Goal: Task Accomplishment & Management: Use online tool/utility

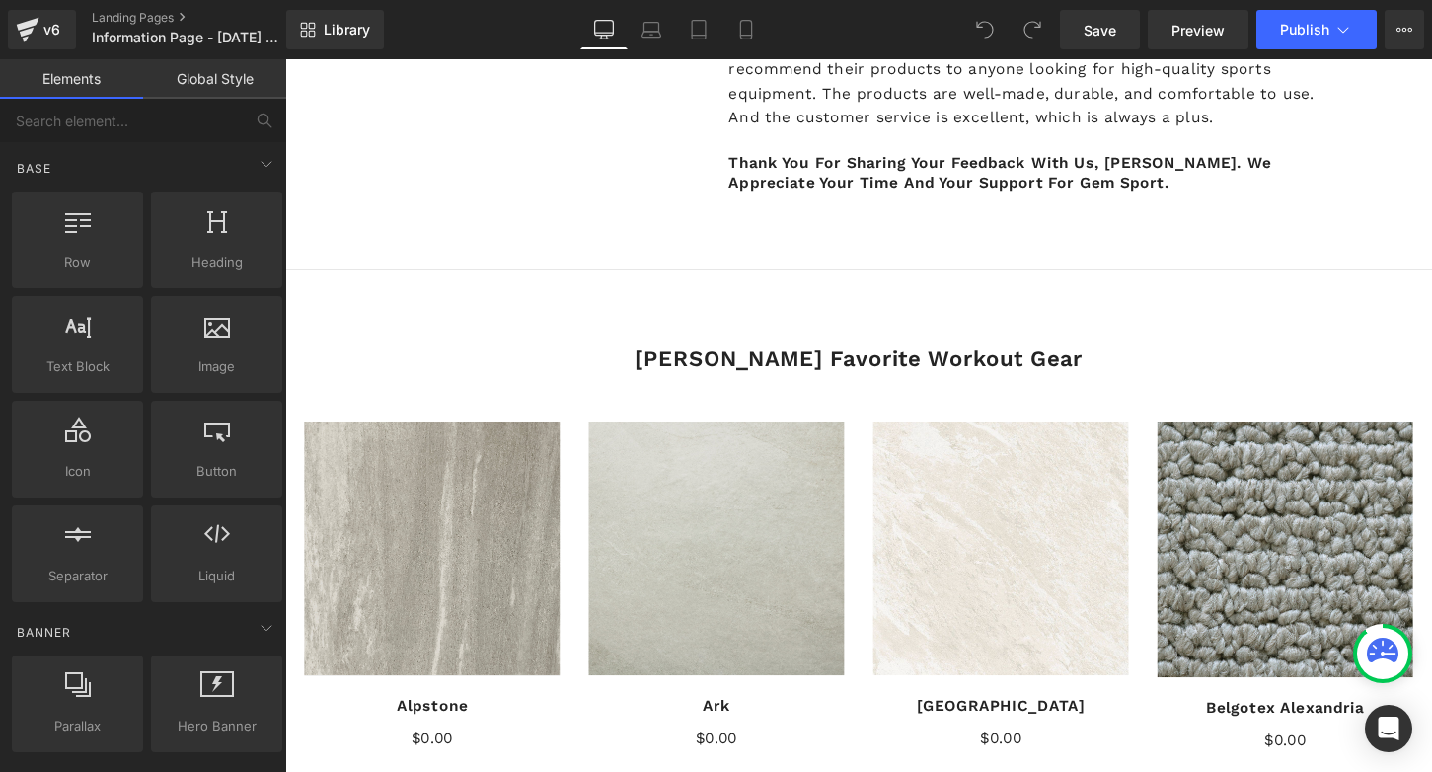
scroll to position [2510, 0]
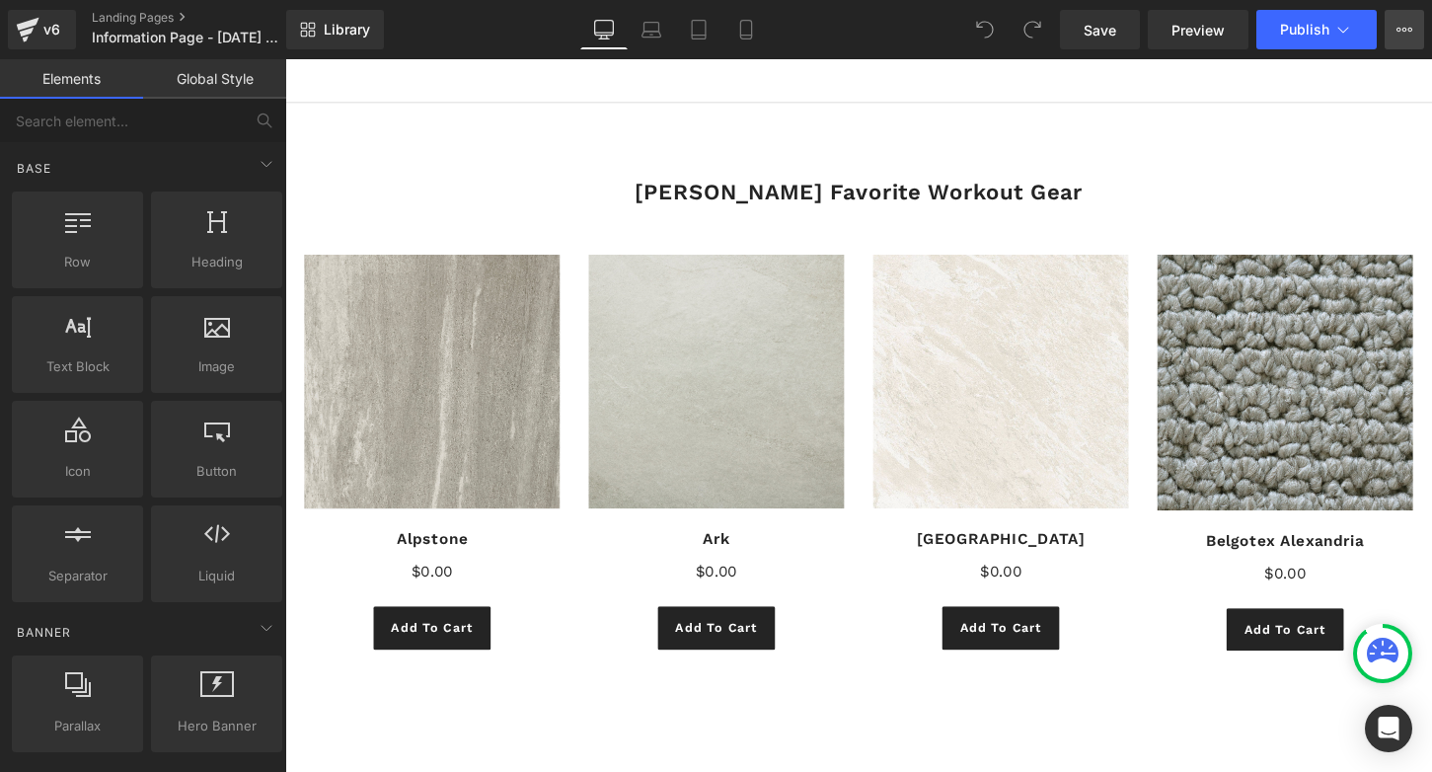
click at [1407, 28] on icon at bounding box center [1405, 30] width 16 height 16
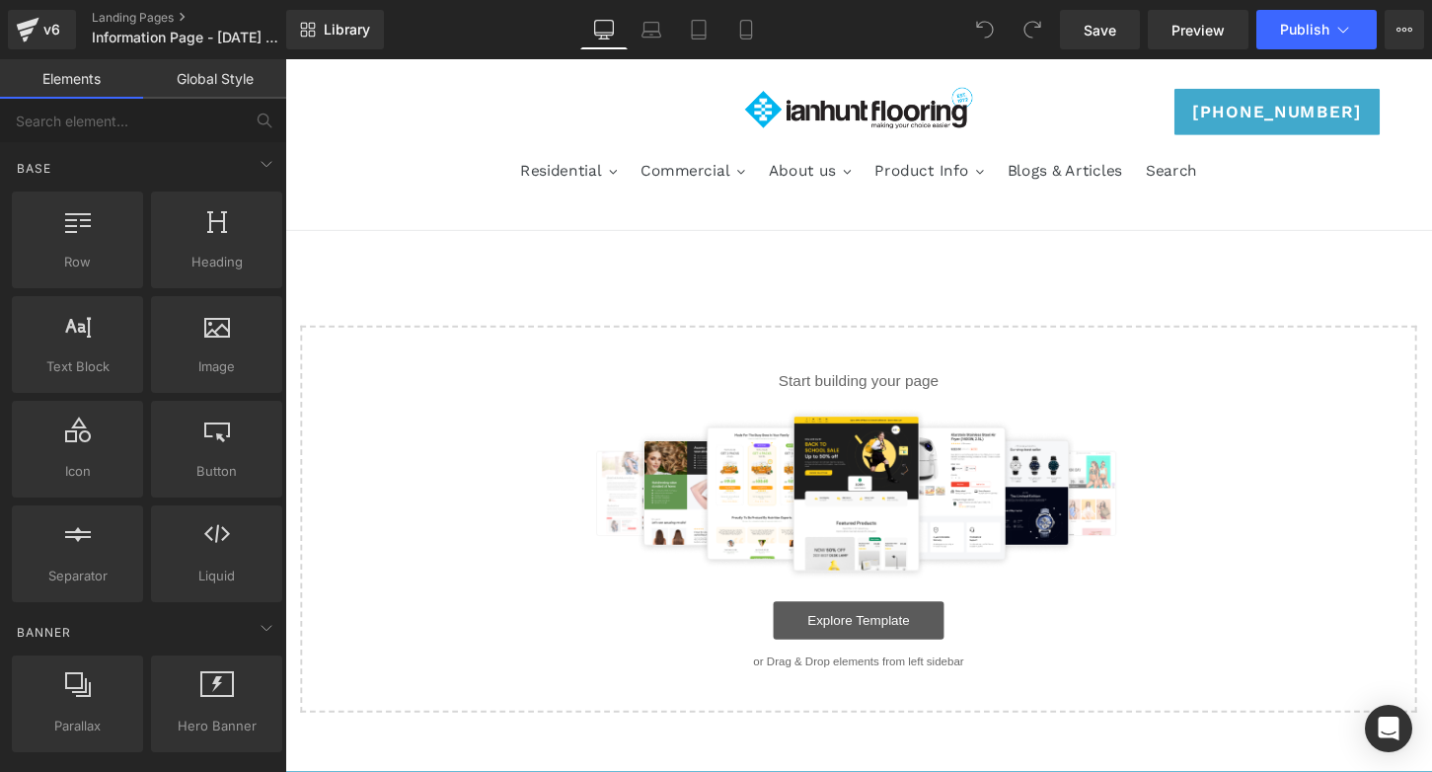
click at [881, 636] on link "Explore Template" at bounding box center [883, 643] width 178 height 39
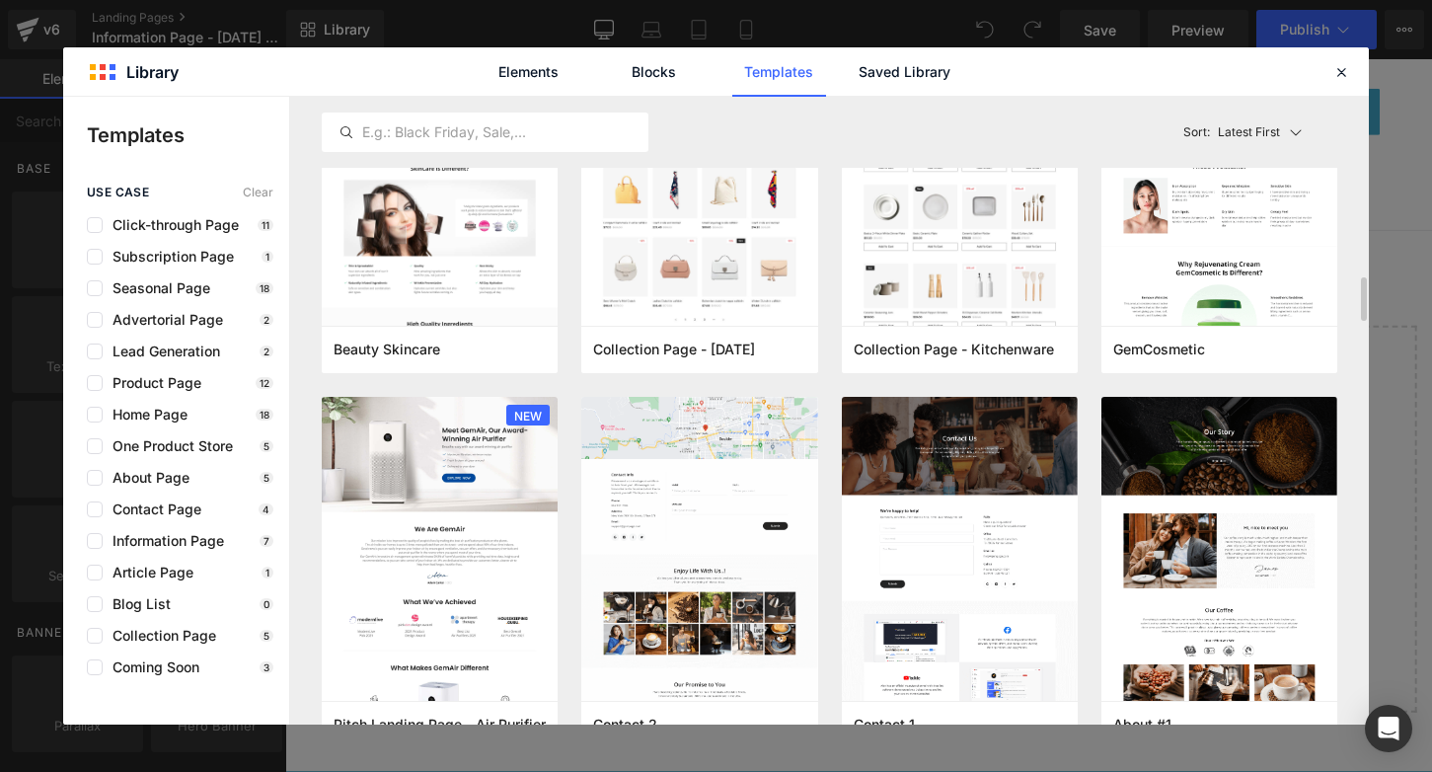
scroll to position [1706, 0]
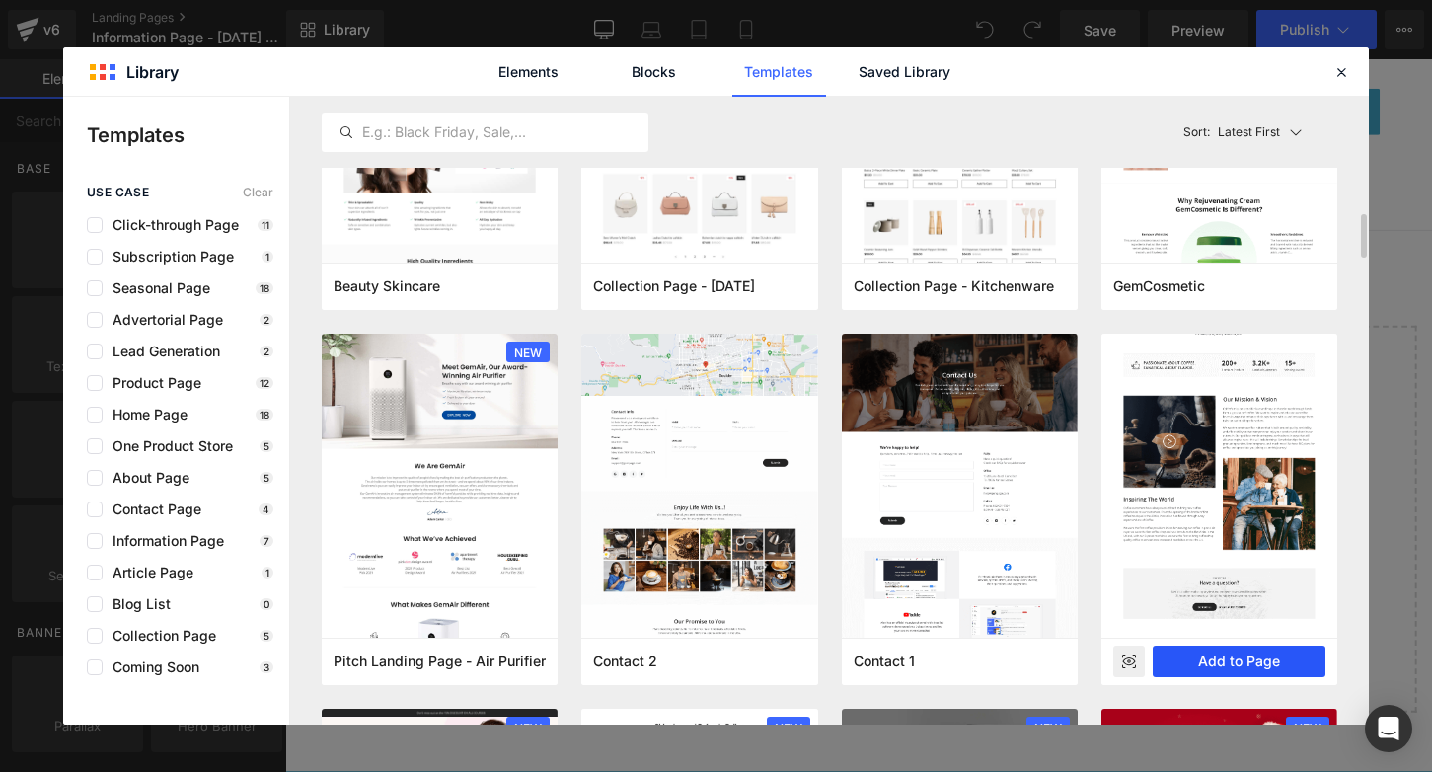
click at [1237, 658] on button "Add to Page" at bounding box center [1239, 661] width 173 height 32
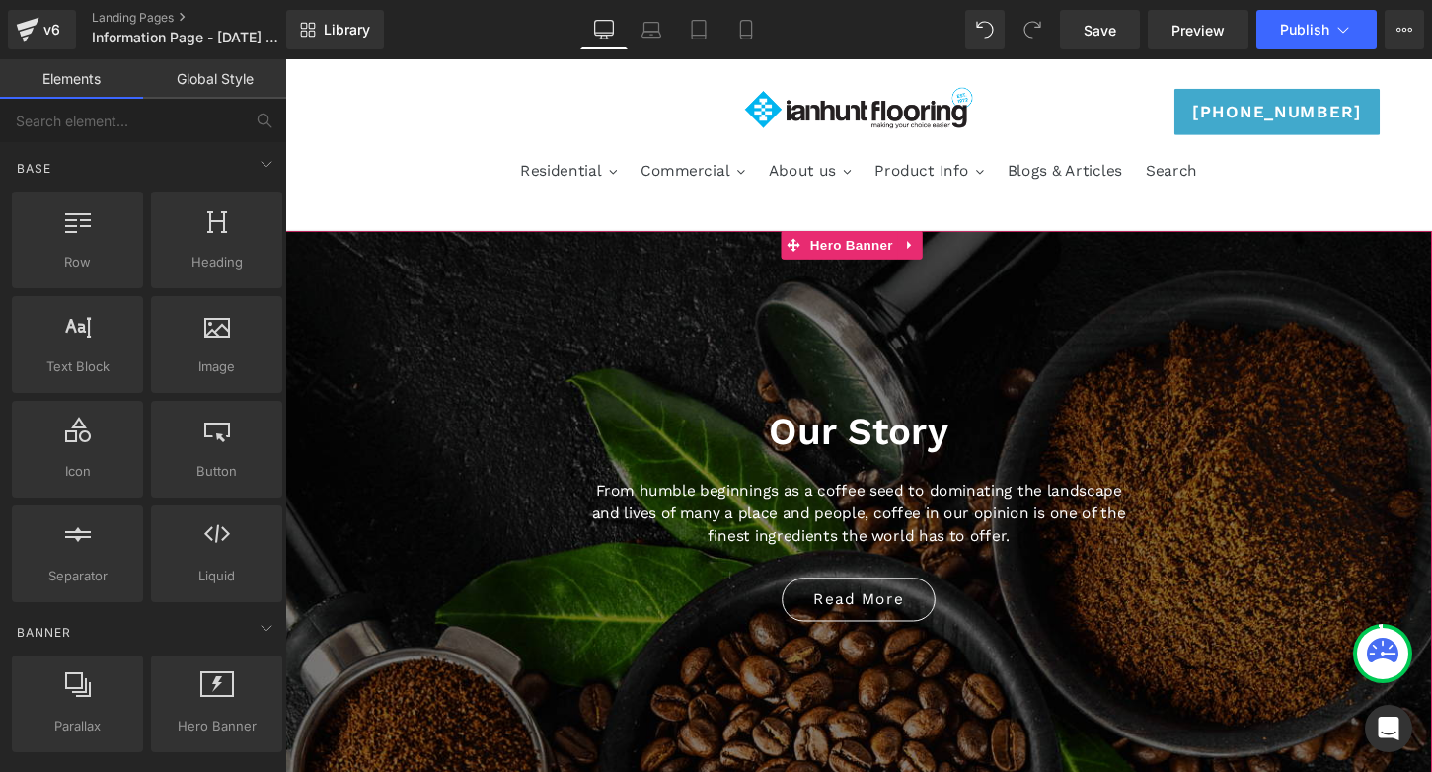
scroll to position [79, 0]
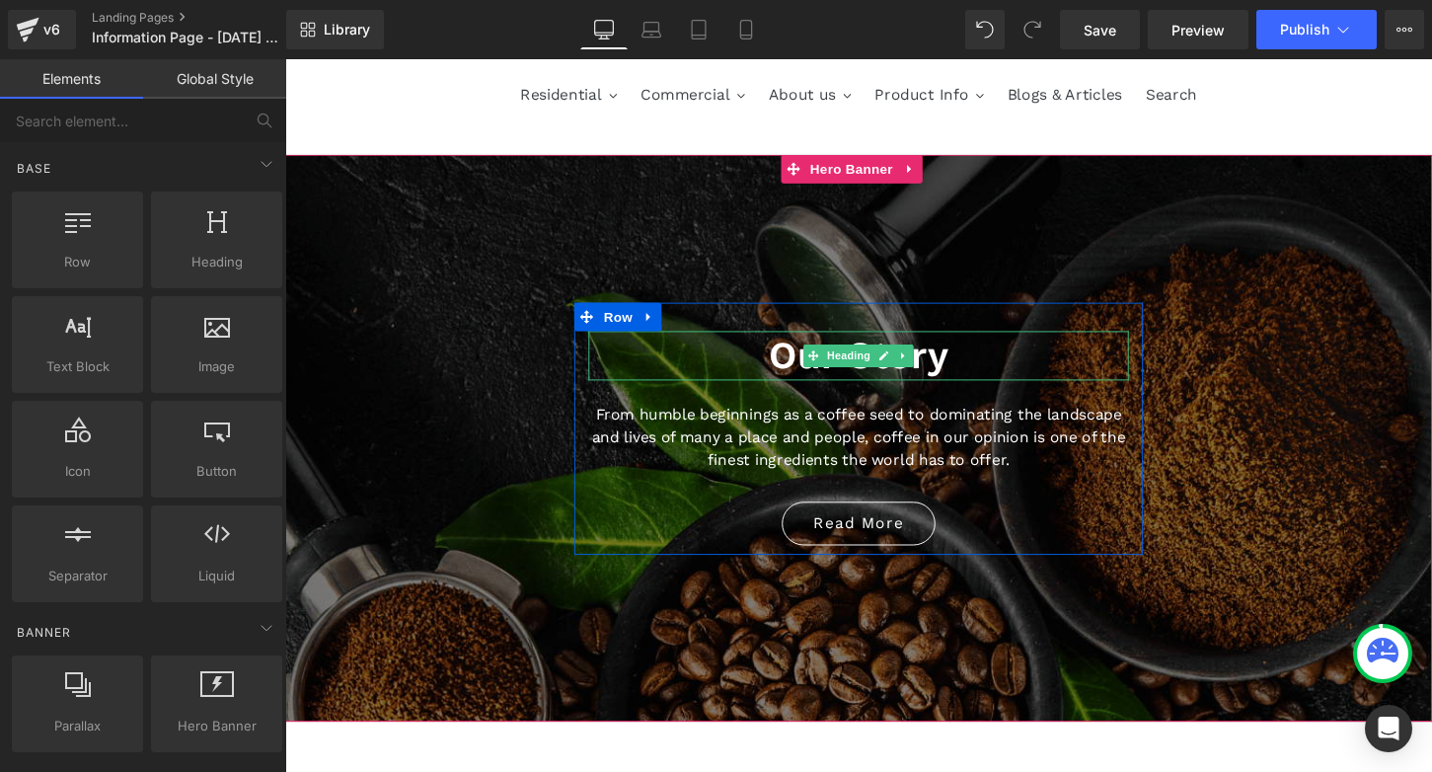
click at [1020, 380] on h2 "Our Story" at bounding box center [882, 367] width 563 height 51
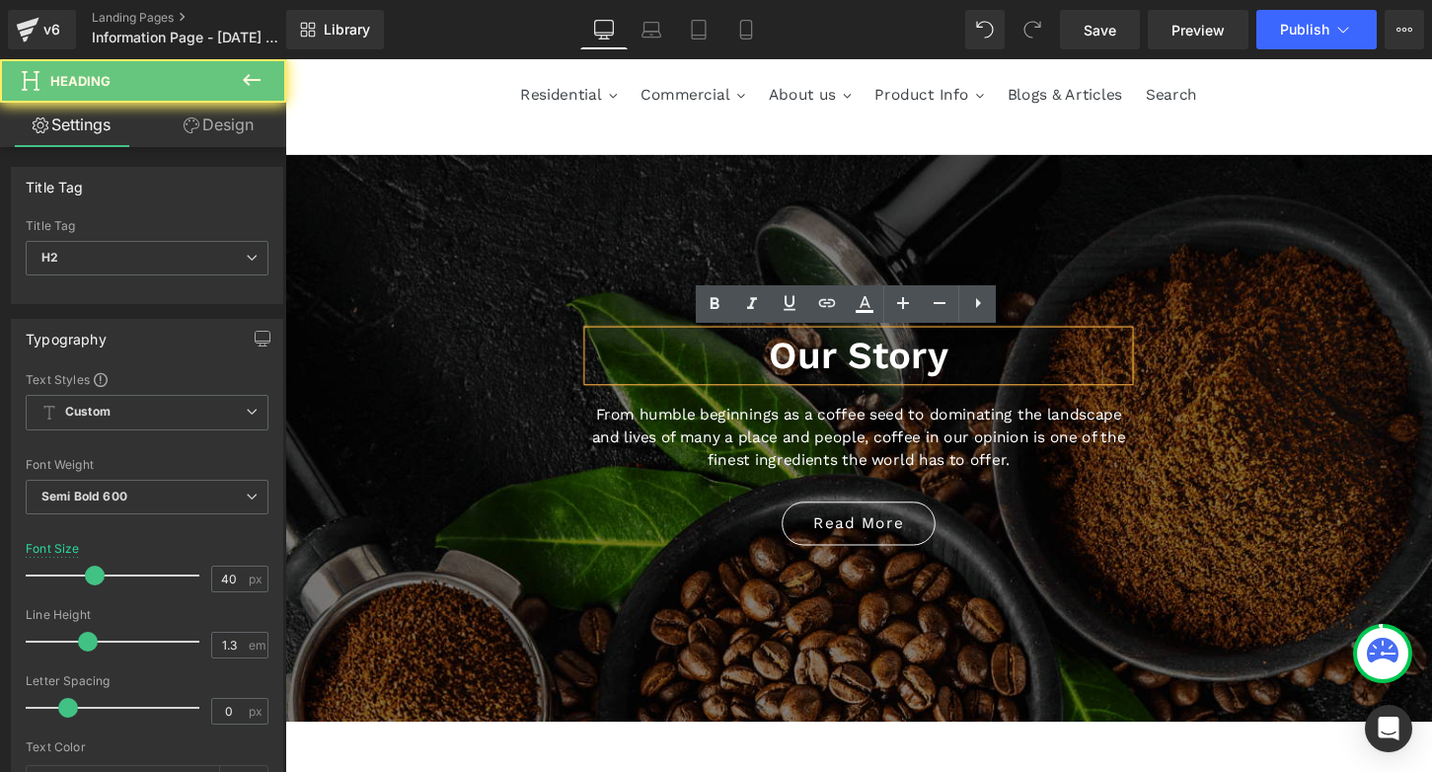
click at [1004, 374] on h2 "Our Story" at bounding box center [882, 367] width 563 height 51
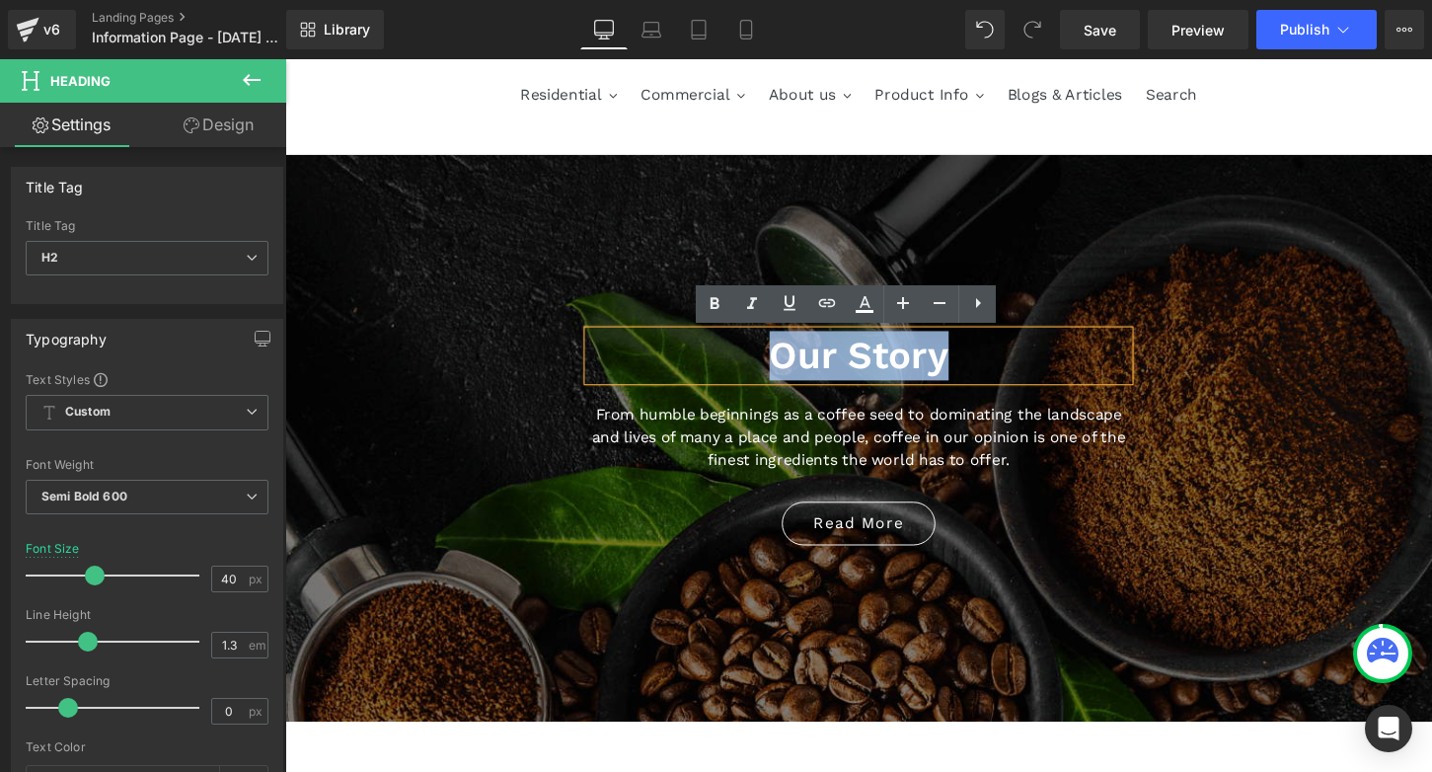
drag, startPoint x: 950, startPoint y: 367, endPoint x: 775, endPoint y: 366, distance: 175.7
click at [775, 366] on h2 "Our Story" at bounding box center [882, 367] width 563 height 51
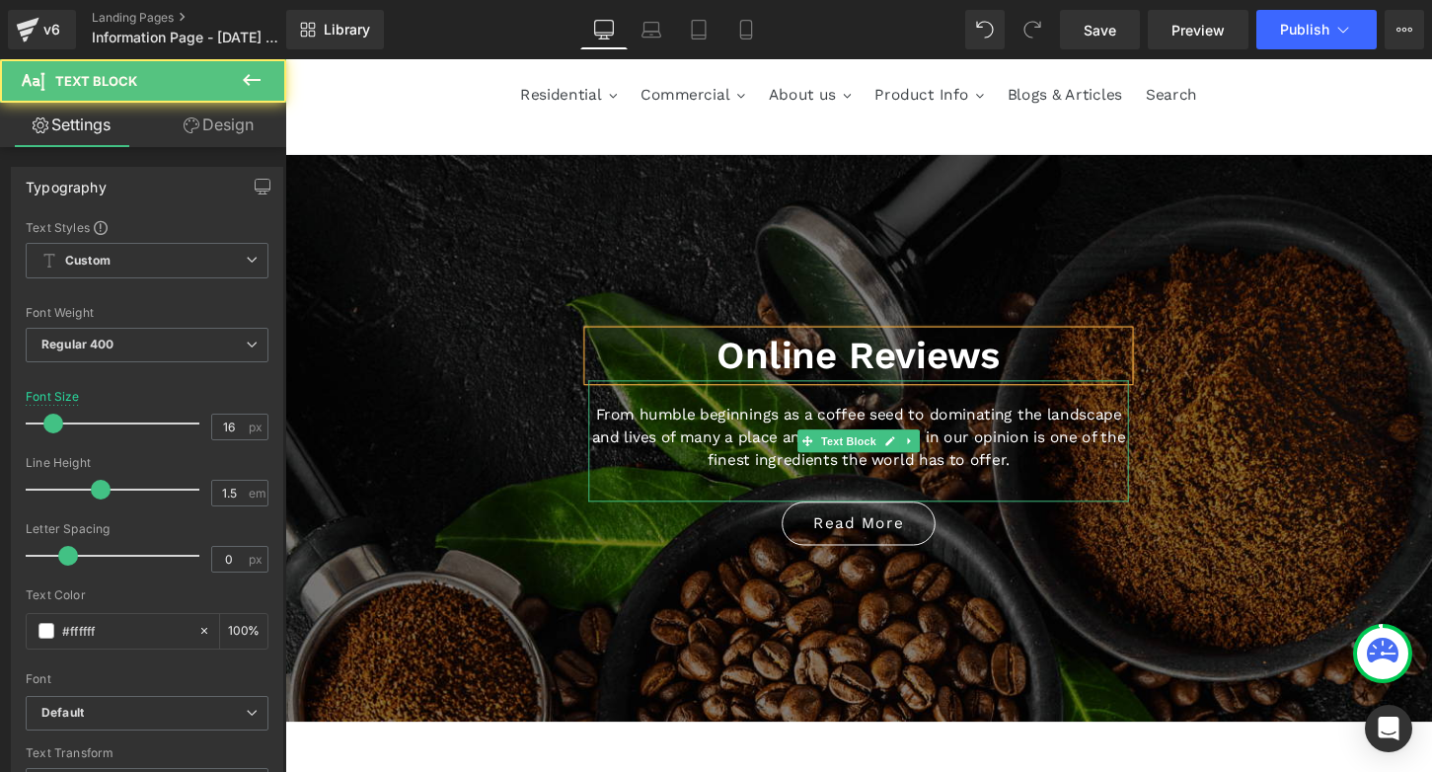
click at [850, 444] on p "From humble beginnings as a coffee seed to dominating the landscape and lives o…" at bounding box center [882, 452] width 563 height 71
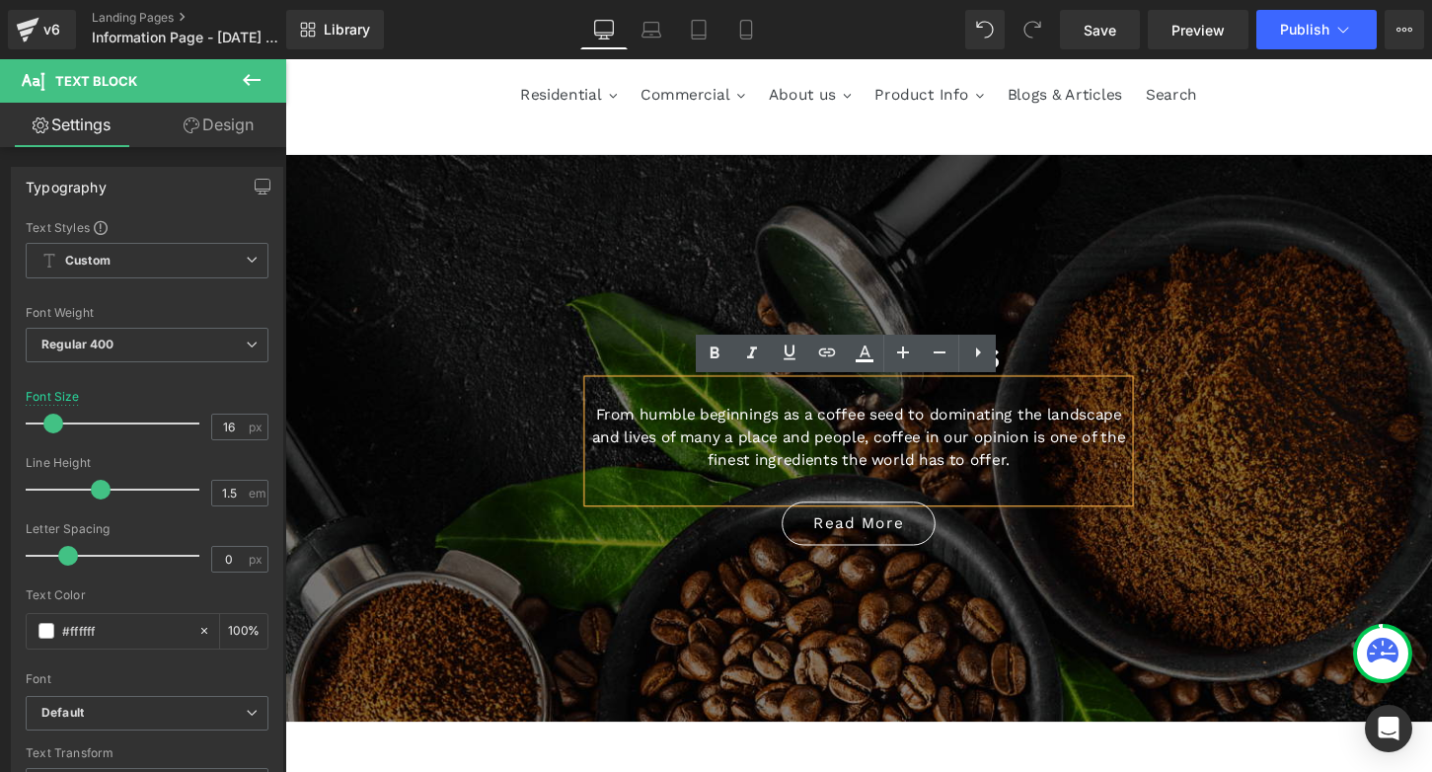
click at [1157, 567] on div "Online Reviews Heading From humble beginnings as a coffee seed to dominating th…" at bounding box center [882, 444] width 592 height 263
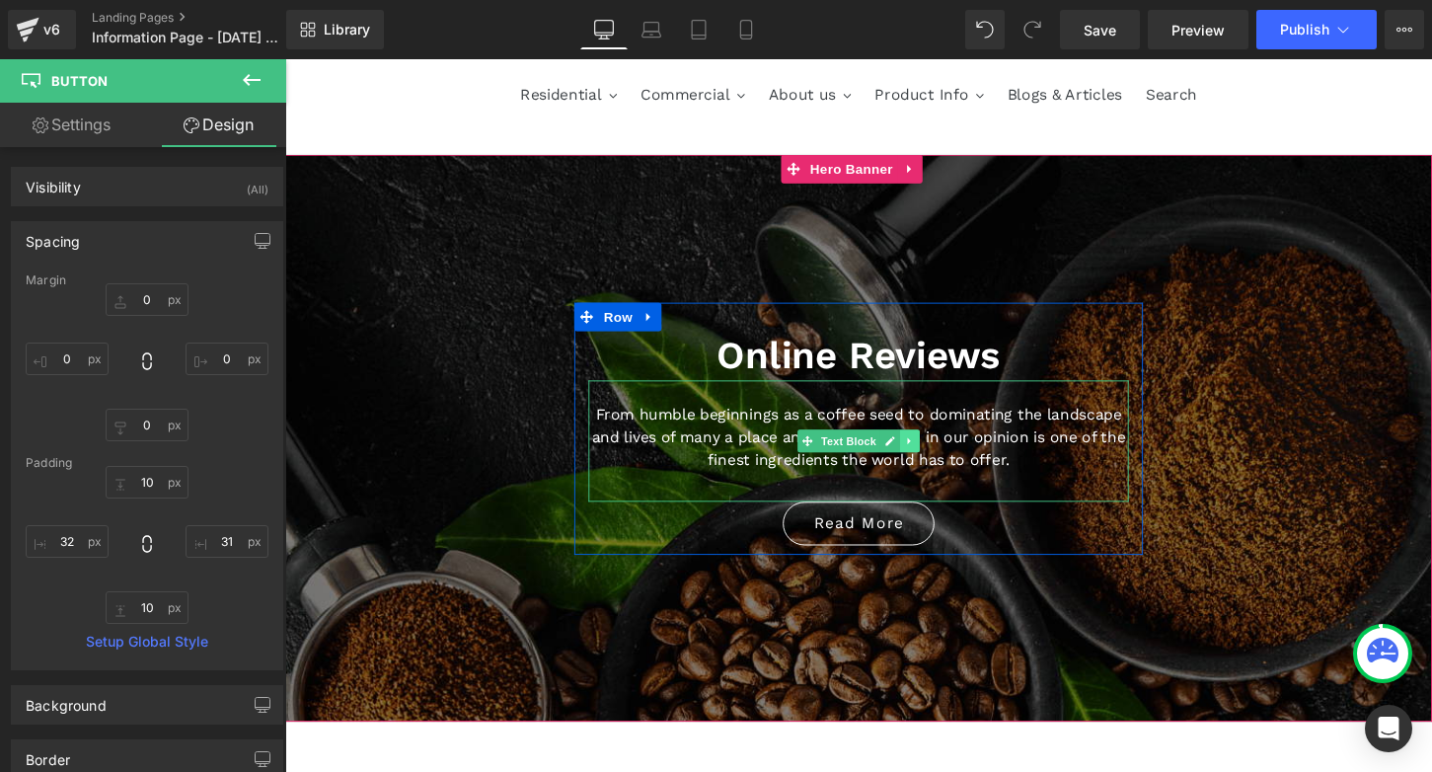
click at [933, 457] on icon at bounding box center [934, 457] width 3 height 7
click at [965, 458] on icon at bounding box center [966, 457] width 3 height 7
click at [934, 459] on icon at bounding box center [935, 457] width 11 height 12
click at [884, 458] on link at bounding box center [884, 457] width 21 height 24
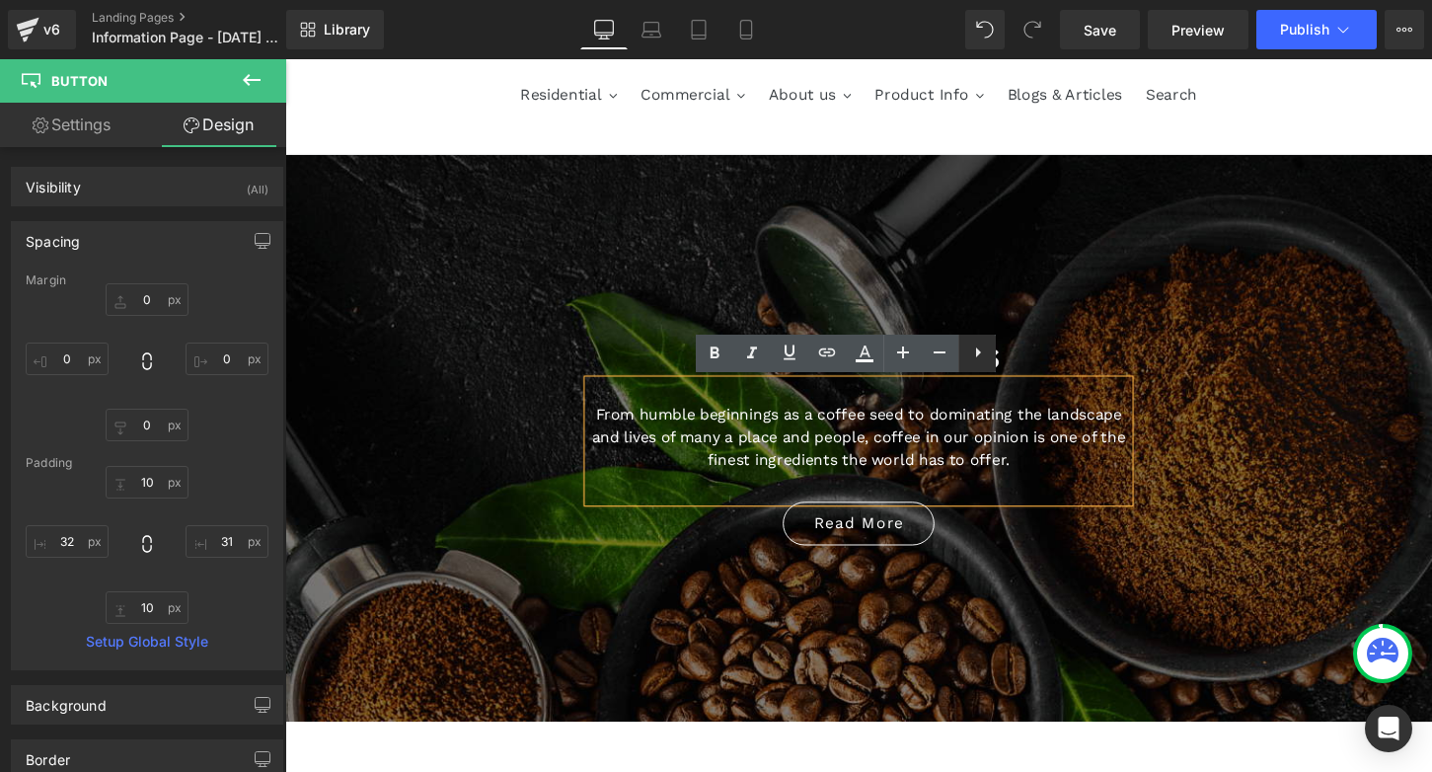
click at [982, 361] on icon at bounding box center [978, 353] width 24 height 24
click at [1011, 439] on p "From humble beginnings as a coffee seed to dominating the landscape and lives o…" at bounding box center [882, 452] width 563 height 71
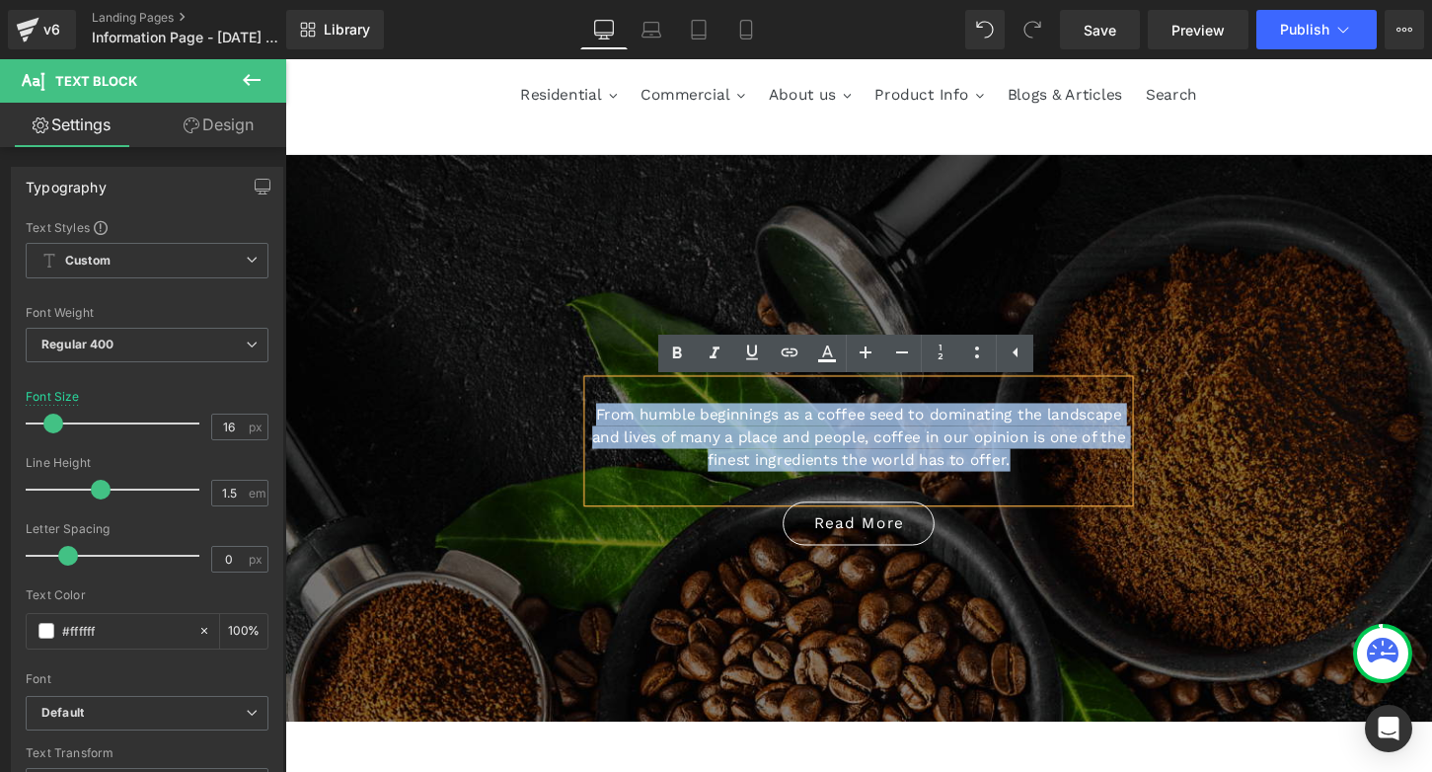
drag, startPoint x: 1062, startPoint y: 485, endPoint x: 589, endPoint y: 424, distance: 476.6
click at [601, 424] on div "From humble beginnings as a coffee seed to dominating the landscape and lives o…" at bounding box center [882, 457] width 563 height 126
click at [1200, 500] on span "Online Reviews Heading From humble beginnings as a coffee seed to dominating th…" at bounding box center [882, 444] width 1194 height 263
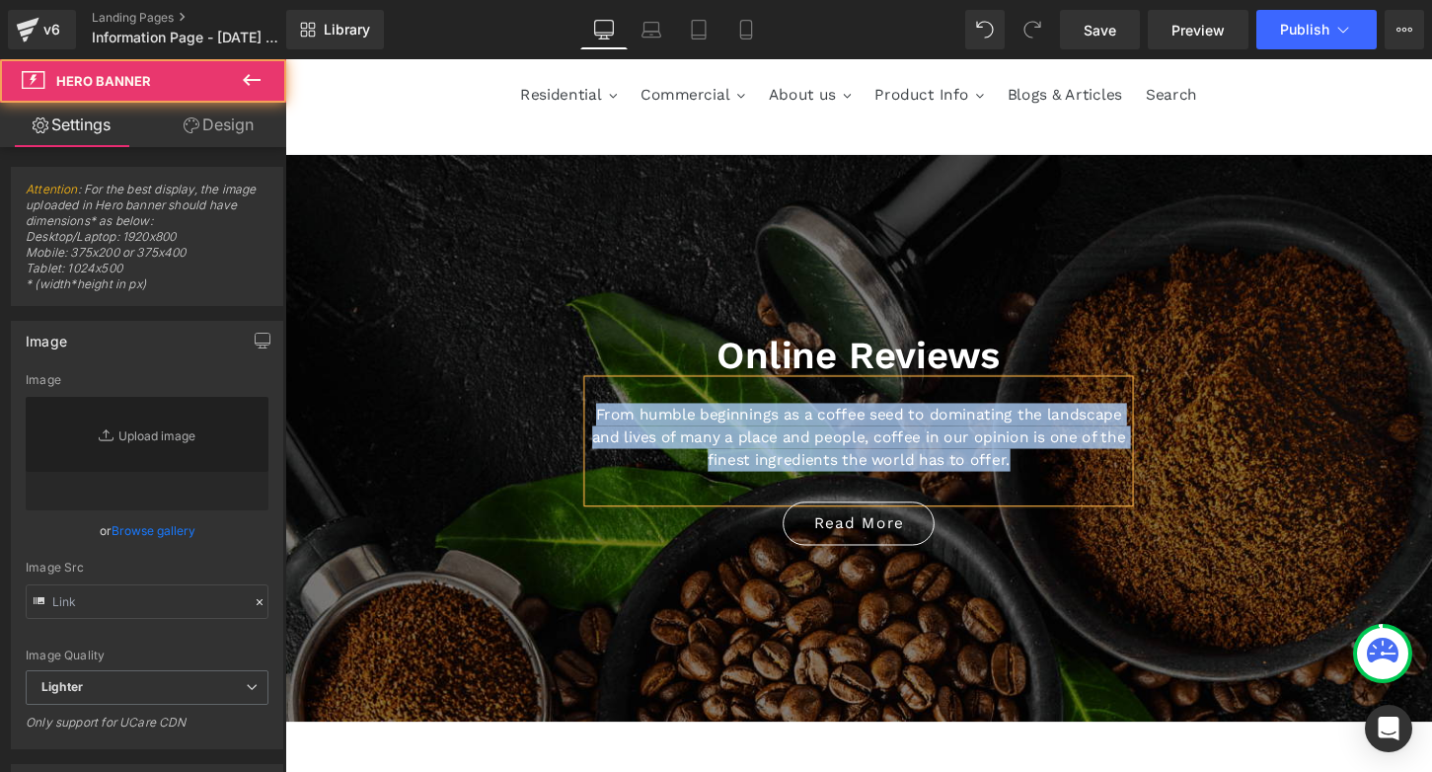
type input "[URL][DOMAIN_NAME]"
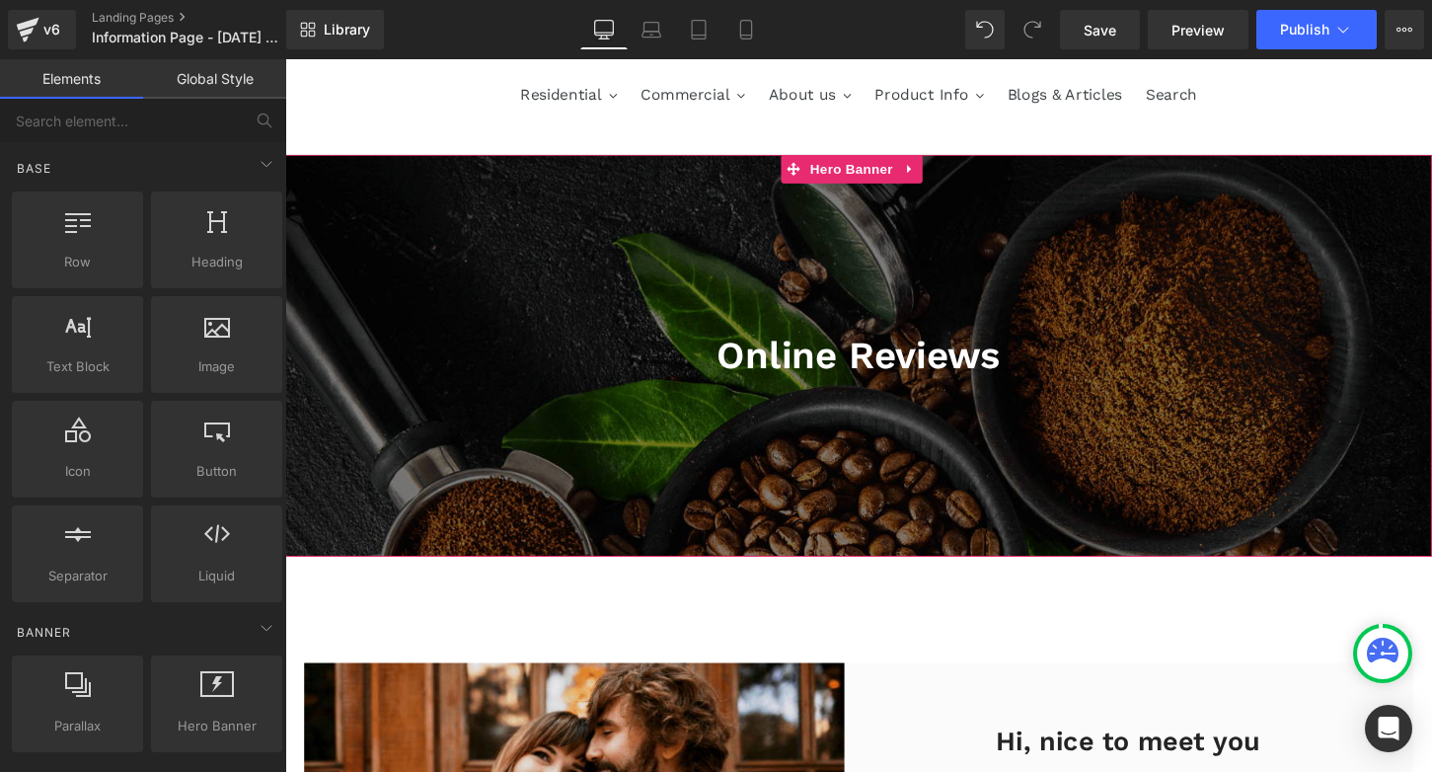
click at [655, 265] on div at bounding box center [882, 368] width 1194 height 418
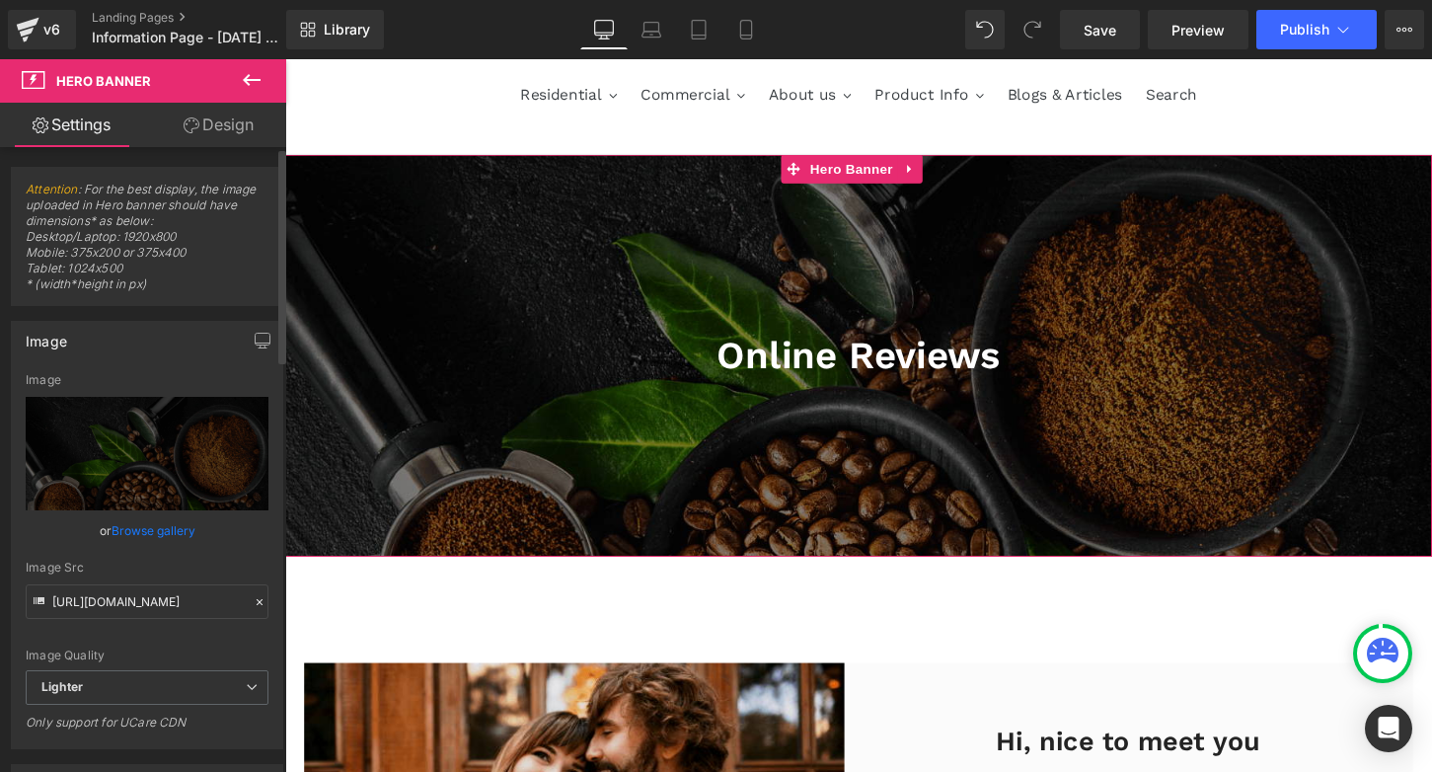
click at [130, 528] on link "Browse gallery" at bounding box center [154, 530] width 84 height 35
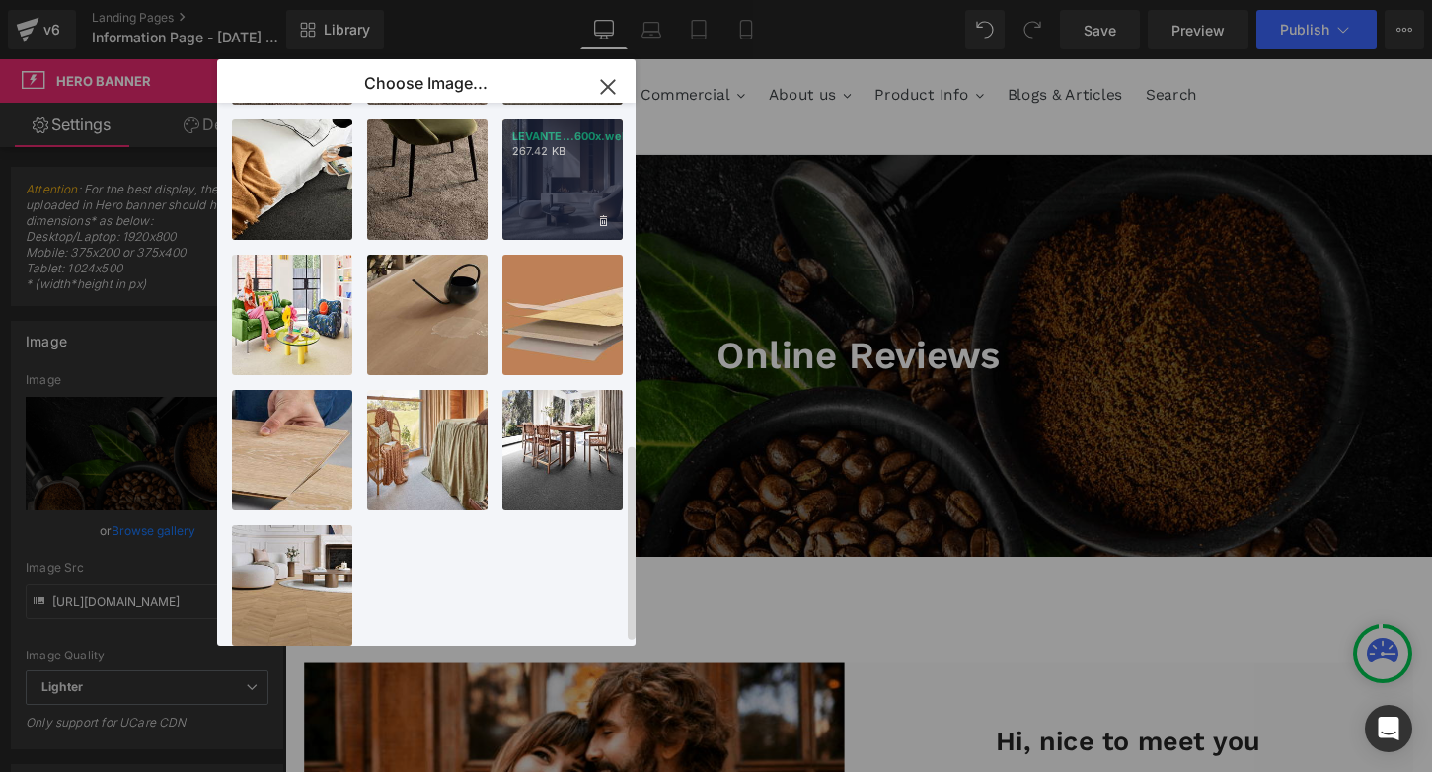
scroll to position [967, 0]
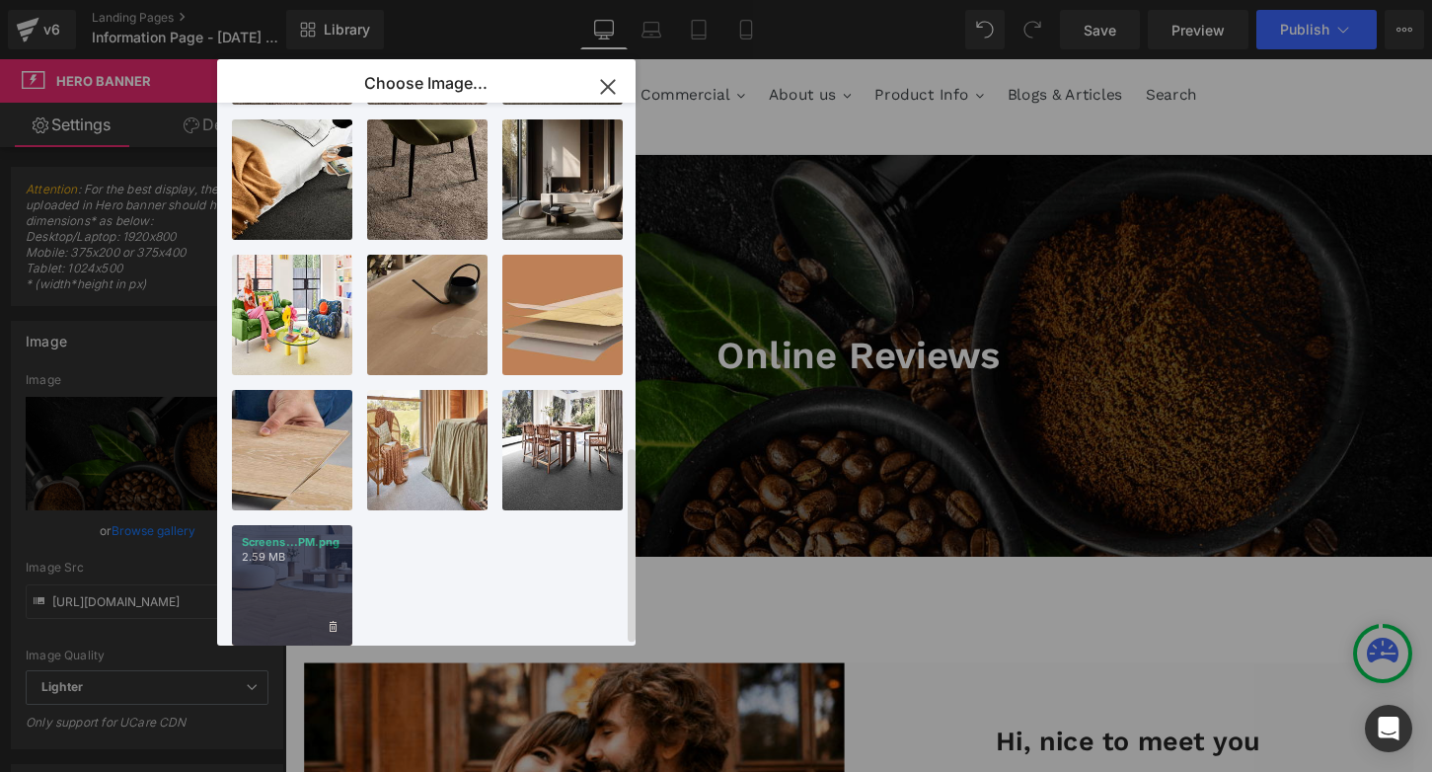
click at [307, 561] on div "Screens...PM.png 2.59 MB" at bounding box center [292, 585] width 120 height 120
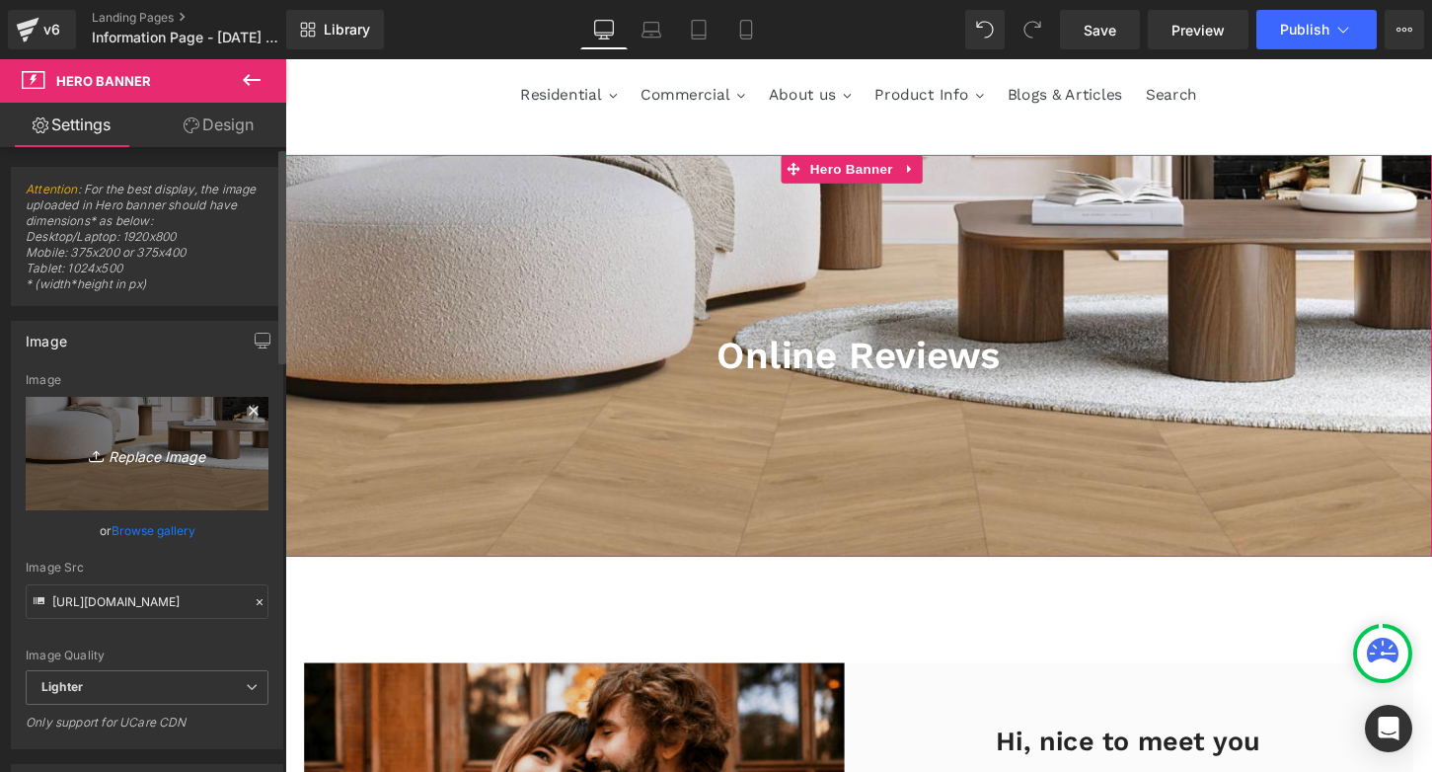
click at [155, 459] on icon "Replace Image" at bounding box center [147, 453] width 158 height 25
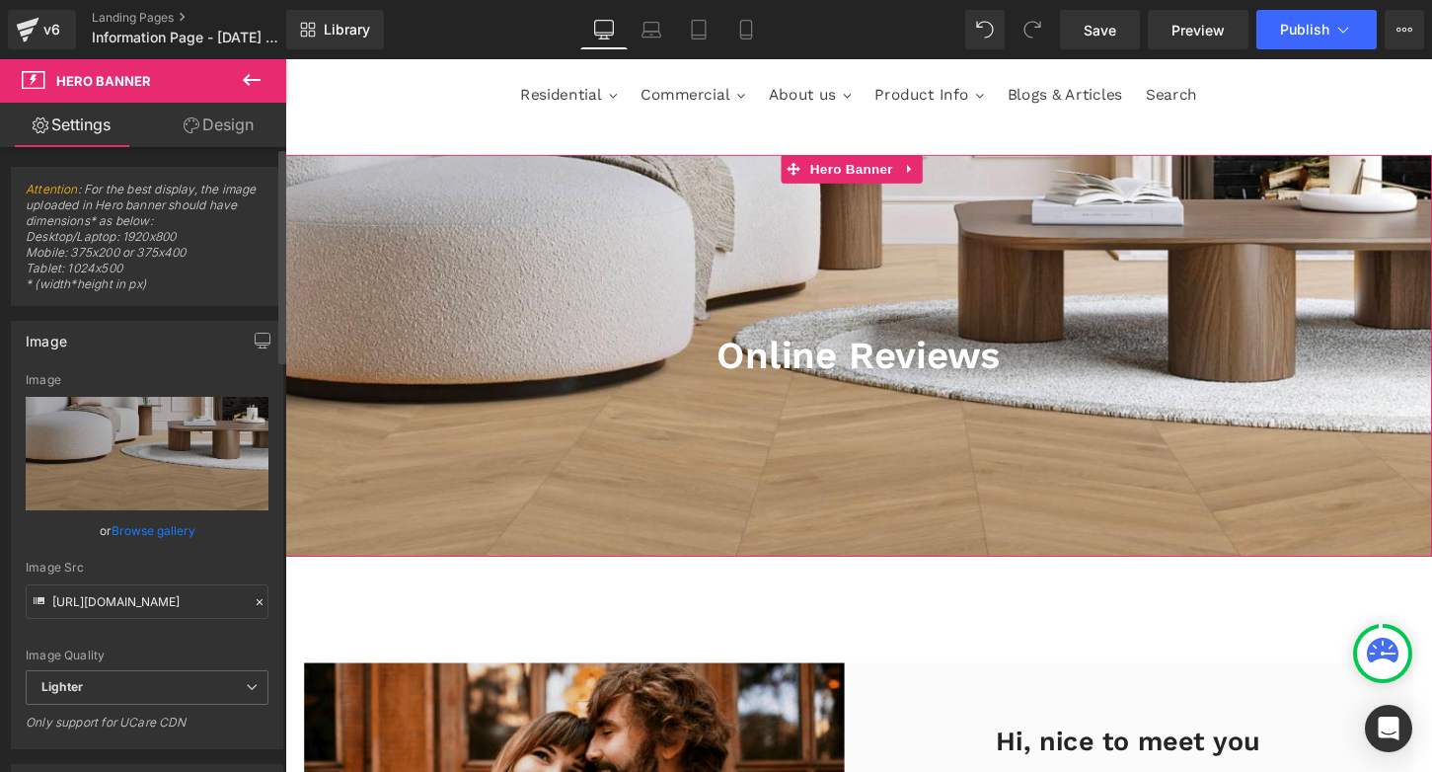
click at [155, 527] on link "Browse gallery" at bounding box center [154, 530] width 84 height 35
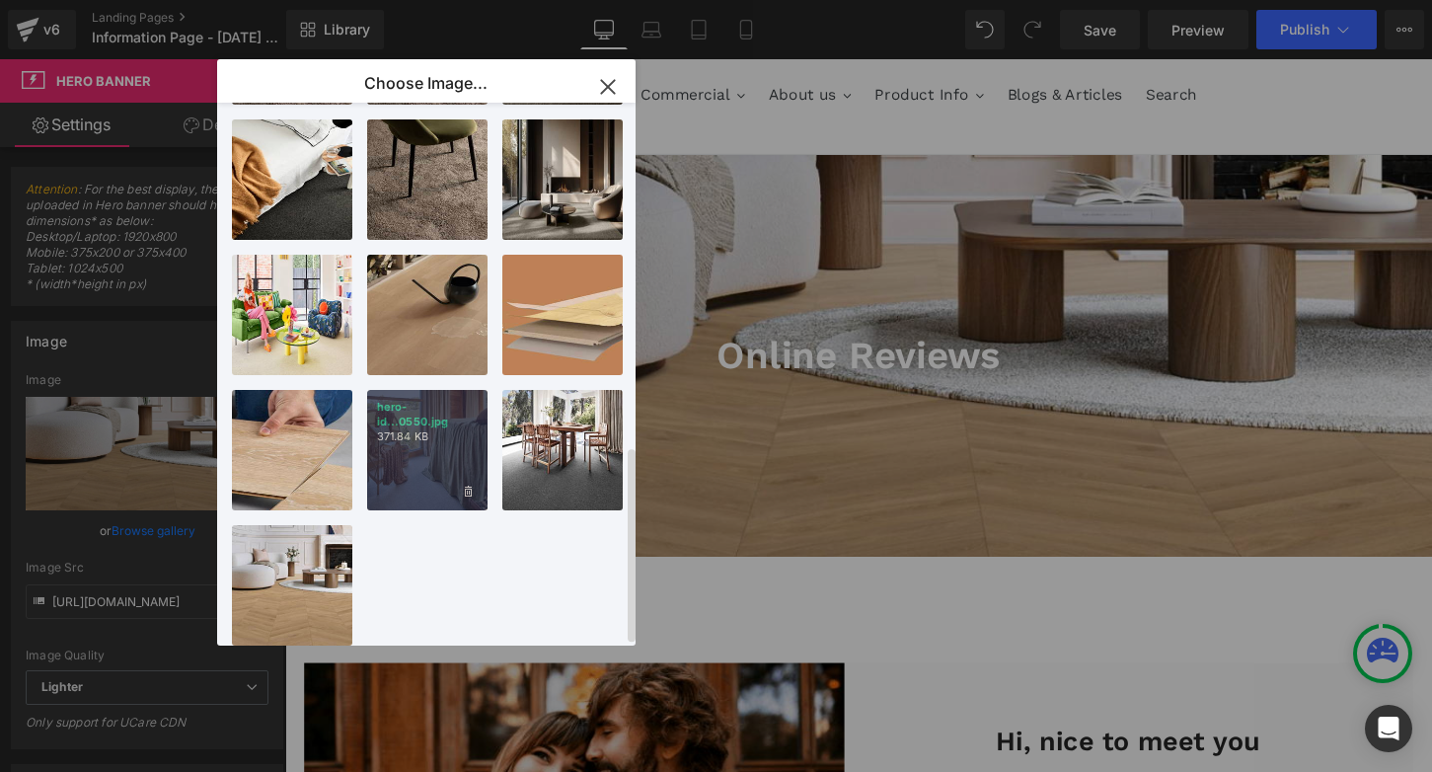
click at [410, 461] on div "hero-id...0550.jpg 371.84 KB" at bounding box center [427, 450] width 120 height 120
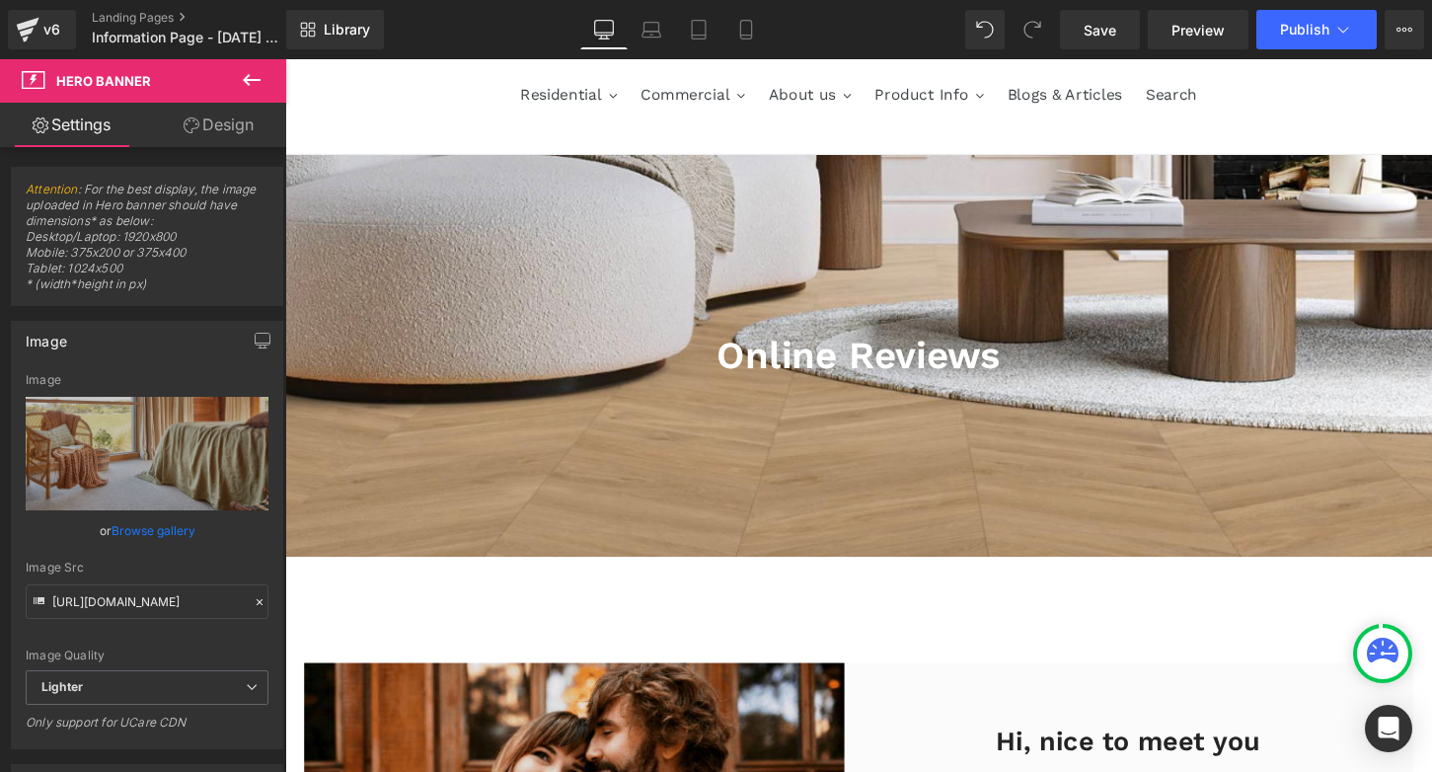
type input "[URL][DOMAIN_NAME]"
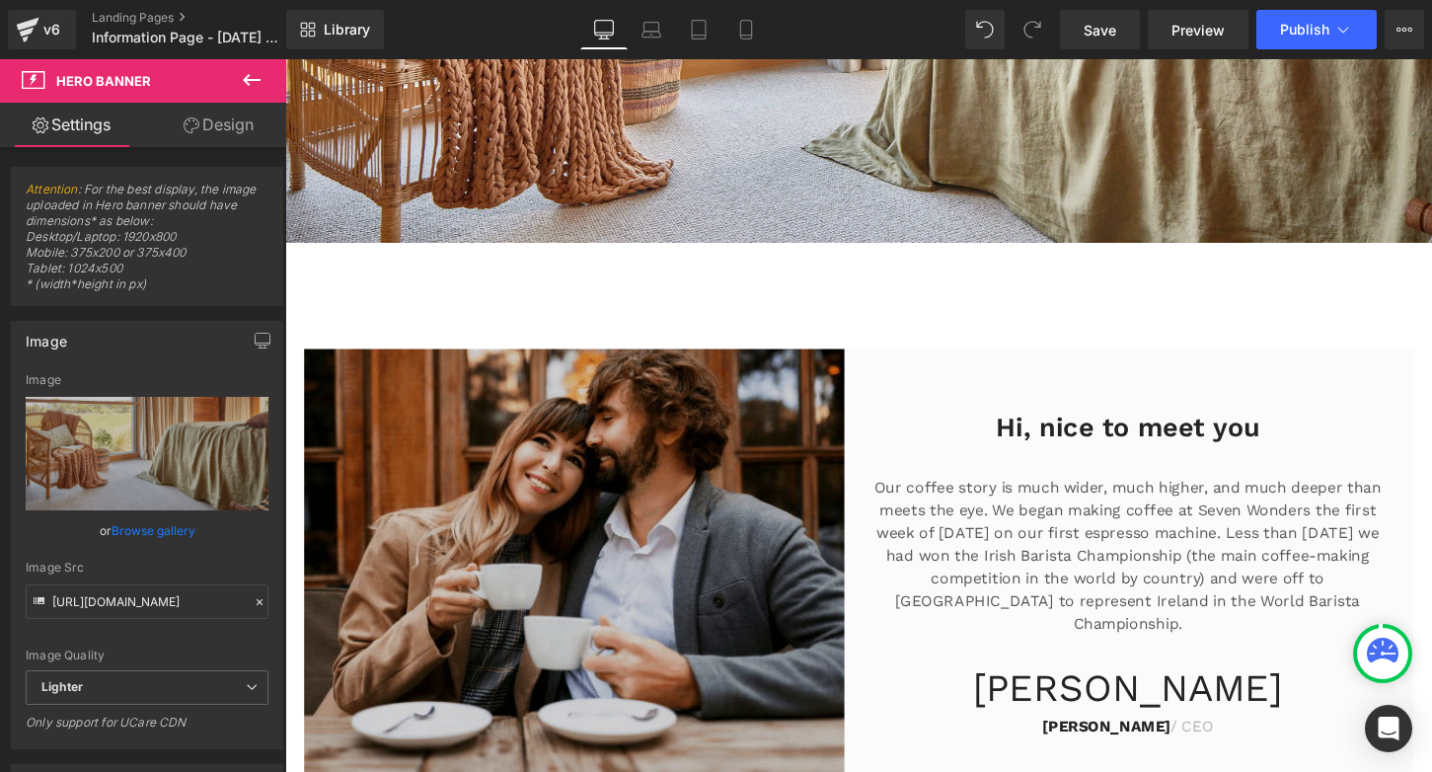
scroll to position [520, 0]
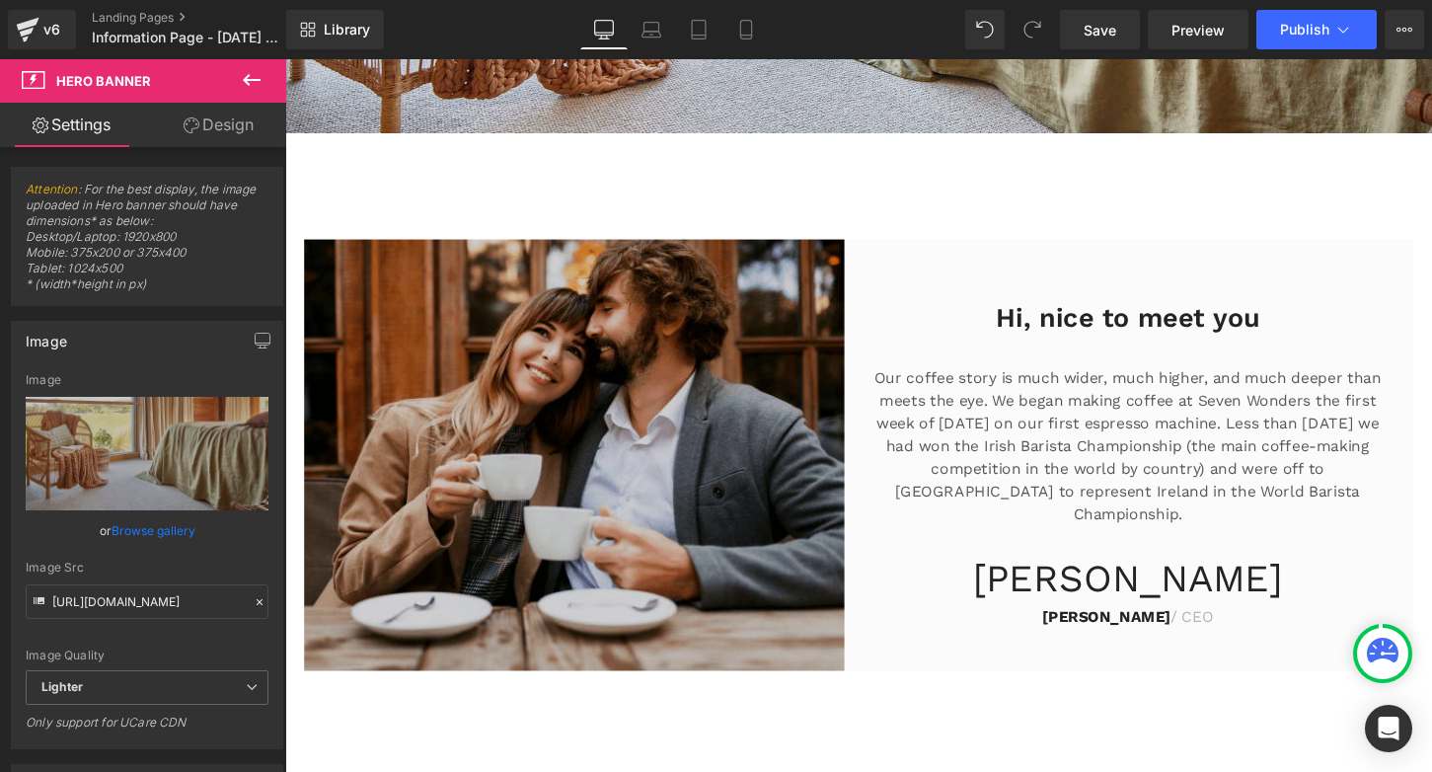
click at [651, 484] on img at bounding box center [593, 471] width 577 height 449
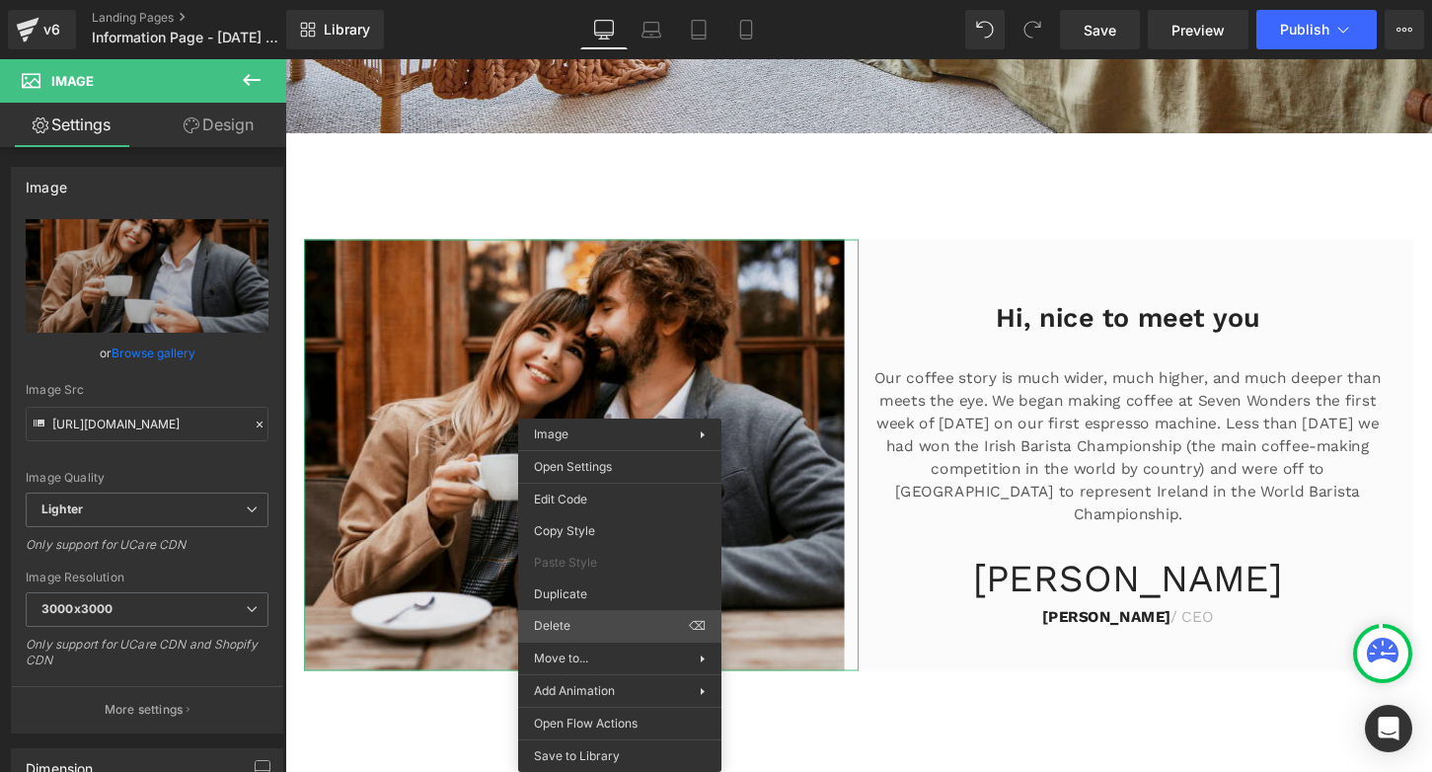
drag, startPoint x: 630, startPoint y: 493, endPoint x: 885, endPoint y: 678, distance: 315.3
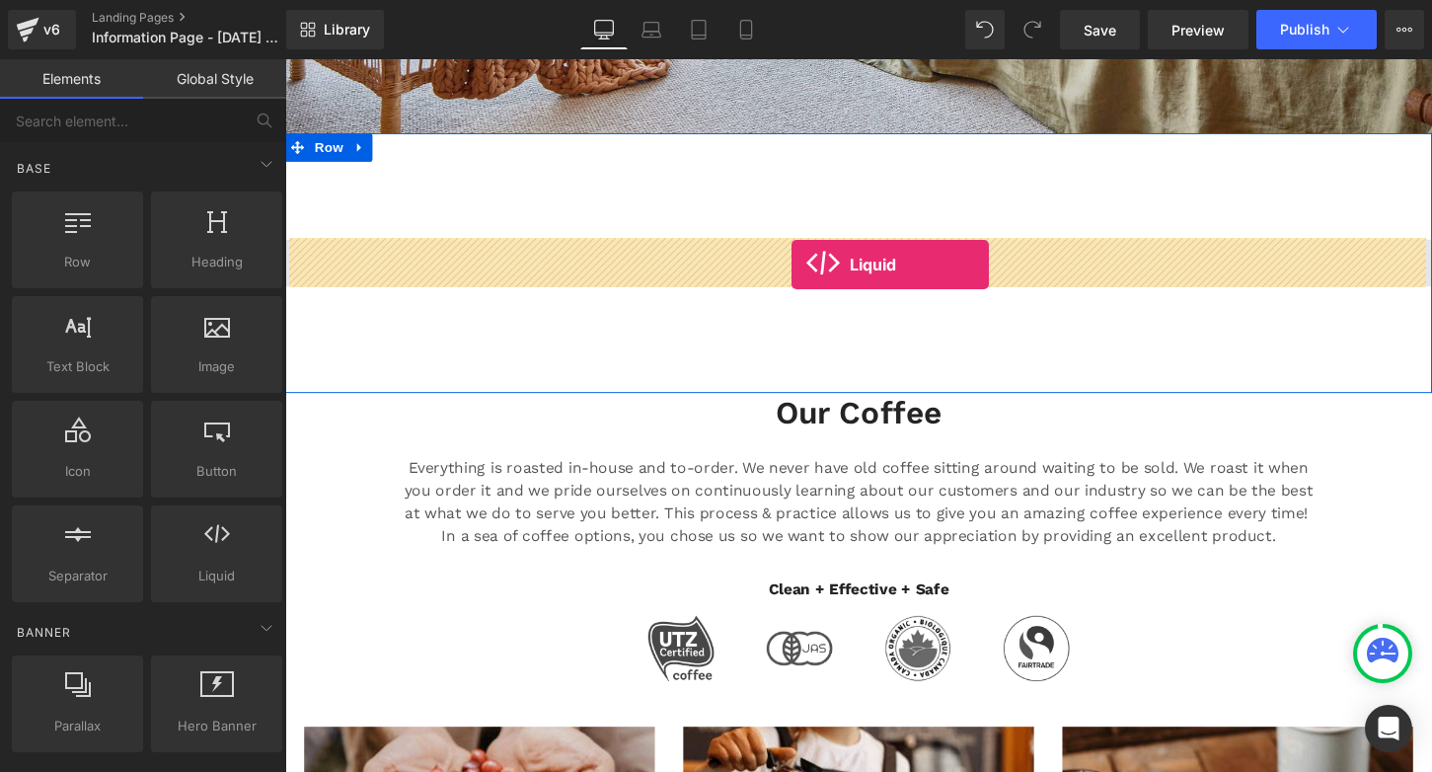
drag, startPoint x: 482, startPoint y: 608, endPoint x: 812, endPoint y: 273, distance: 470.4
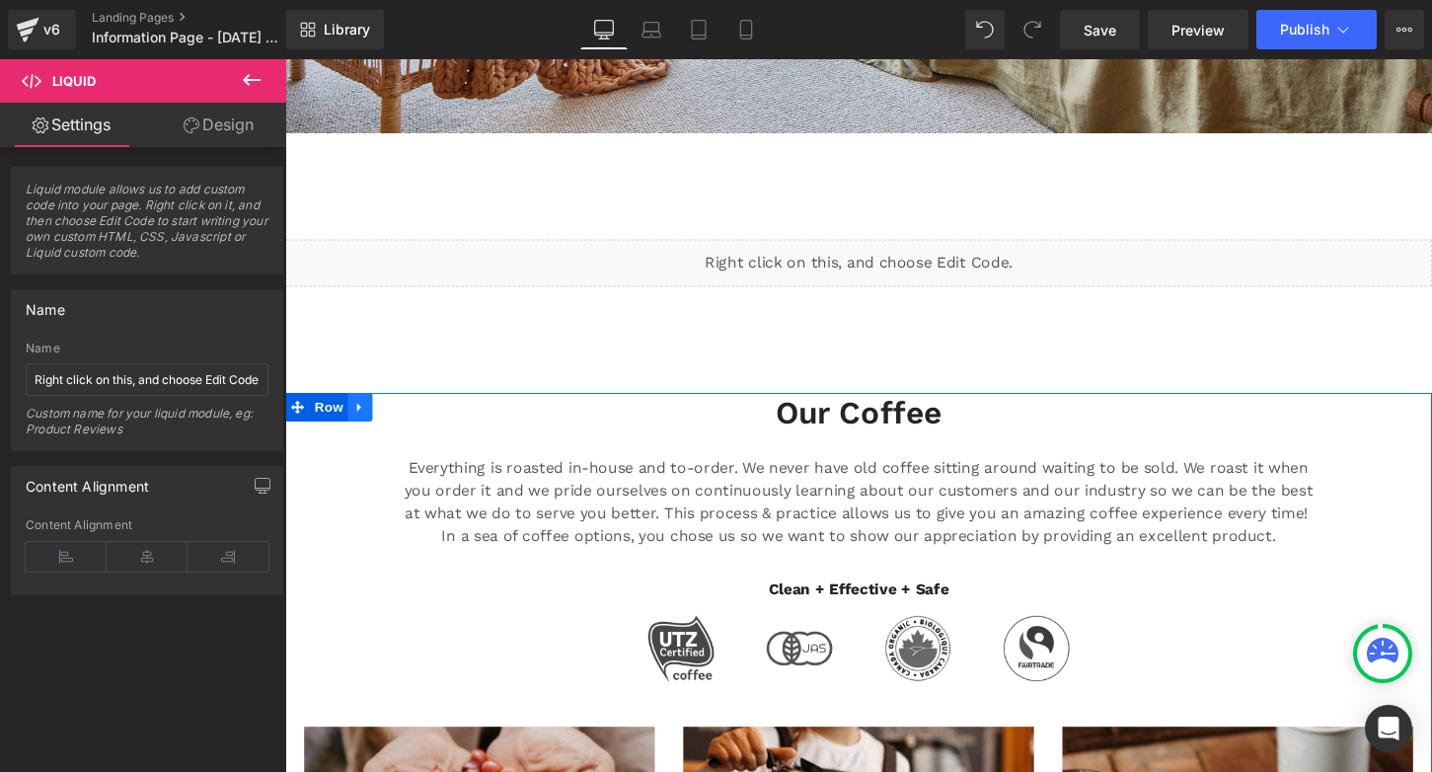
click at [360, 421] on icon at bounding box center [363, 422] width 14 height 15
click at [415, 421] on link at bounding box center [415, 422] width 26 height 30
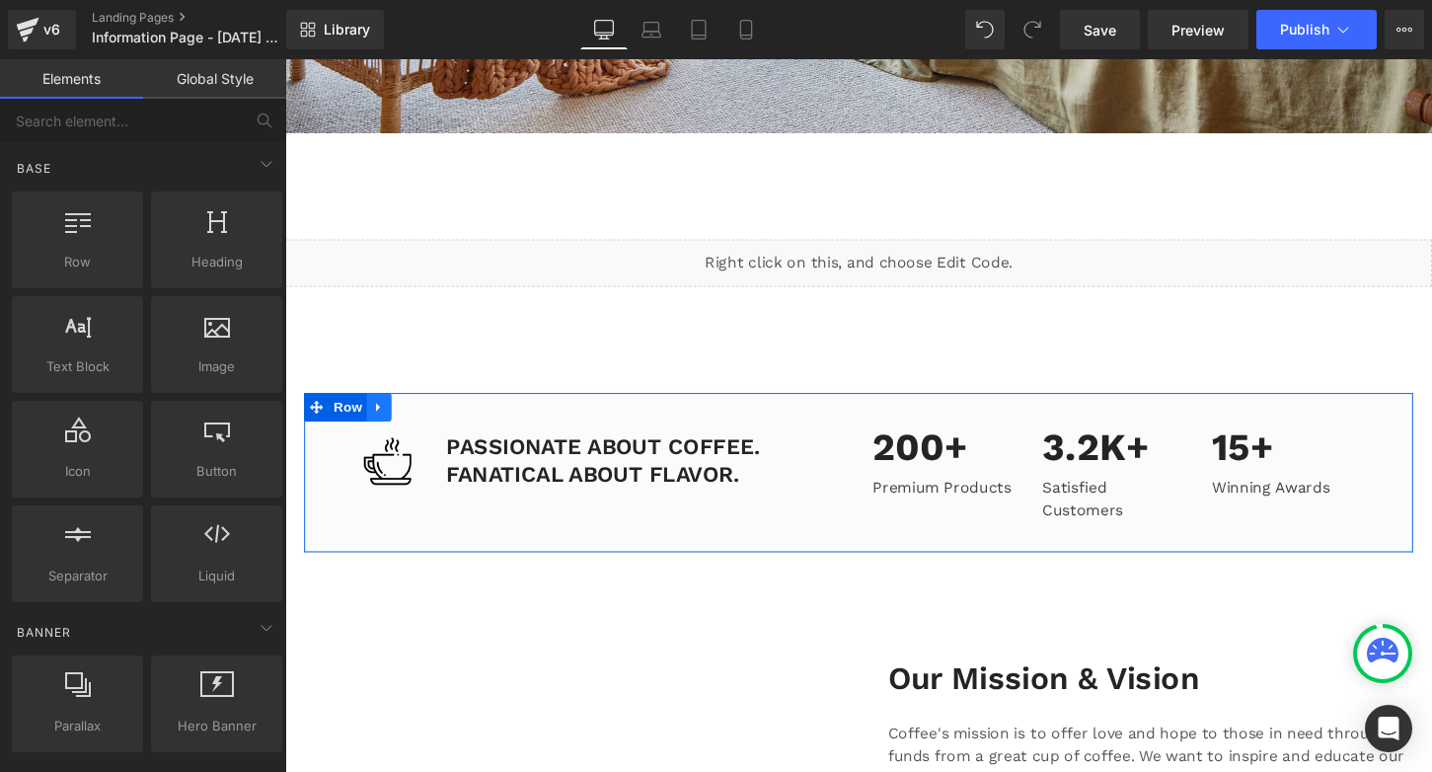
click at [383, 422] on link at bounding box center [383, 422] width 26 height 30
click at [432, 420] on icon at bounding box center [434, 422] width 14 height 14
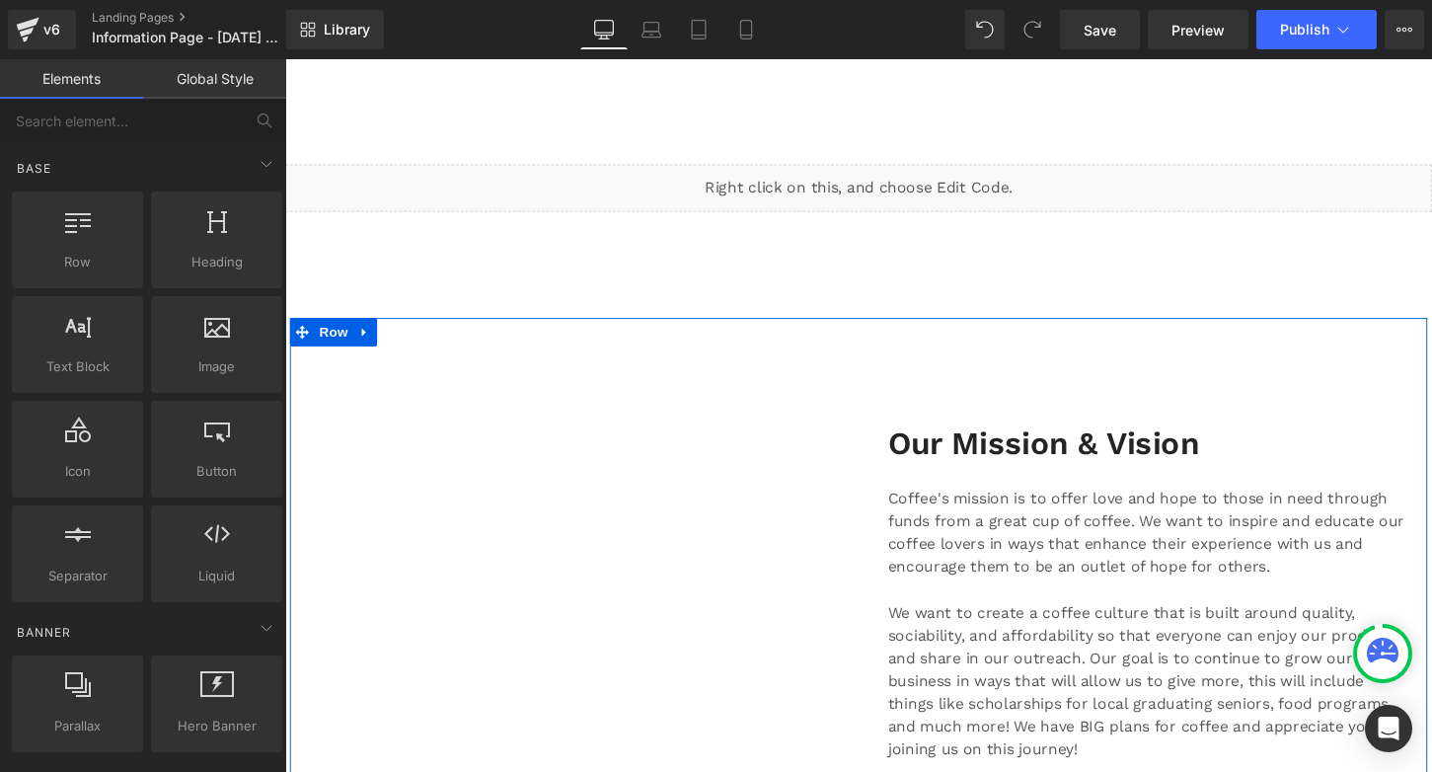
scroll to position [600, 0]
click at [361, 339] on icon at bounding box center [368, 342] width 14 height 15
click at [415, 337] on icon at bounding box center [420, 342] width 14 height 14
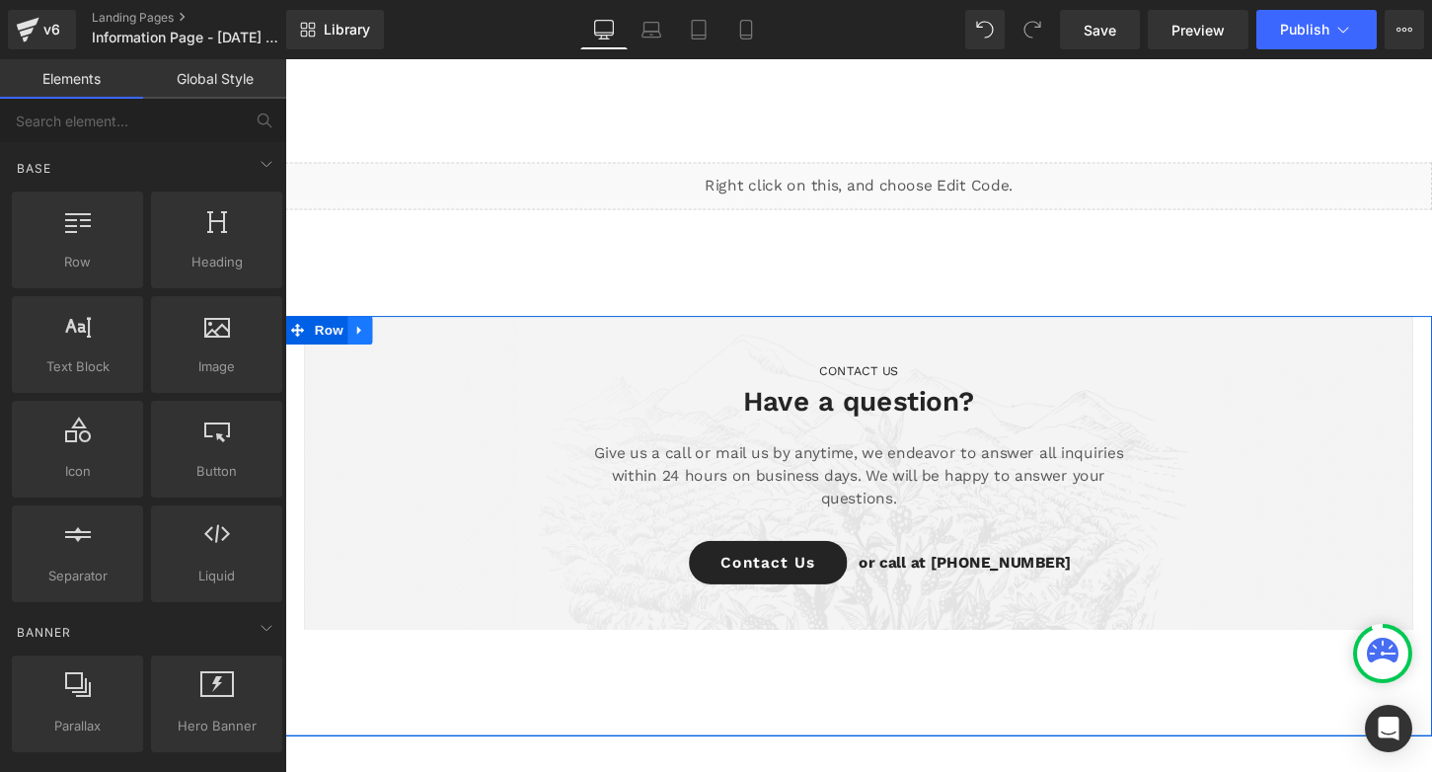
click at [359, 341] on icon at bounding box center [363, 342] width 14 height 15
click at [411, 338] on icon at bounding box center [415, 342] width 14 height 14
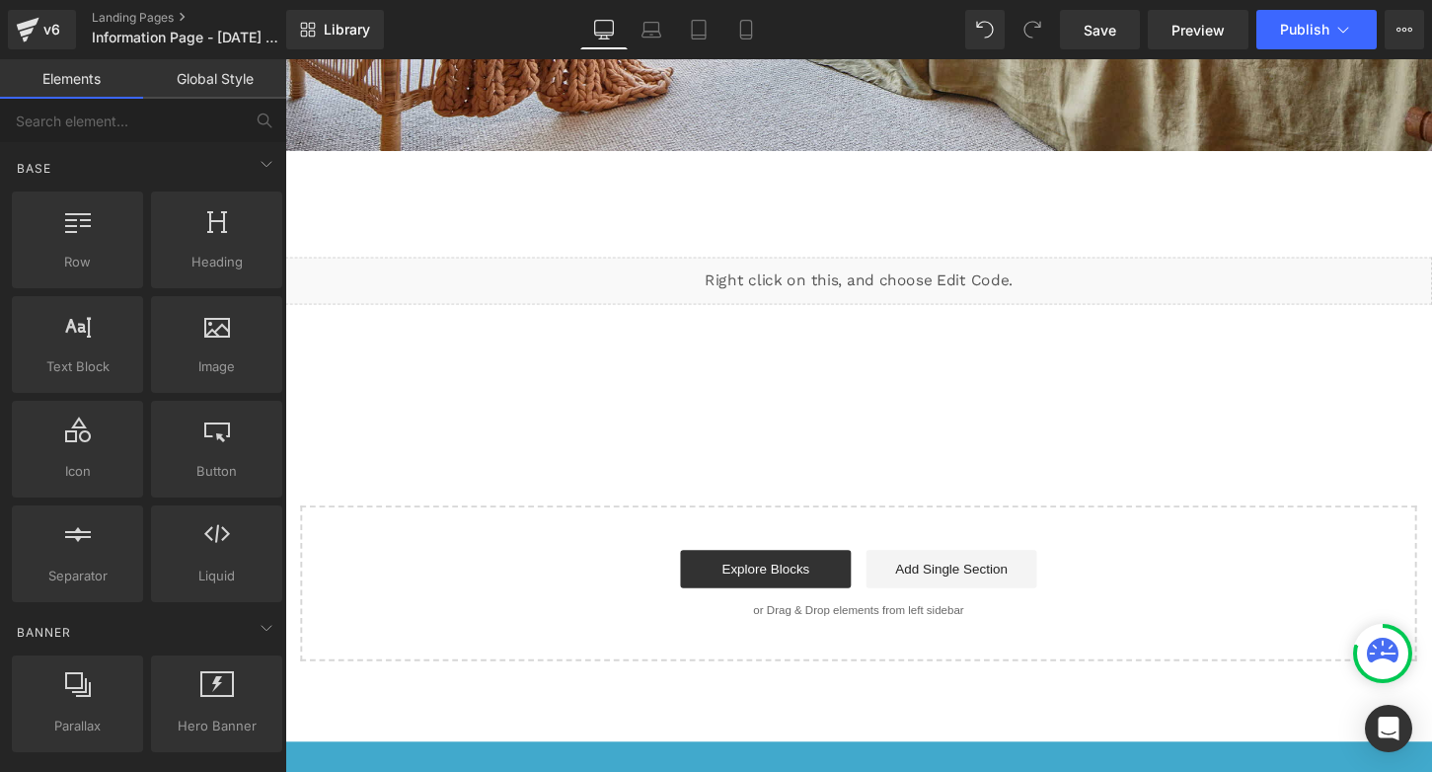
scroll to position [489, 0]
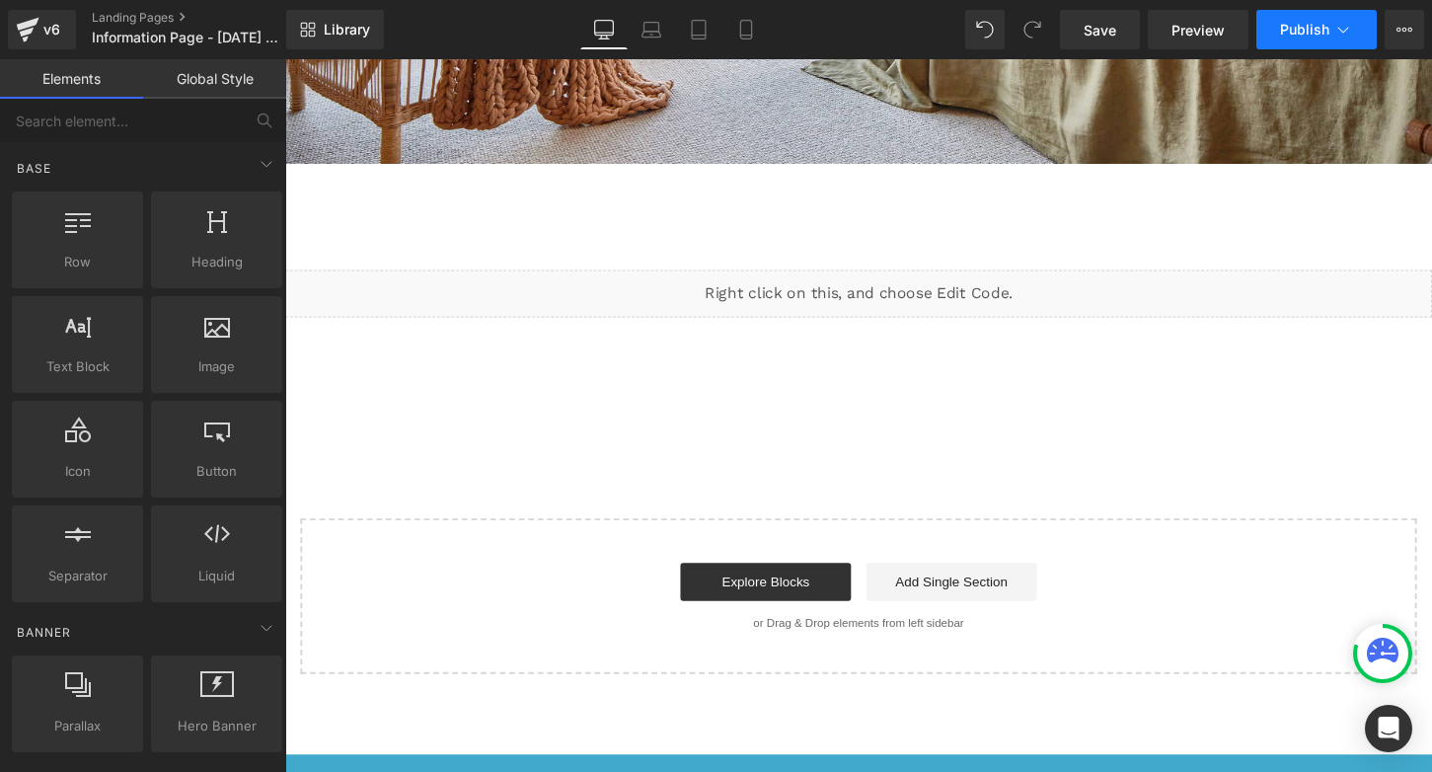
click at [1349, 29] on icon at bounding box center [1343, 30] width 20 height 20
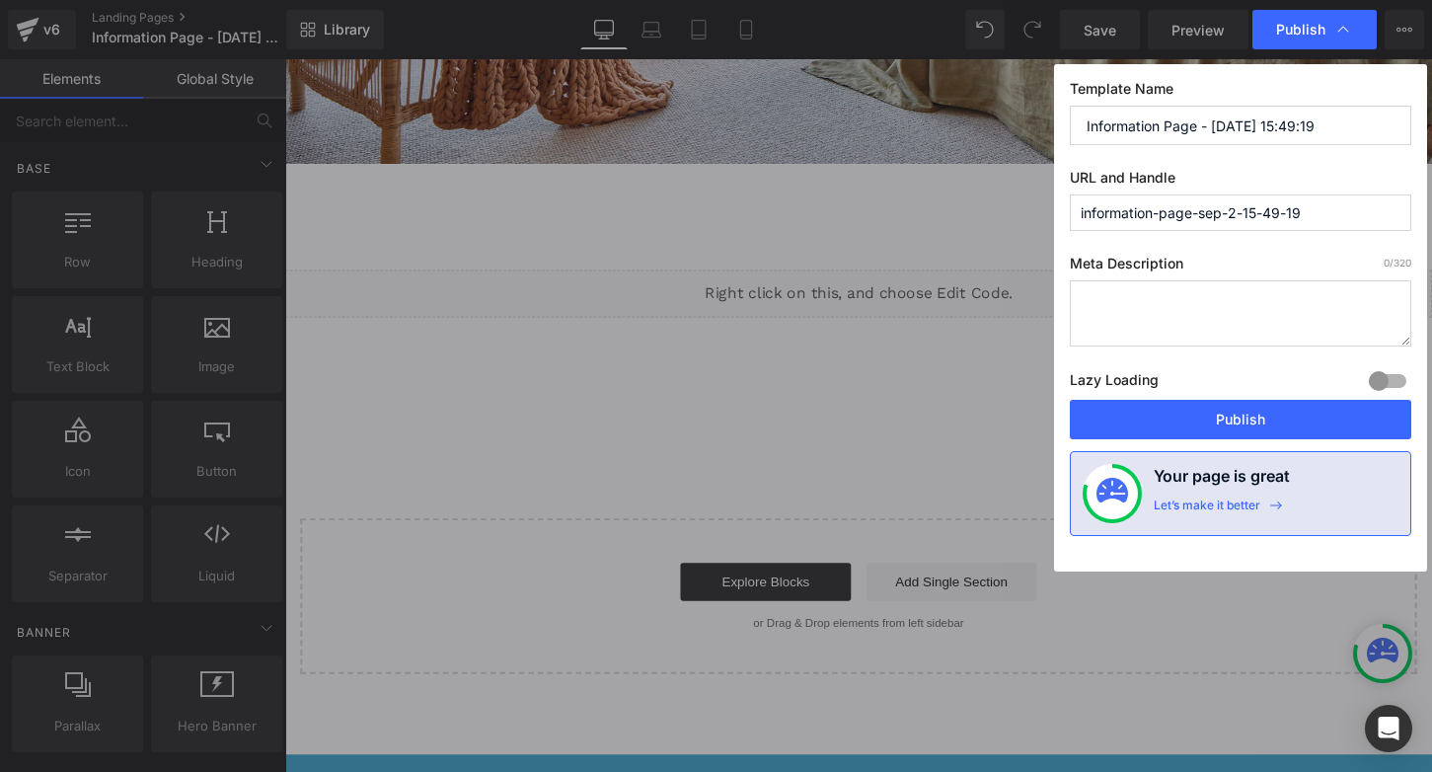
drag, startPoint x: 1195, startPoint y: 127, endPoint x: 1021, endPoint y: 124, distance: 174.7
click at [1070, 124] on input "Information Page - [DATE] 15:49:19" at bounding box center [1240, 125] width 341 height 39
type input "Online Reviews"
drag, startPoint x: 1329, startPoint y: 210, endPoint x: 1041, endPoint y: 207, distance: 288.2
click at [1070, 205] on input "information-page-sep-2-15-49-19" at bounding box center [1240, 212] width 341 height 37
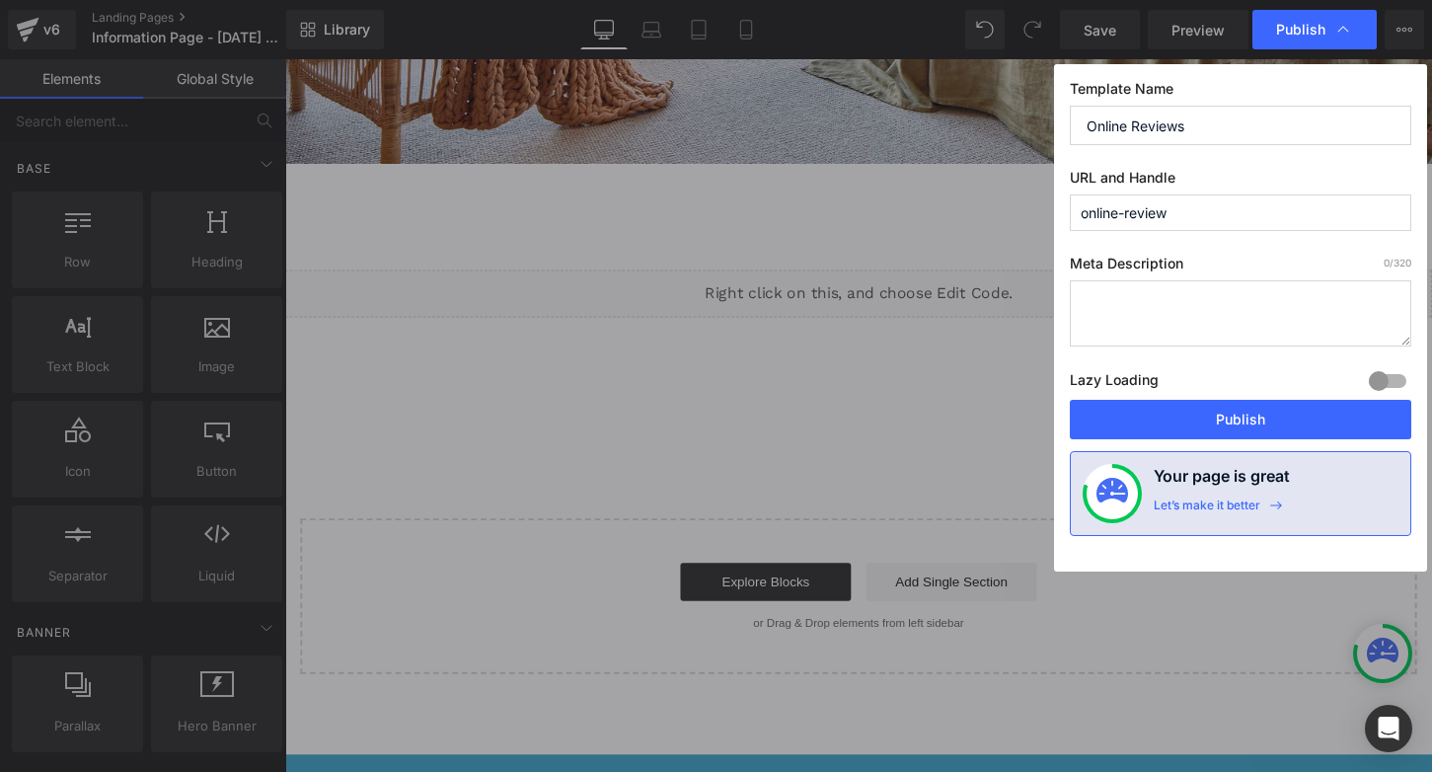
type input "online-reviews"
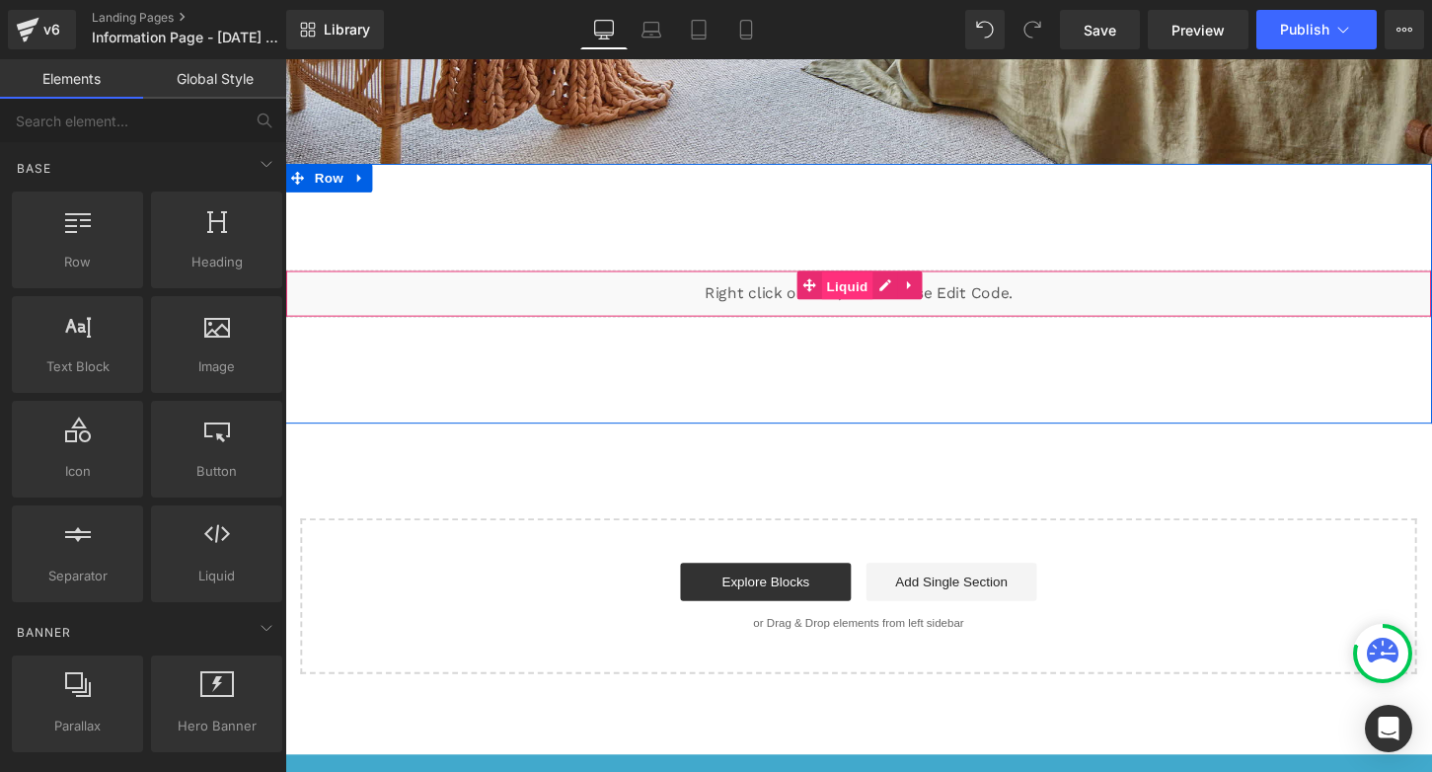
click at [867, 292] on span "Liquid" at bounding box center [870, 295] width 53 height 30
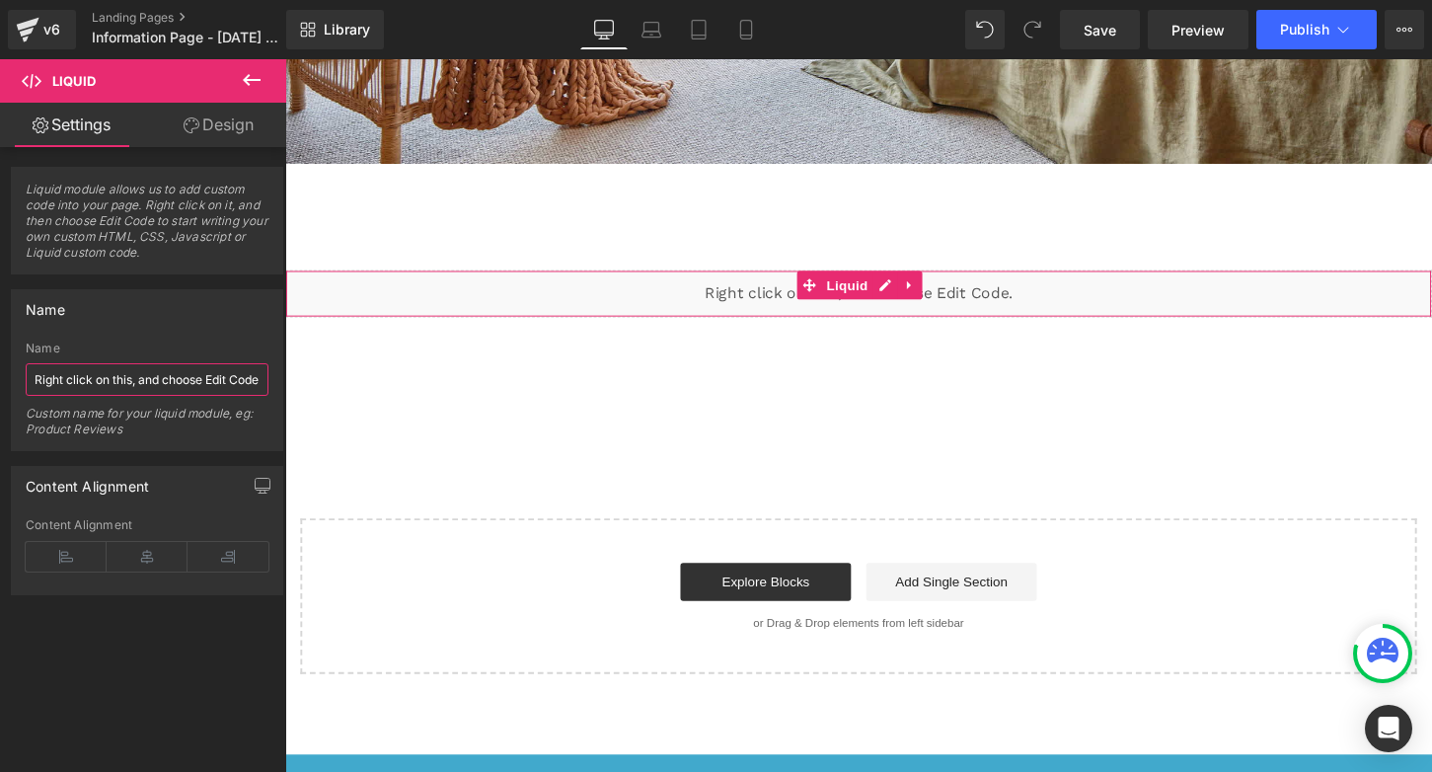
scroll to position [0, 22]
drag, startPoint x: 37, startPoint y: 378, endPoint x: 266, endPoint y: 391, distance: 230.3
click at [266, 391] on input "Right click on this, and choose Edit Code." at bounding box center [147, 379] width 243 height 33
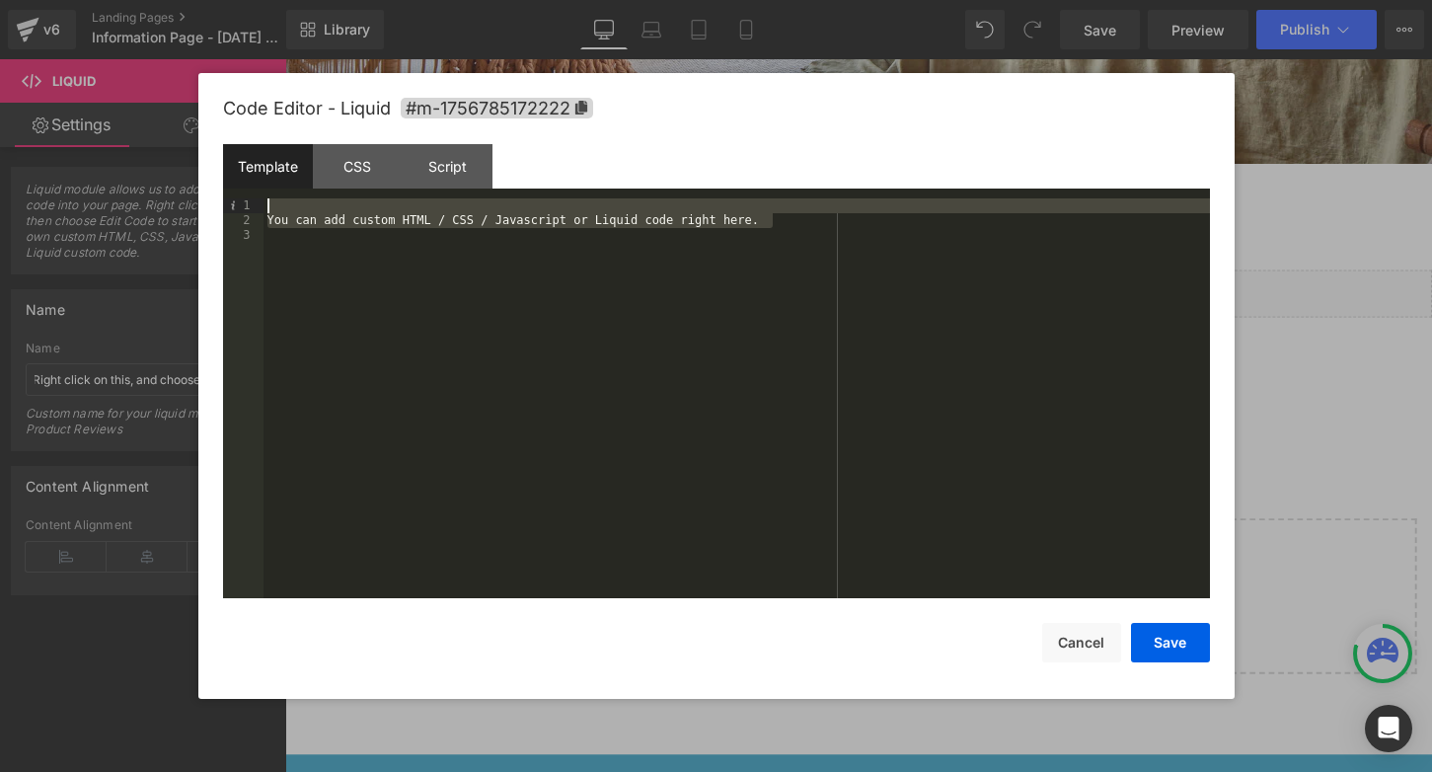
drag, startPoint x: 789, startPoint y: 227, endPoint x: 246, endPoint y: 208, distance: 543.2
click at [264, 208] on div "You can add custom HTML / CSS / Javascript or Liquid code right here." at bounding box center [737, 398] width 947 height 400
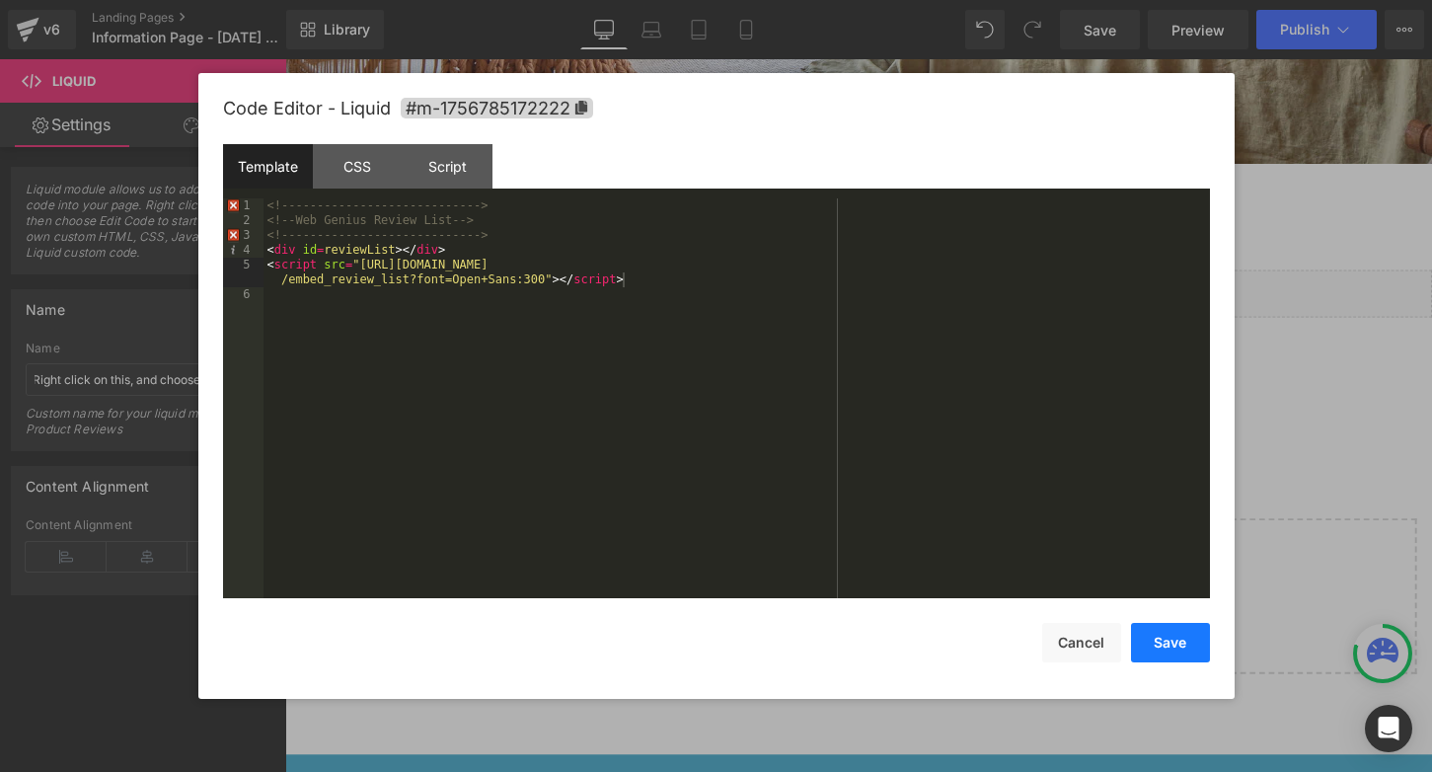
click at [1155, 645] on button "Save" at bounding box center [1170, 642] width 79 height 39
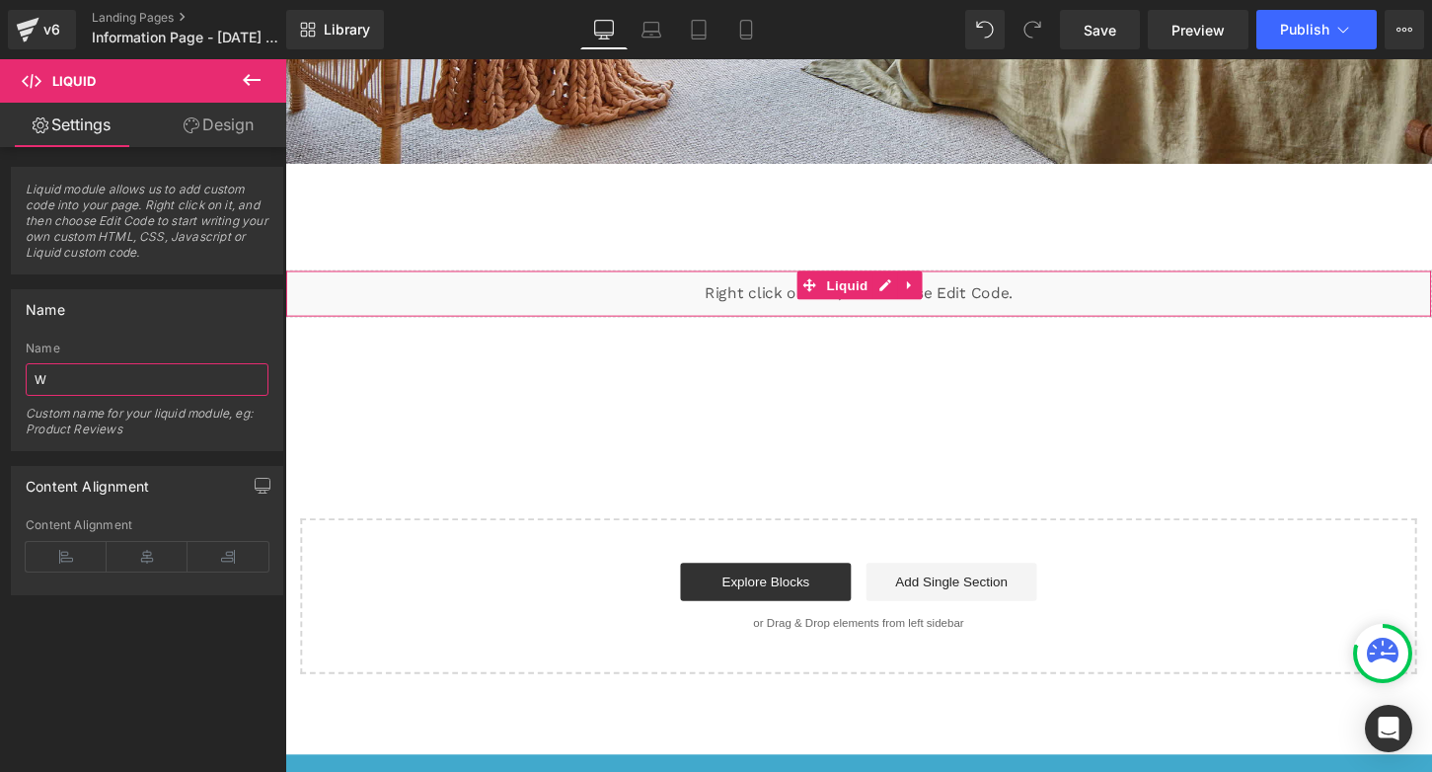
scroll to position [0, 0]
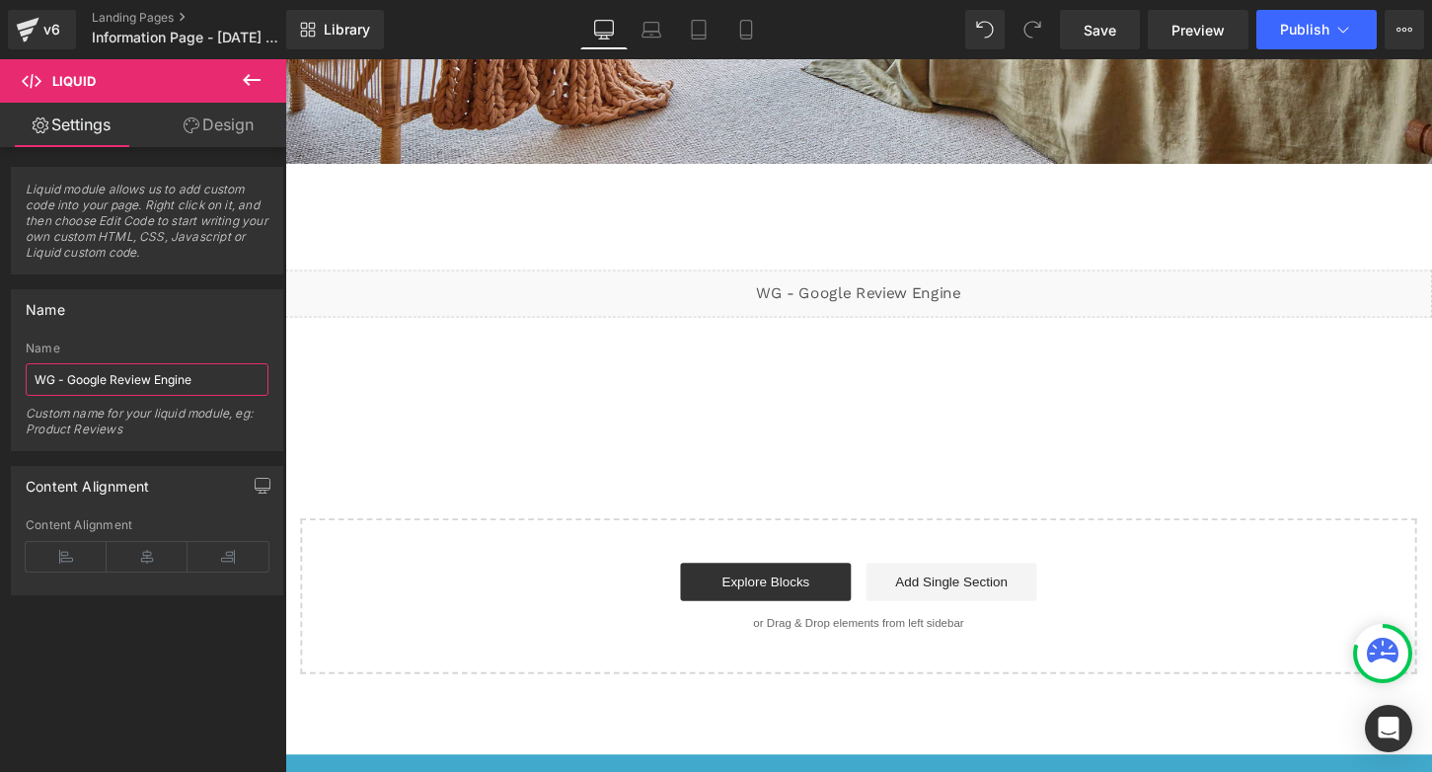
type input "WG - Google Review Engine"
click at [217, 317] on div "Name" at bounding box center [147, 309] width 270 height 38
click at [140, 558] on icon at bounding box center [147, 557] width 81 height 30
click at [1106, 29] on span "Save" at bounding box center [1100, 30] width 33 height 21
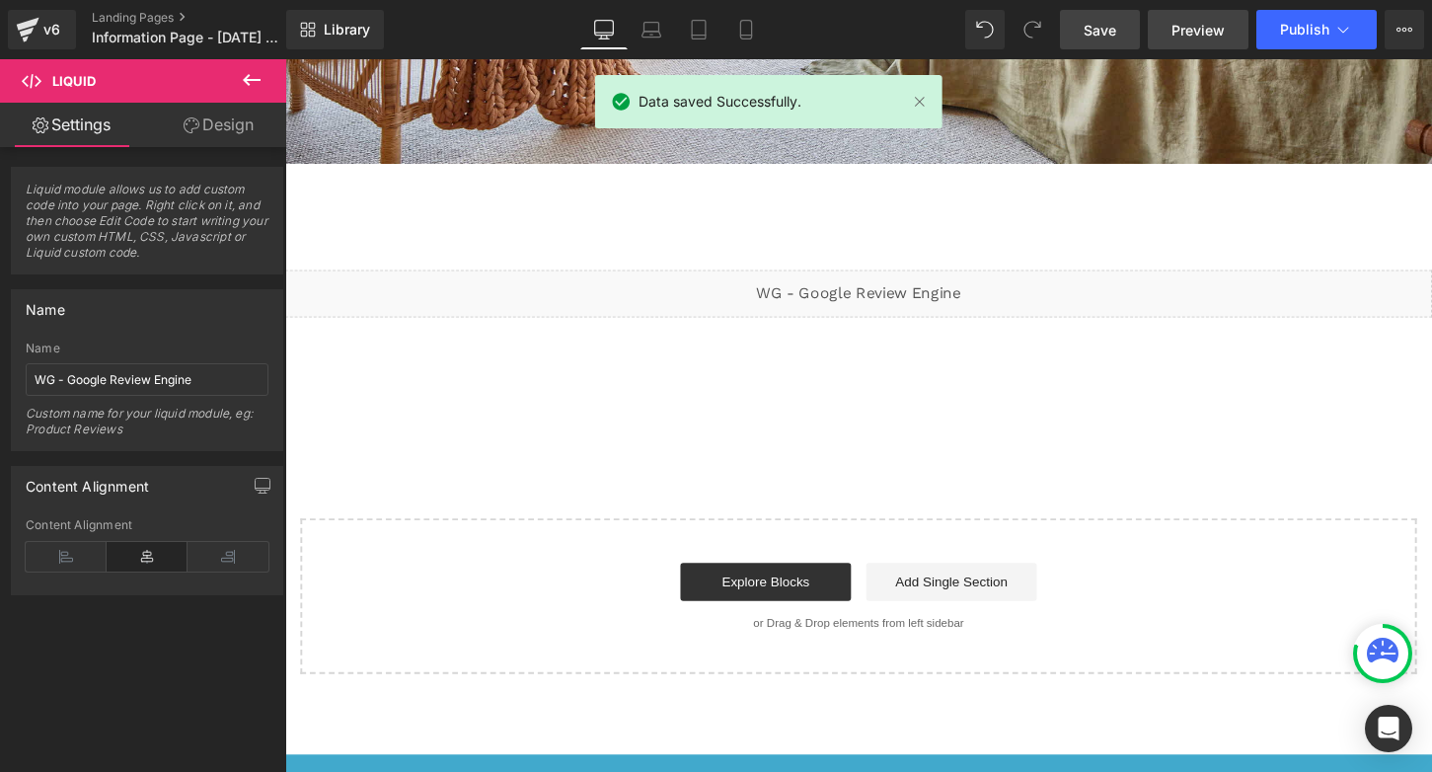
click at [1198, 25] on span "Preview" at bounding box center [1198, 30] width 53 height 21
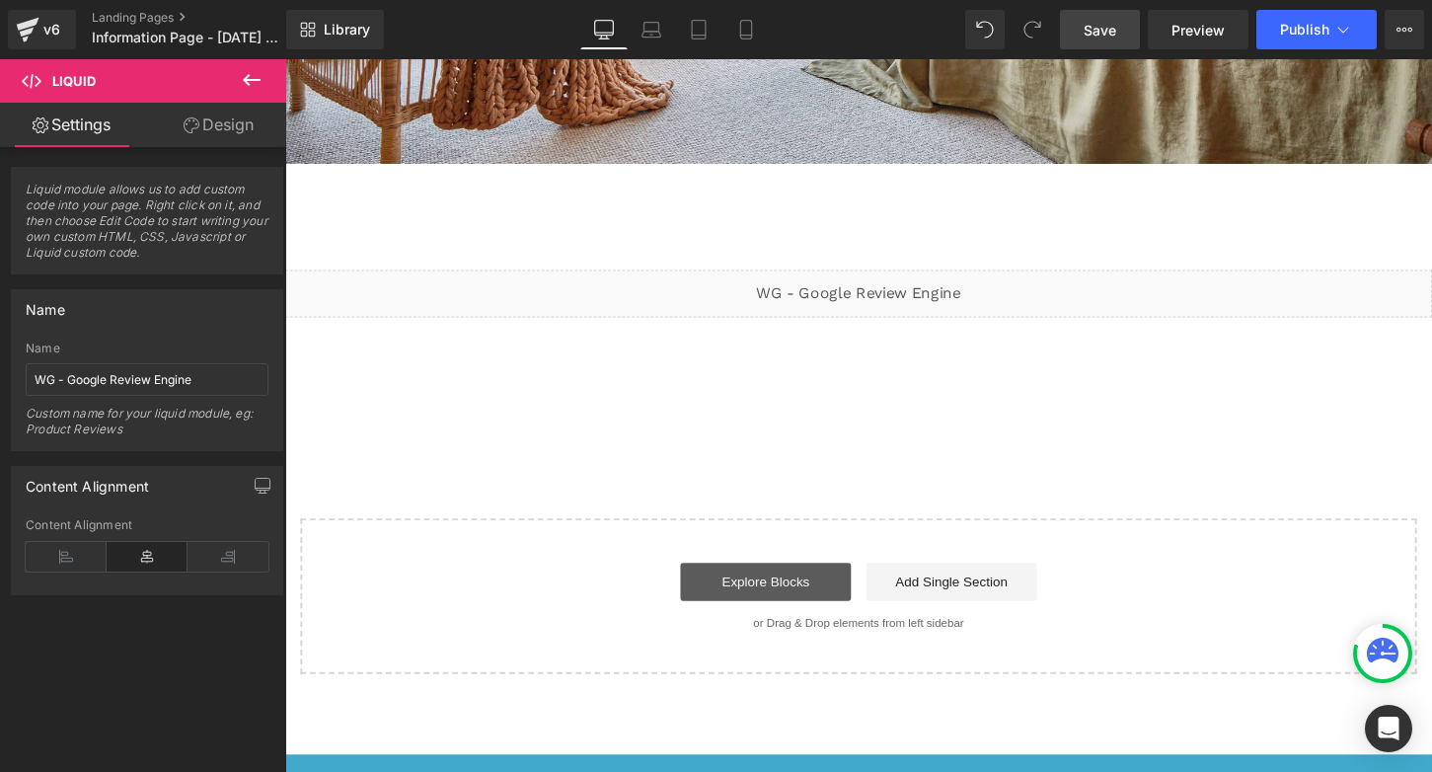
click at [805, 600] on link "Explore Blocks" at bounding box center [786, 602] width 178 height 39
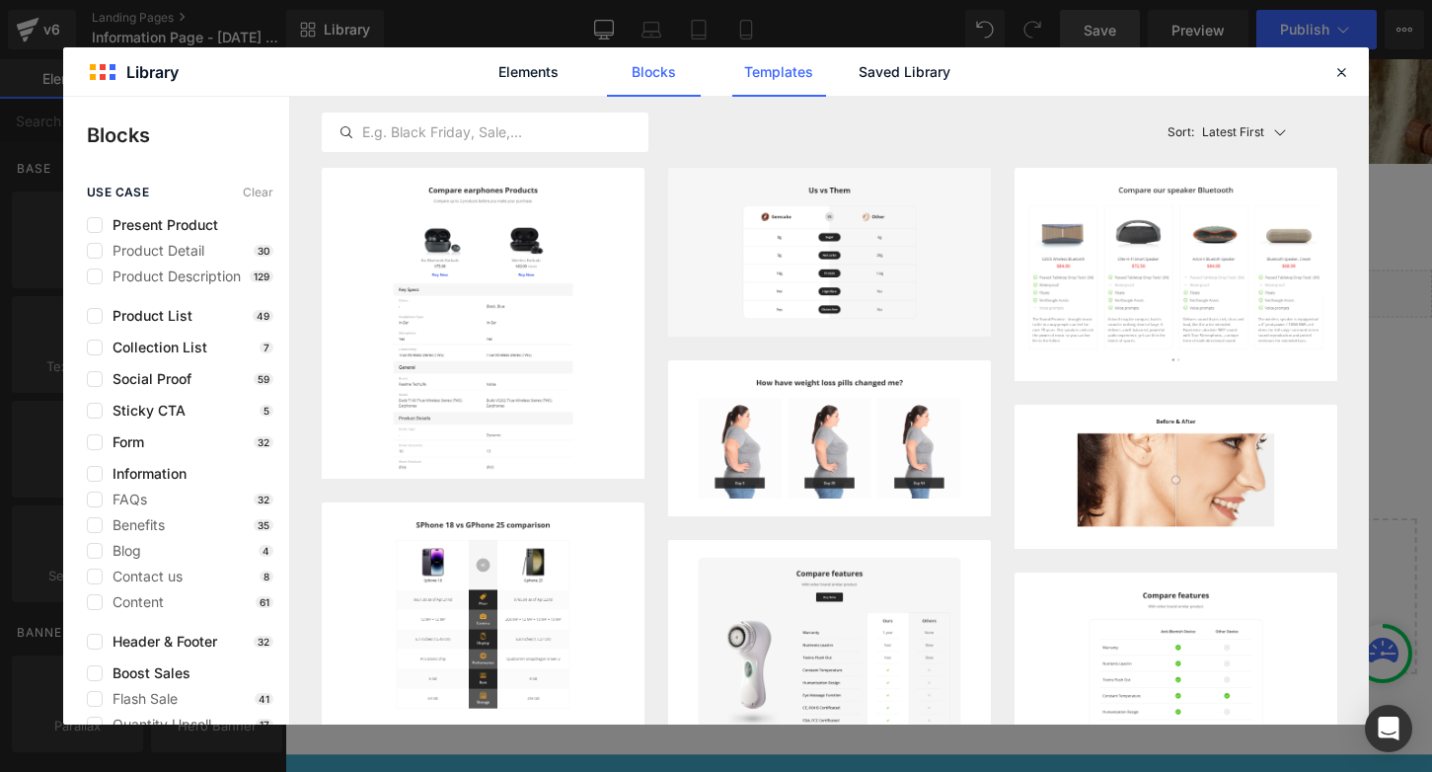
click at [781, 74] on link "Templates" at bounding box center [779, 71] width 94 height 49
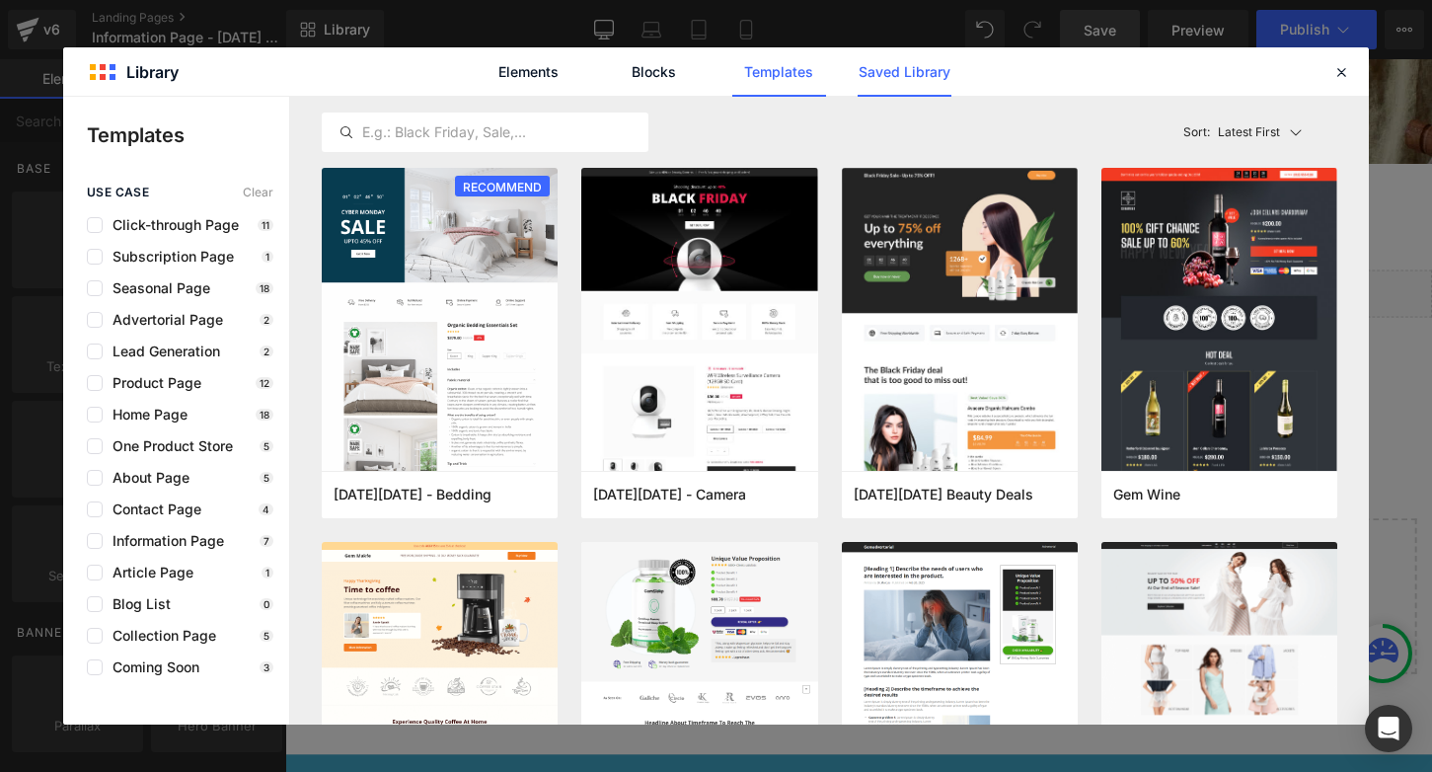
click at [902, 75] on link "Saved Library" at bounding box center [905, 71] width 94 height 49
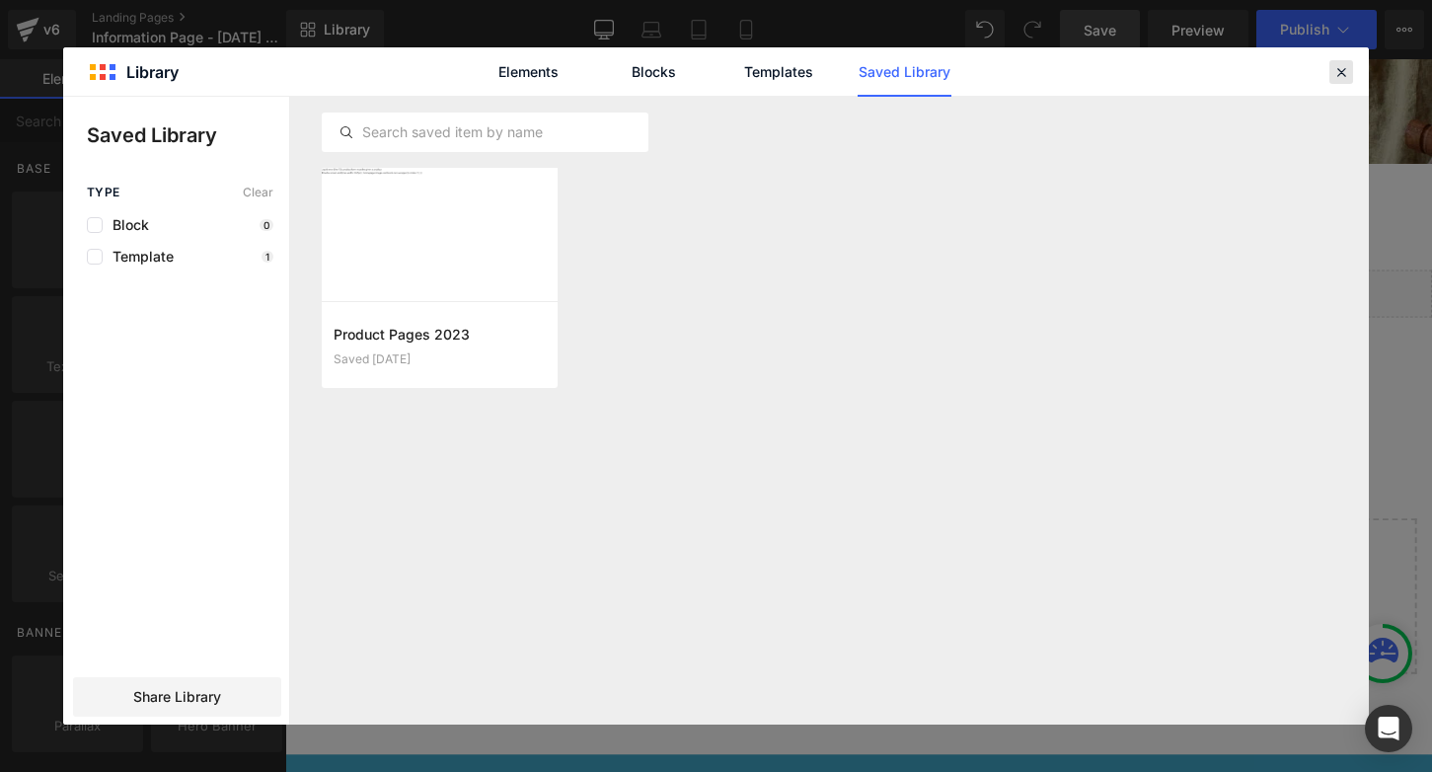
click at [1342, 71] on icon at bounding box center [1341, 72] width 18 height 18
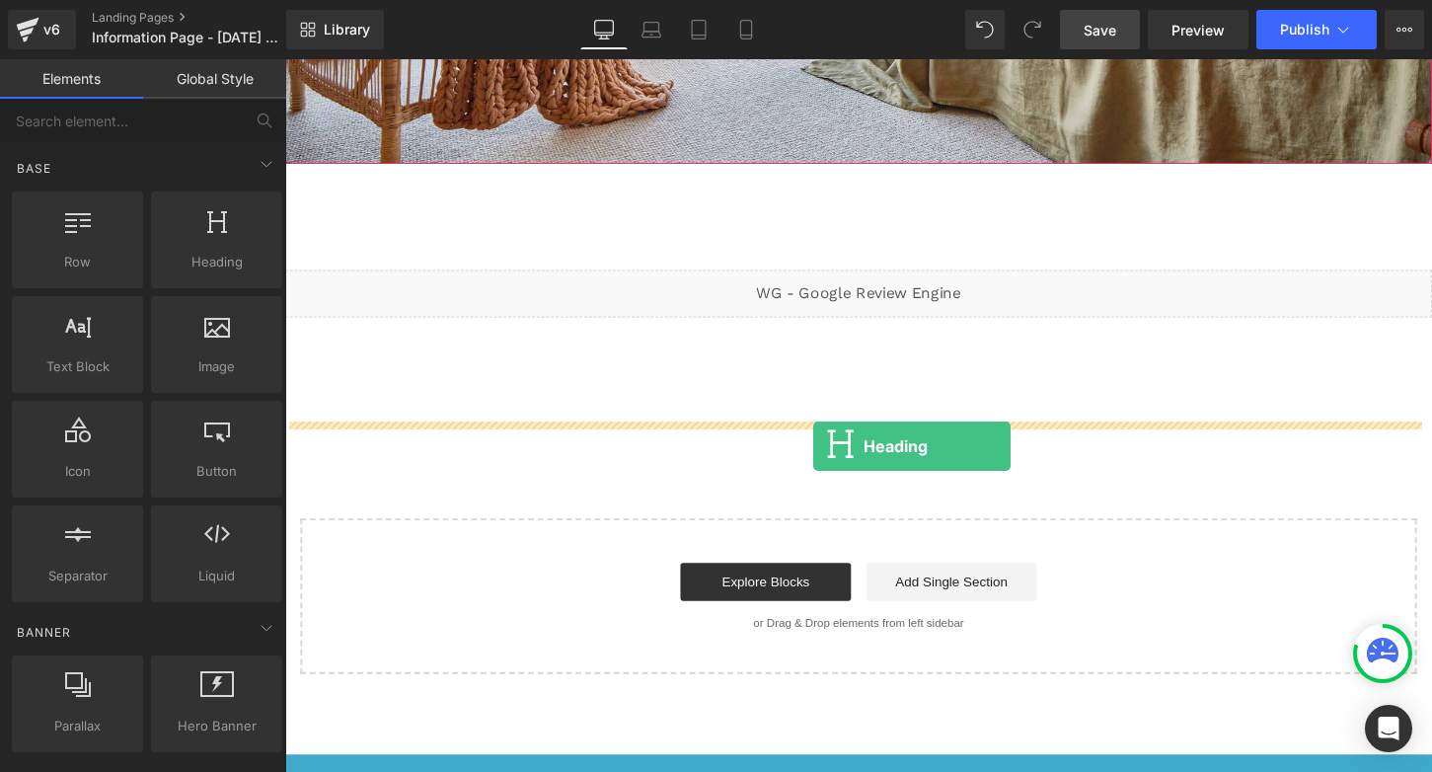
drag, startPoint x: 486, startPoint y: 313, endPoint x: 835, endPoint y: 462, distance: 379.9
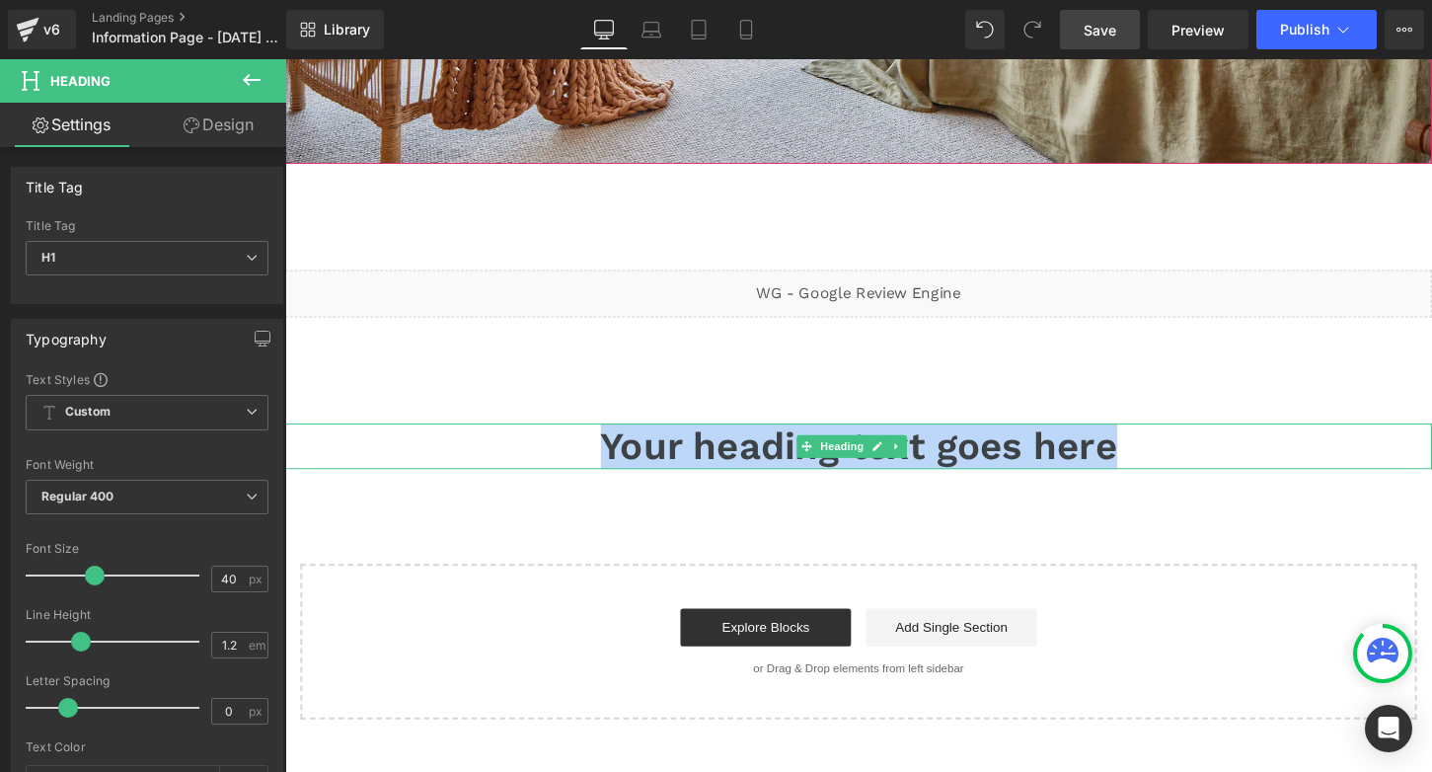
drag, startPoint x: 1184, startPoint y: 464, endPoint x: 605, endPoint y: 460, distance: 579.4
click at [605, 460] on h1 "Your heading text goes here" at bounding box center [882, 461] width 1194 height 47
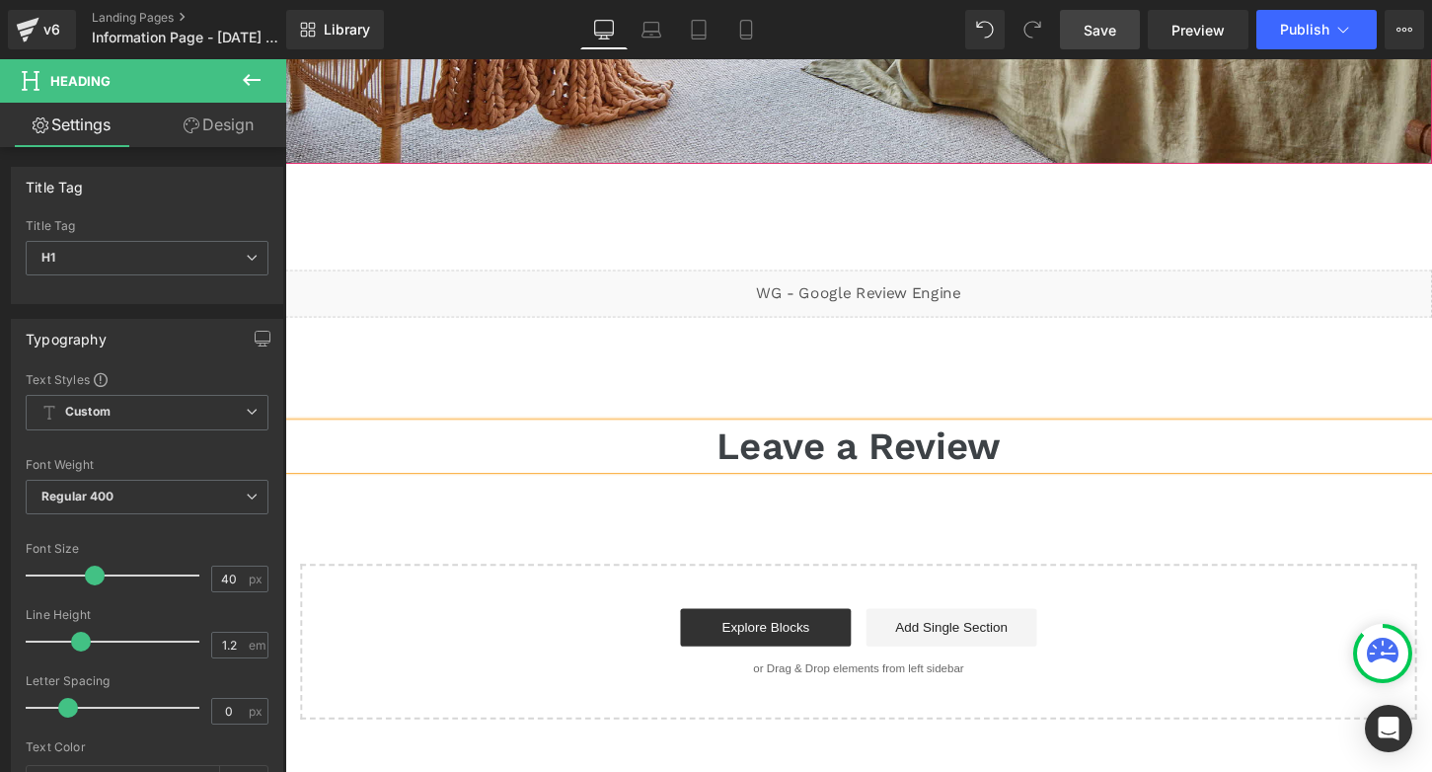
click at [825, 527] on div "Online Reviews Heading Row Hero Banner 156px 176px Liquid Row 112px 112px Leave…" at bounding box center [882, 247] width 1194 height 997
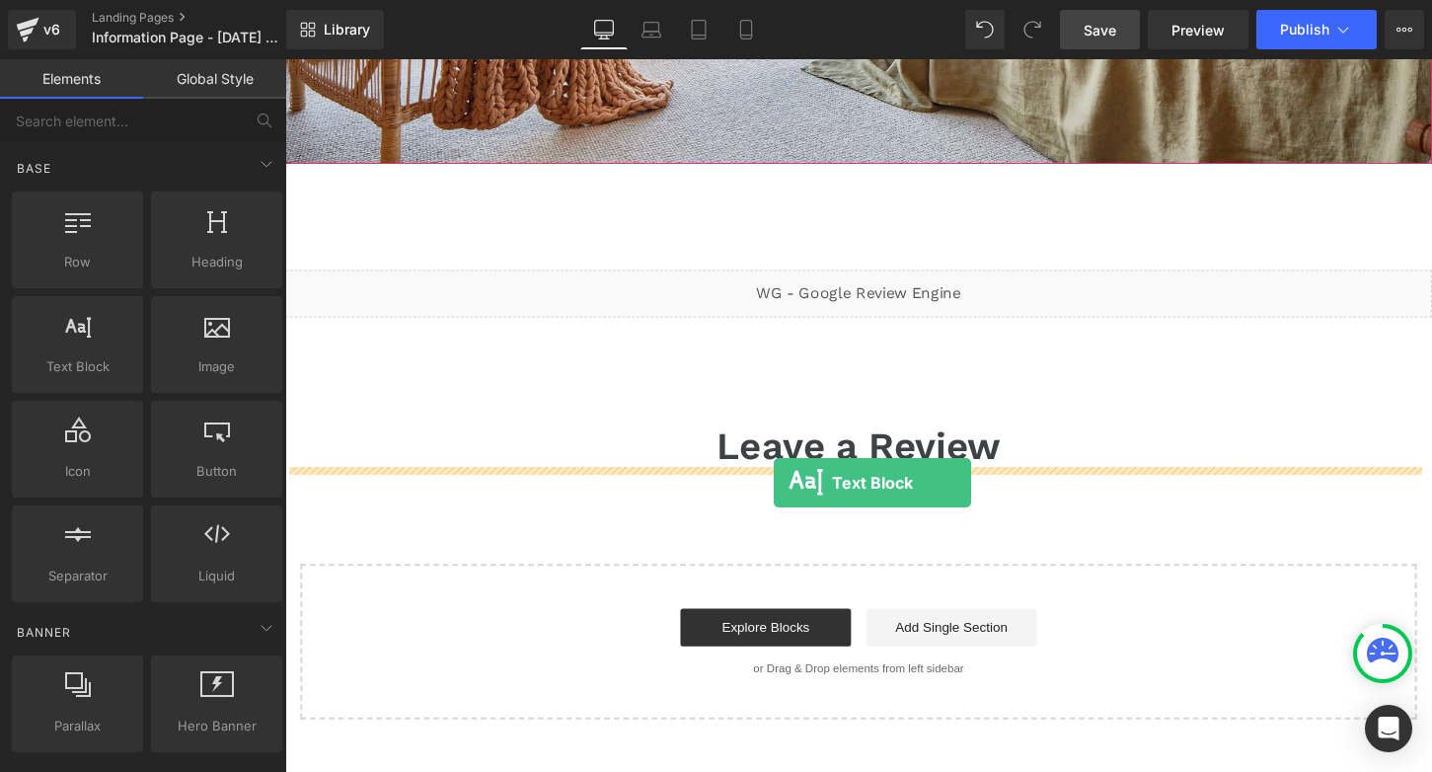
drag, startPoint x: 382, startPoint y: 395, endPoint x: 794, endPoint y: 500, distance: 424.9
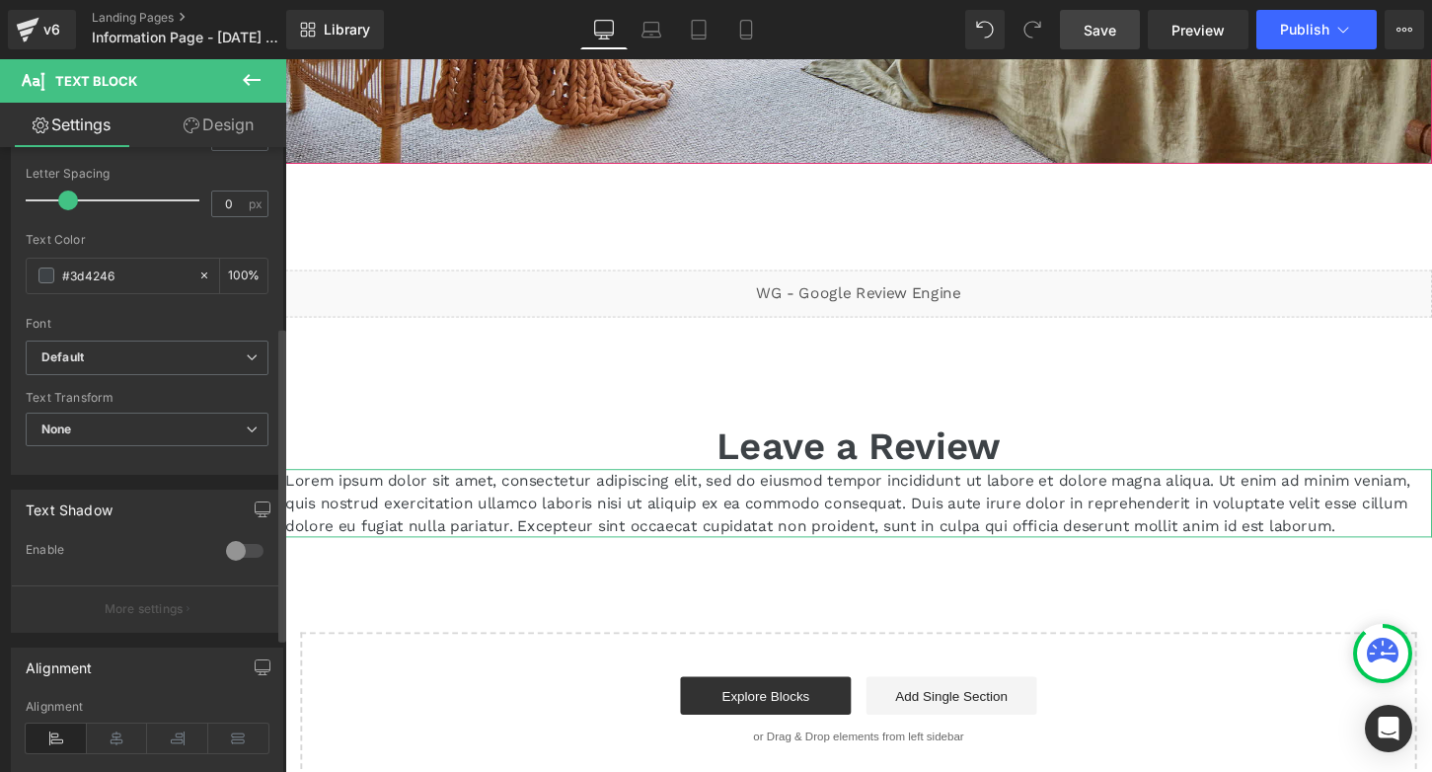
scroll to position [444, 0]
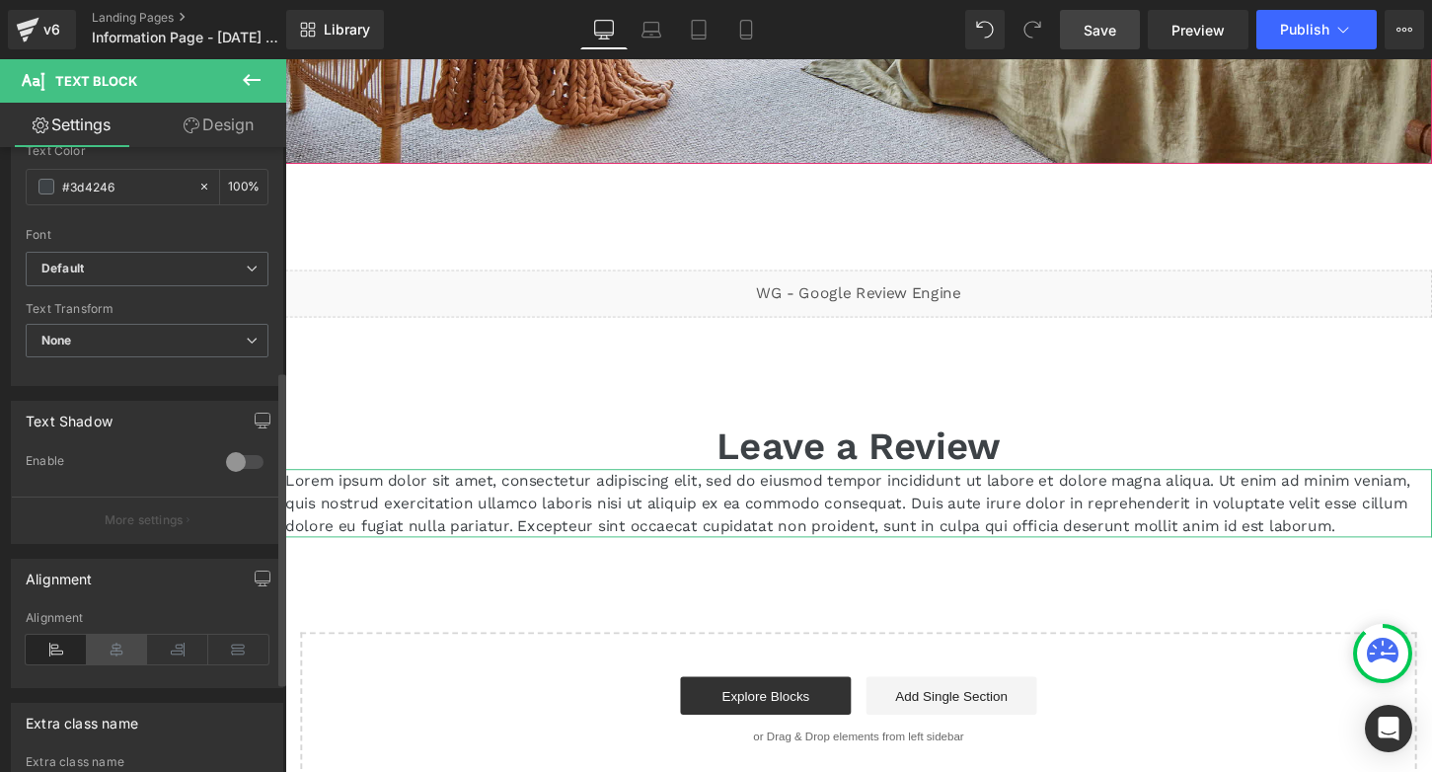
click at [112, 655] on icon at bounding box center [117, 650] width 61 height 30
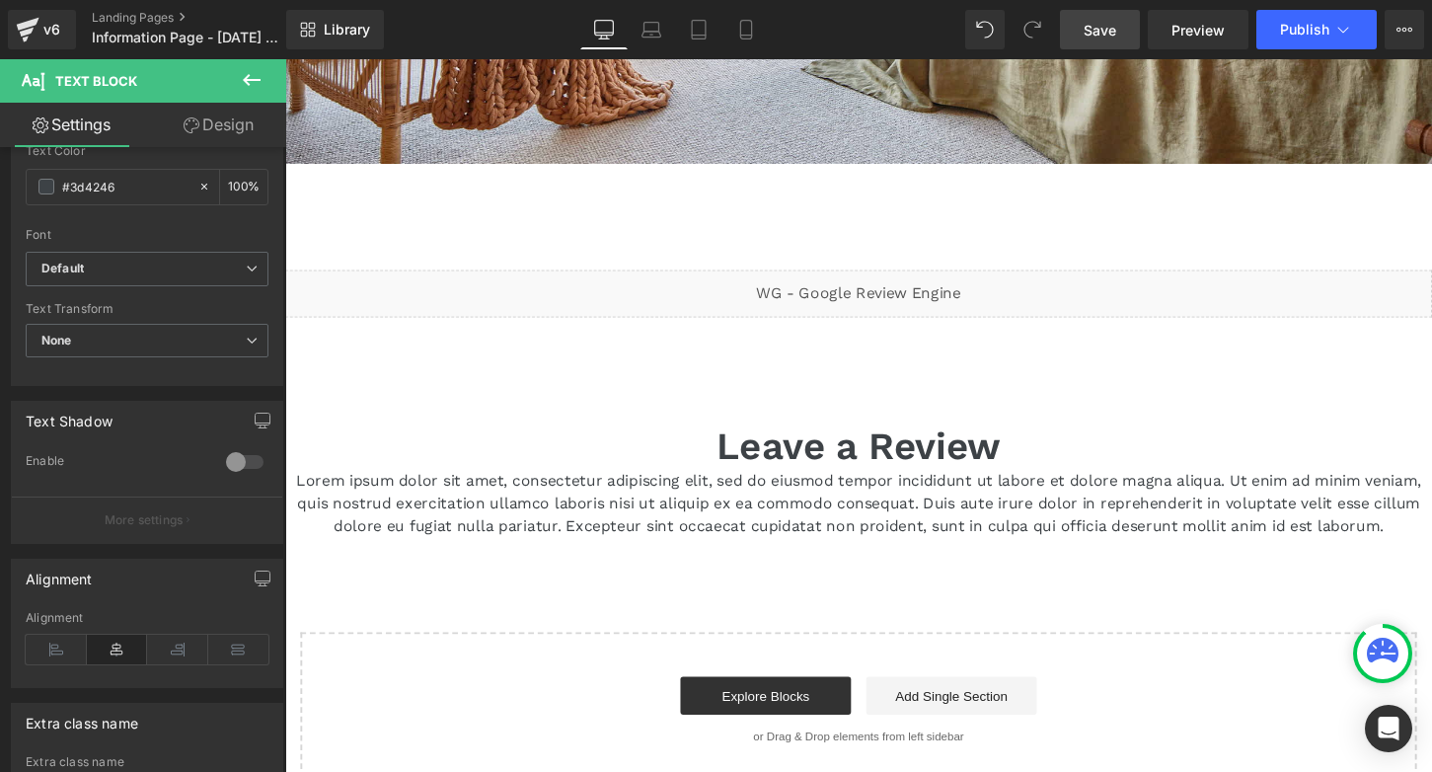
click at [739, 535] on p "Lorem ipsum dolor sit amet, consectetur adipiscing elit, sed do eiusmod tempor …" at bounding box center [882, 521] width 1194 height 71
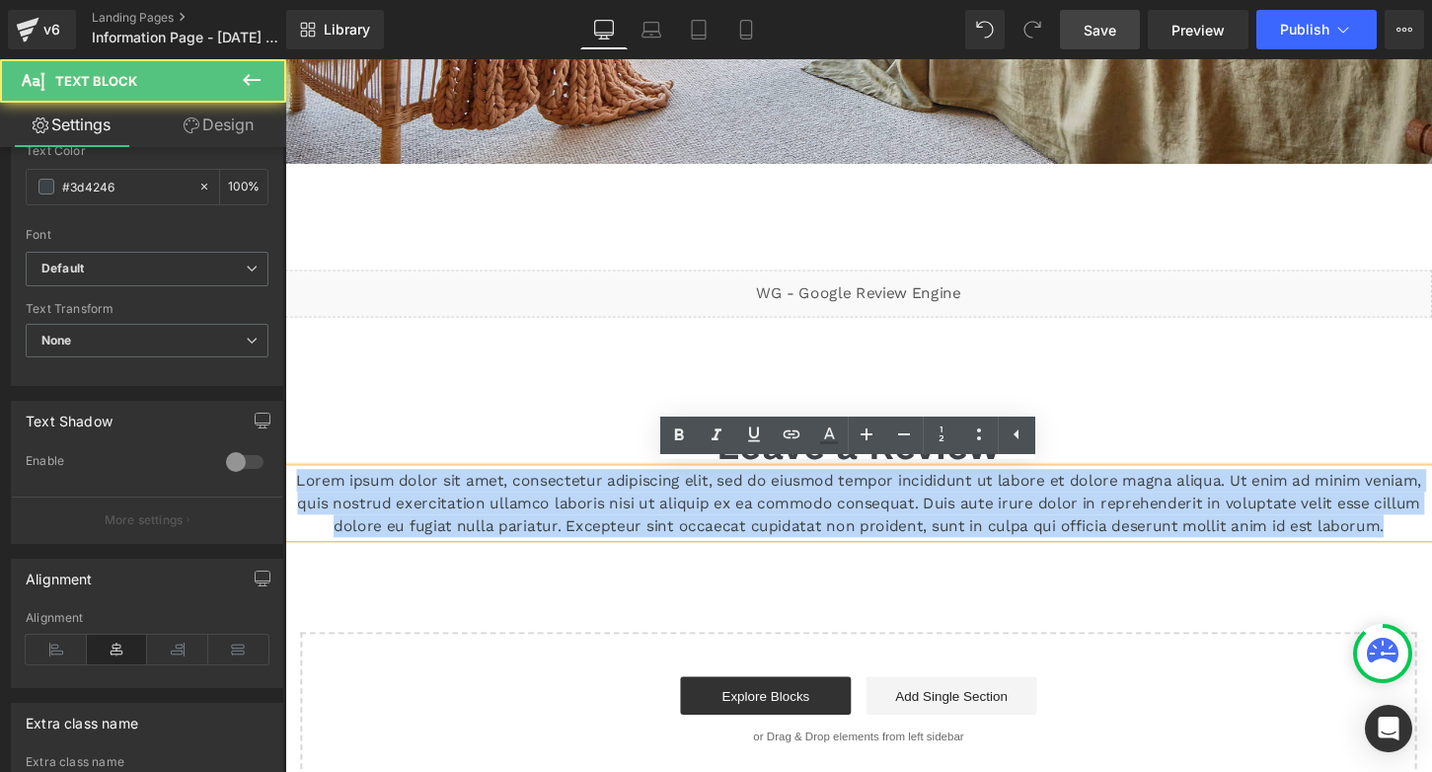
drag, startPoint x: 922, startPoint y: 572, endPoint x: 263, endPoint y: 486, distance: 665.0
click at [285, 486] on div "Online Reviews Heading Row Hero Banner 156px 176px Liquid Row 112px 112px Leave…" at bounding box center [882, 298] width 1194 height 1098
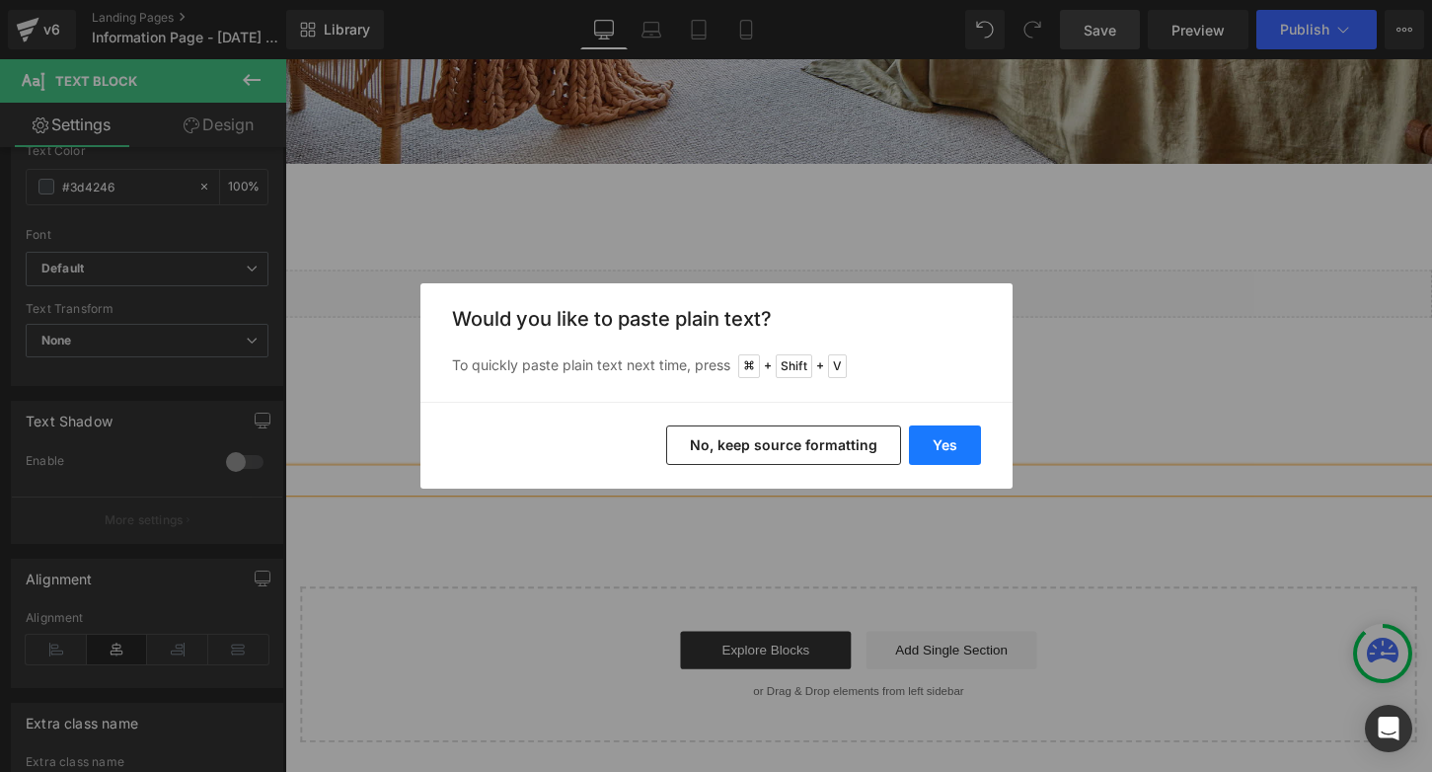
click at [931, 448] on button "Yes" at bounding box center [945, 444] width 72 height 39
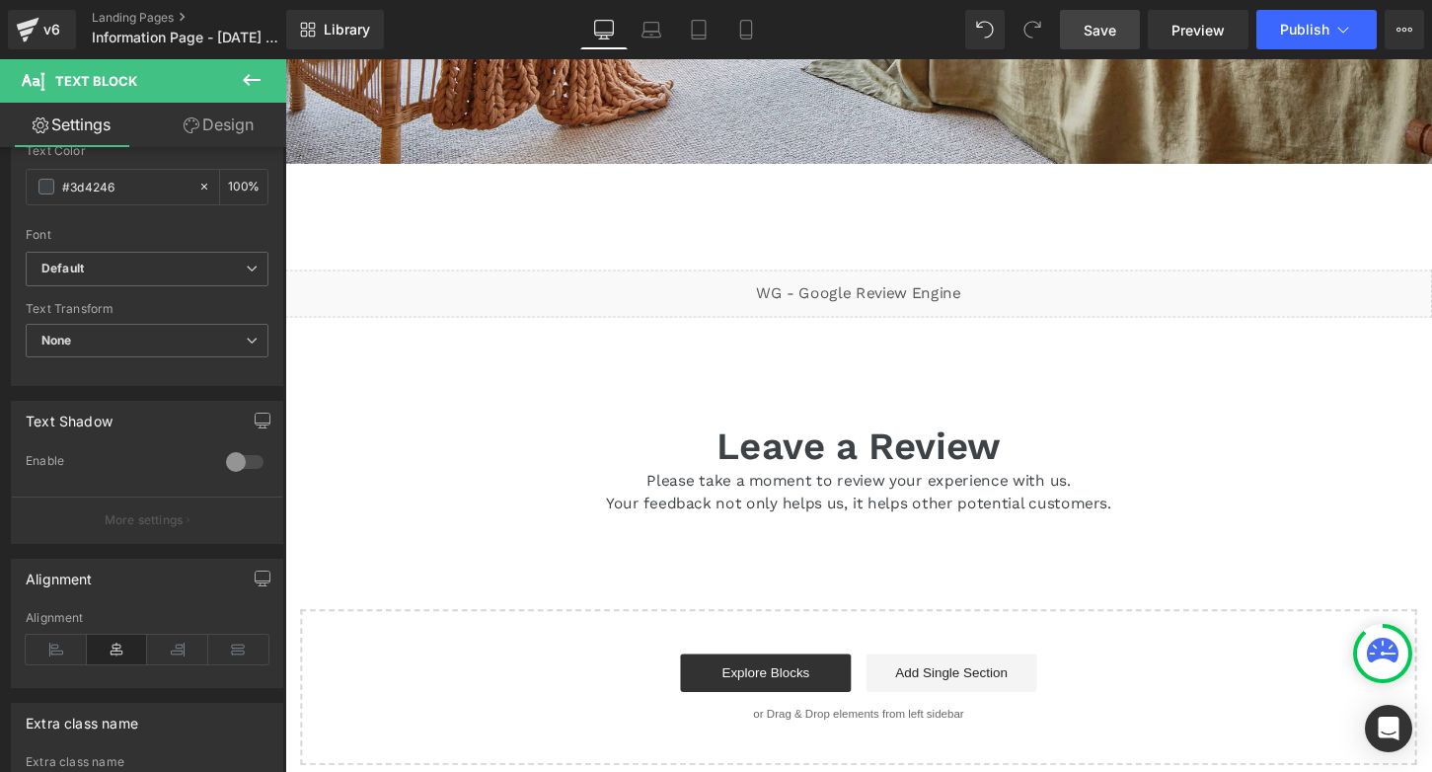
click at [255, 78] on icon at bounding box center [252, 80] width 24 height 24
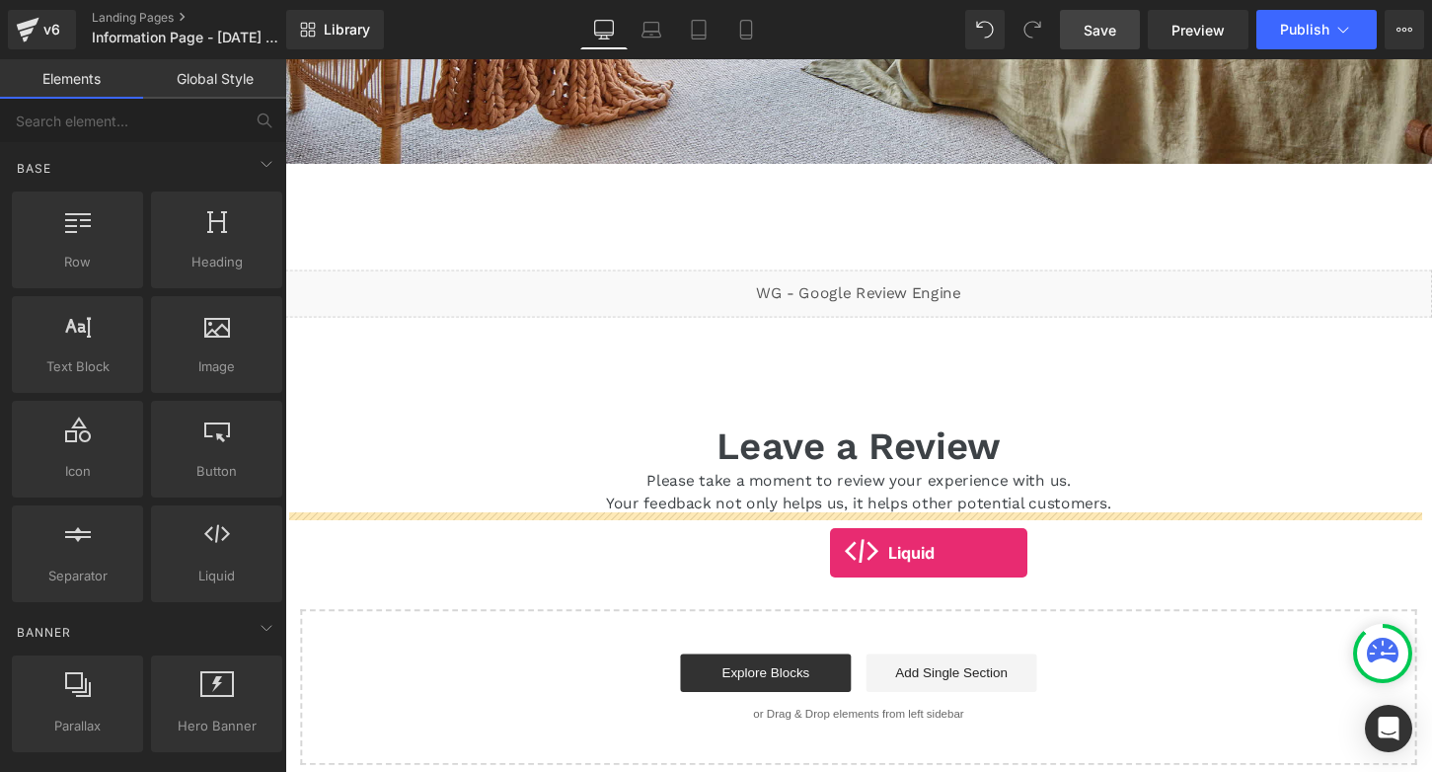
drag, startPoint x: 492, startPoint y: 614, endPoint x: 853, endPoint y: 573, distance: 363.5
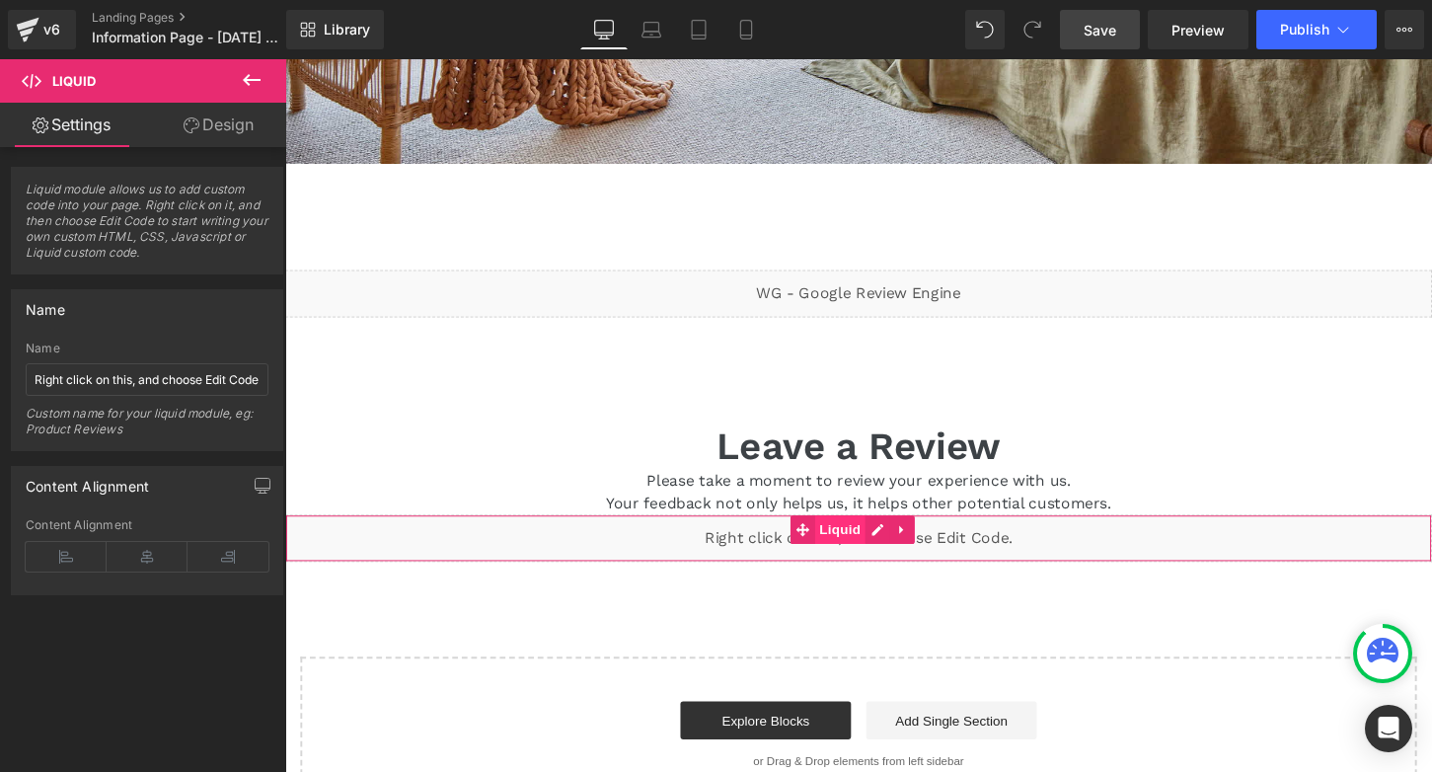
click at [875, 549] on span "Liquid" at bounding box center [863, 549] width 53 height 30
click at [865, 549] on span "Liquid" at bounding box center [863, 549] width 53 height 30
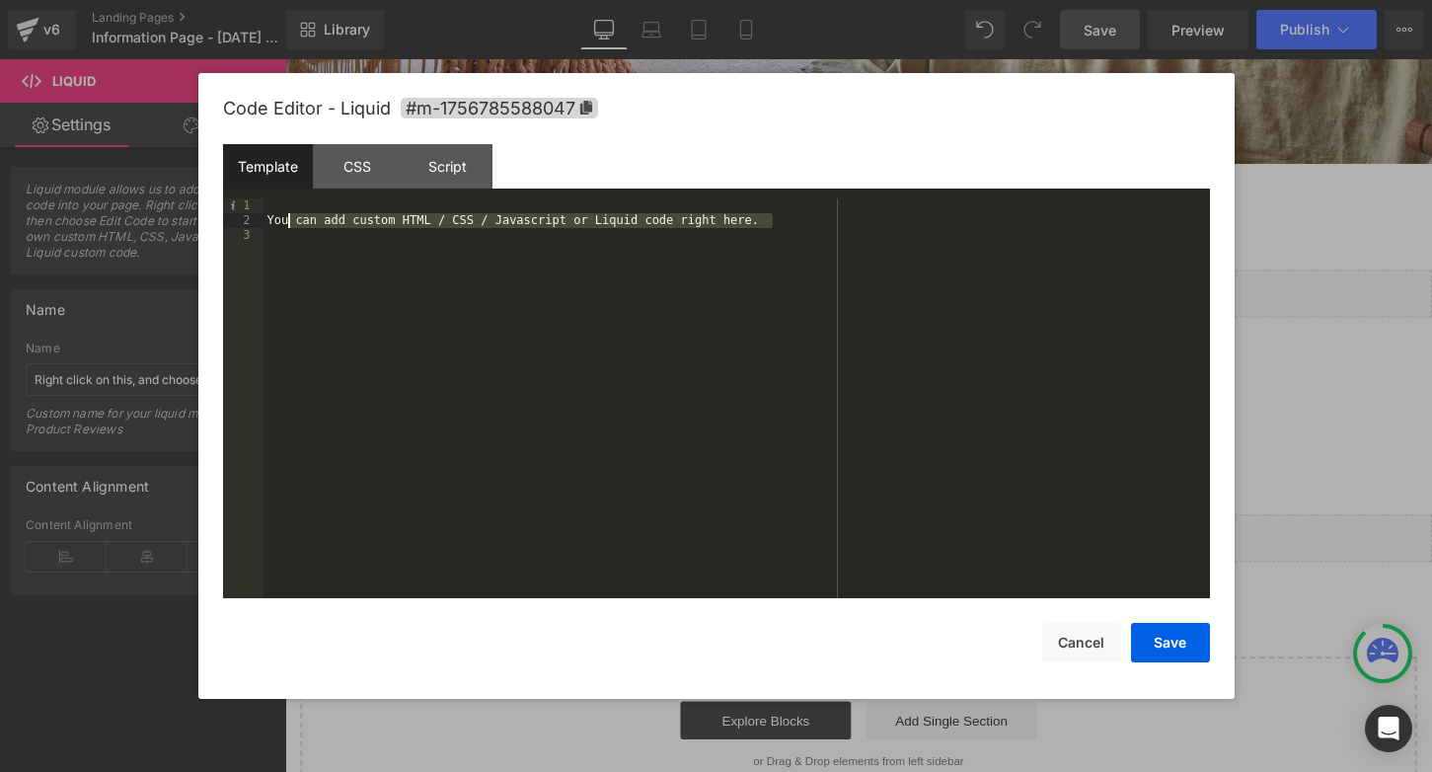
drag, startPoint x: 788, startPoint y: 225, endPoint x: 243, endPoint y: 215, distance: 544.9
click at [264, 215] on div "You can add custom HTML / CSS / Javascript or Liquid code right here." at bounding box center [737, 398] width 947 height 400
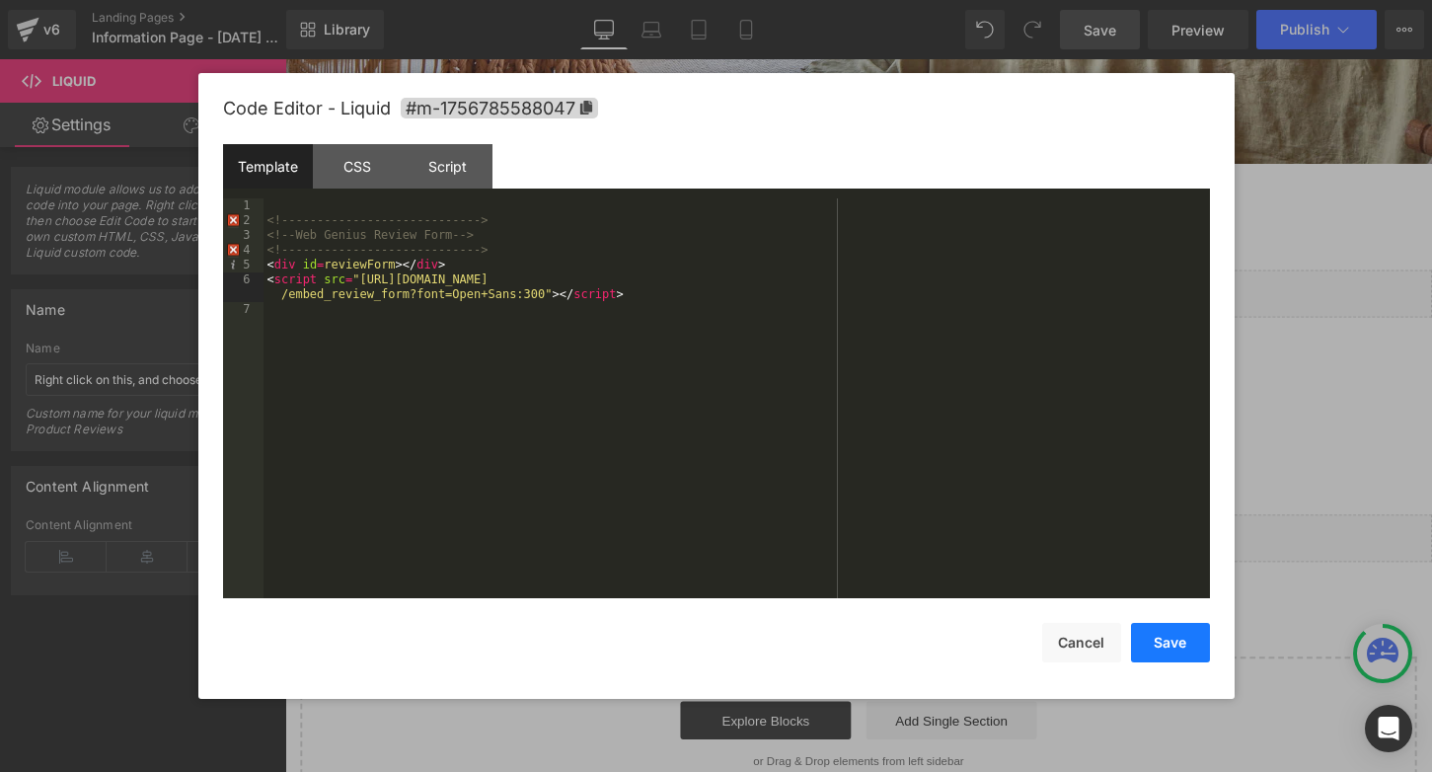
click at [1161, 644] on button "Save" at bounding box center [1170, 642] width 79 height 39
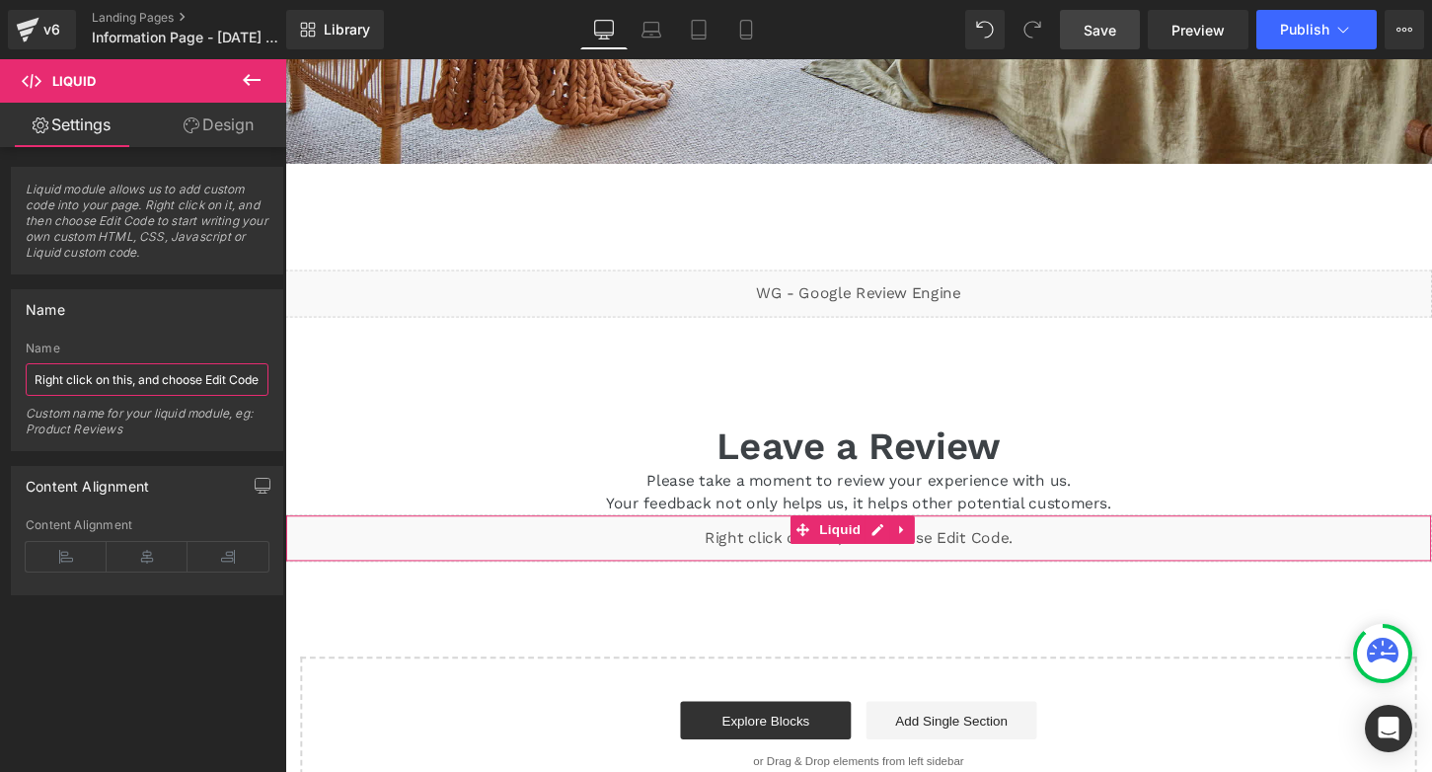
drag, startPoint x: 30, startPoint y: 378, endPoint x: 273, endPoint y: 393, distance: 244.2
click at [273, 393] on div "Name Right click on this, and choose Edit Code. Name Right click on this, and c…" at bounding box center [147, 362] width 295 height 177
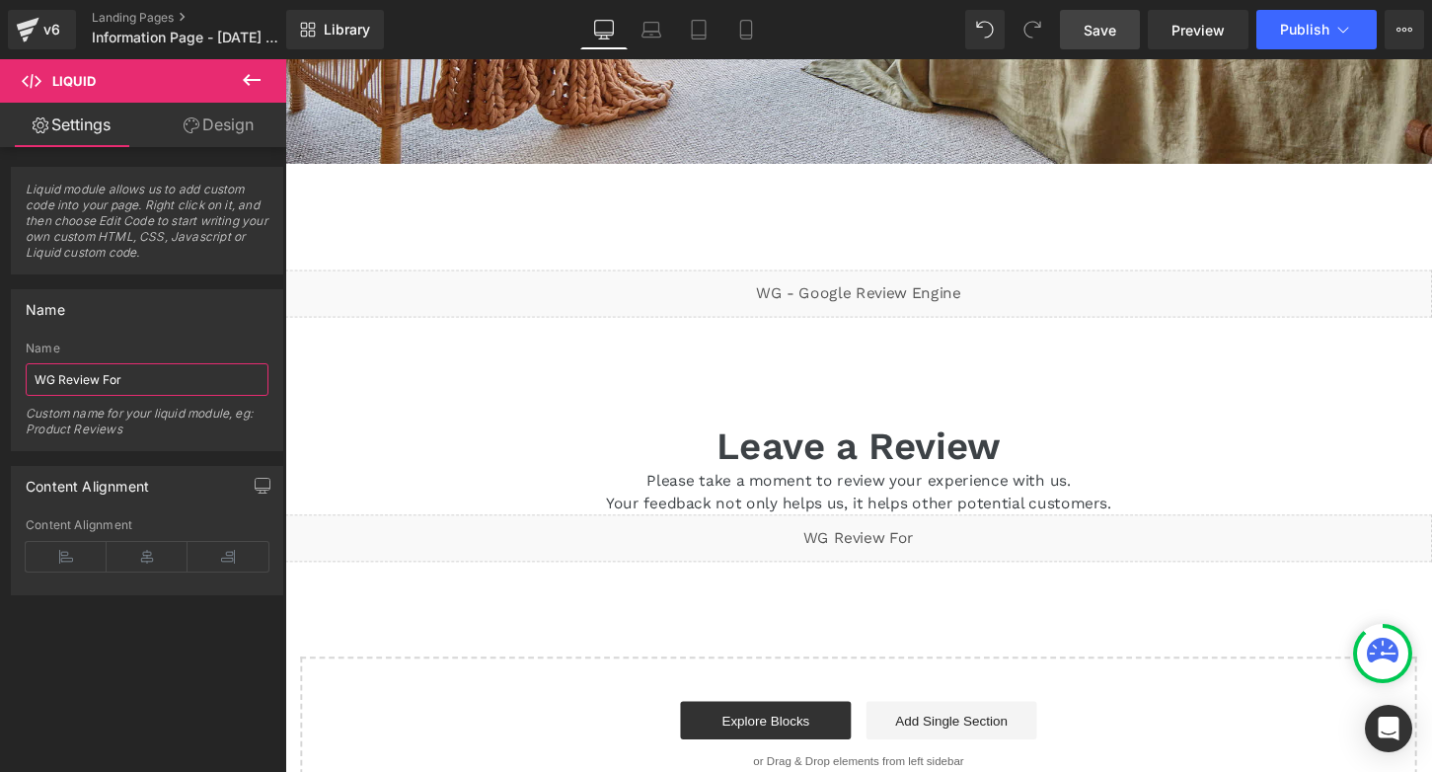
type input "WG Review Form"
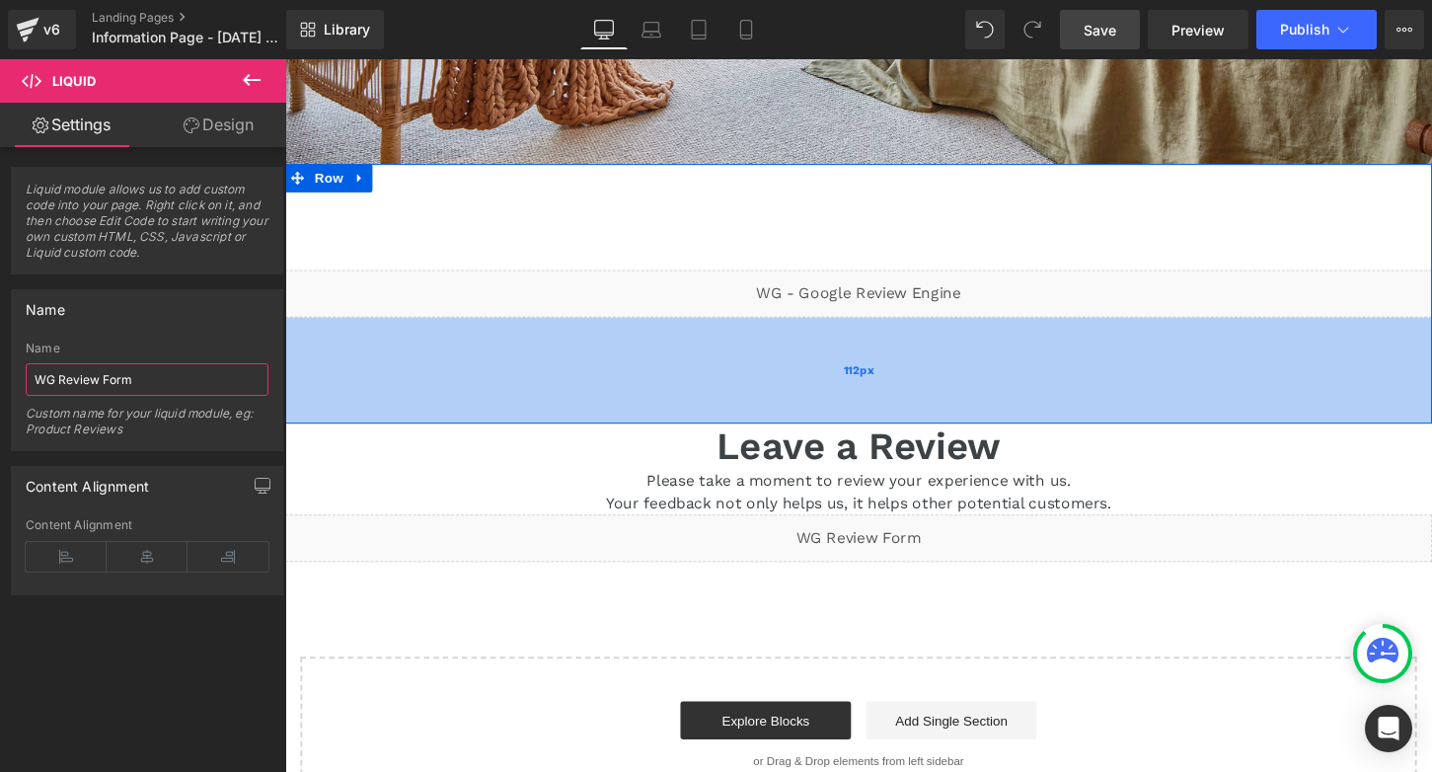
click at [440, 373] on div "112px" at bounding box center [882, 383] width 1194 height 111
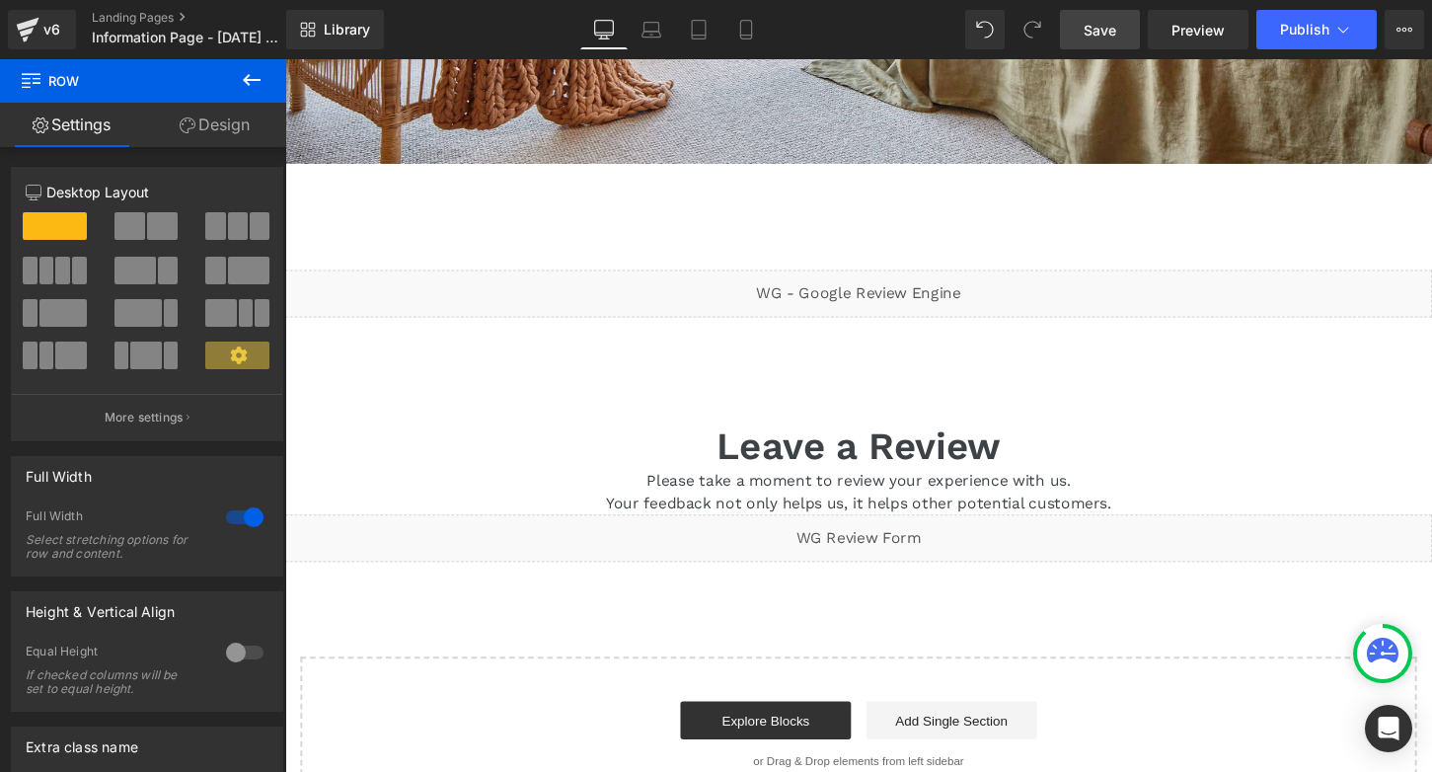
click at [1104, 26] on span "Save" at bounding box center [1100, 30] width 33 height 21
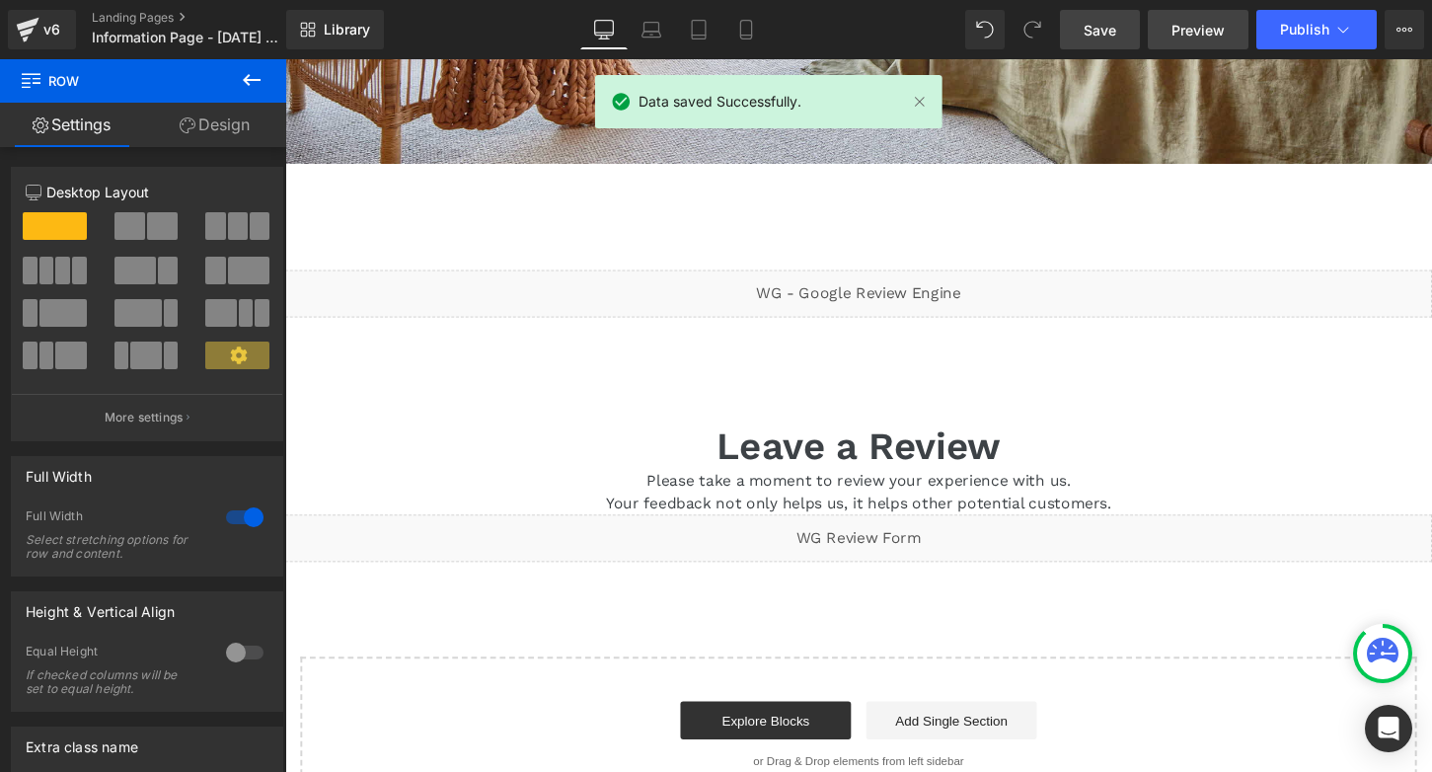
click at [1204, 29] on span "Preview" at bounding box center [1198, 30] width 53 height 21
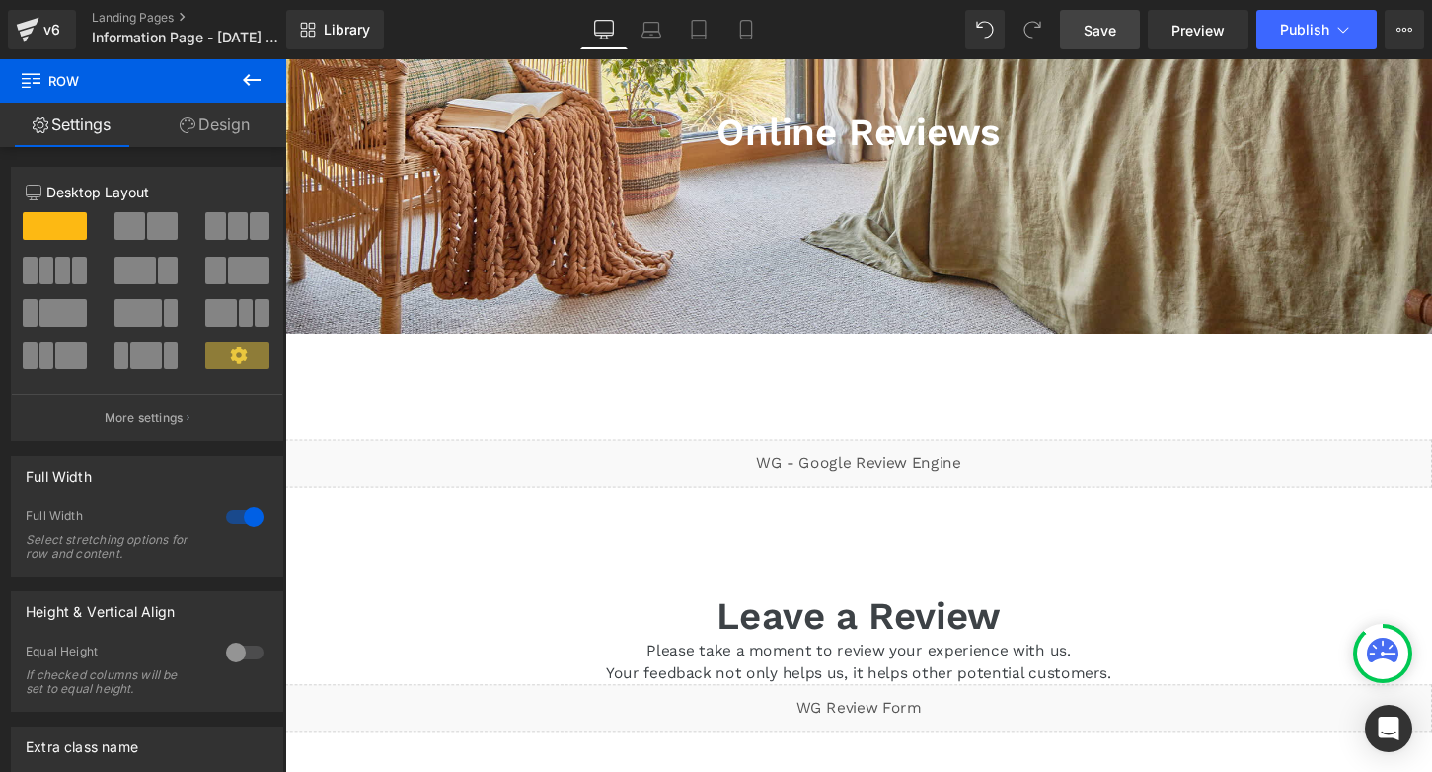
scroll to position [362, 0]
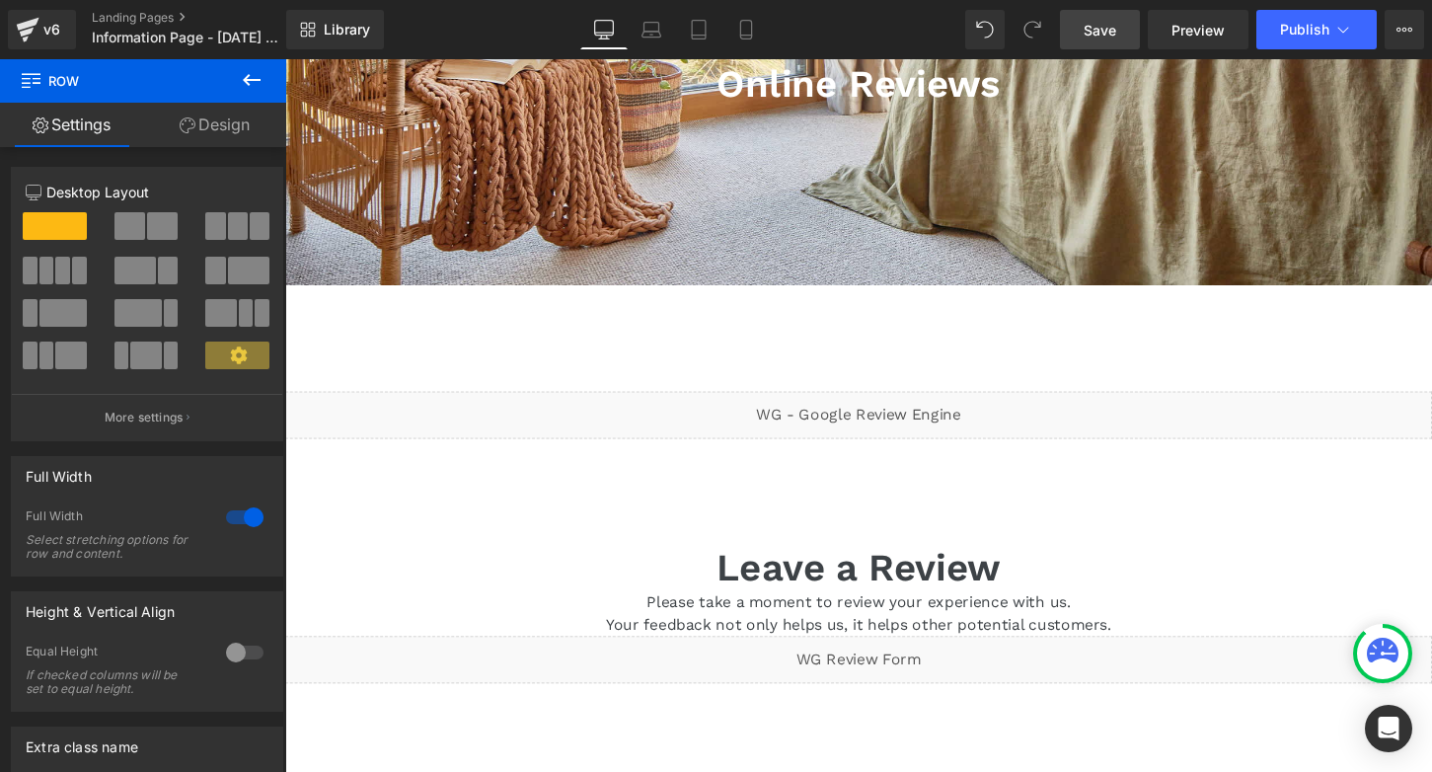
click at [1103, 27] on span "Save" at bounding box center [1100, 30] width 33 height 21
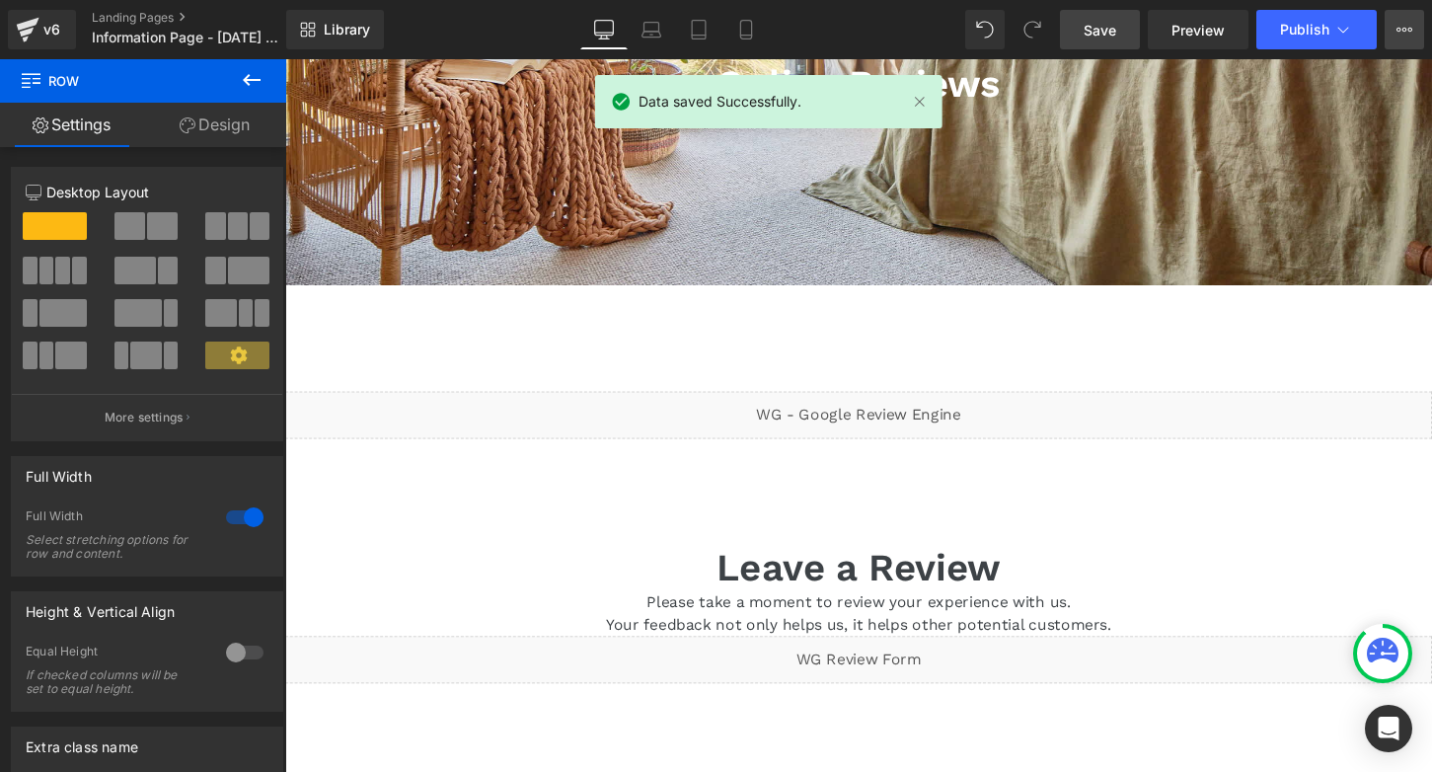
click at [1410, 22] on icon at bounding box center [1405, 30] width 16 height 16
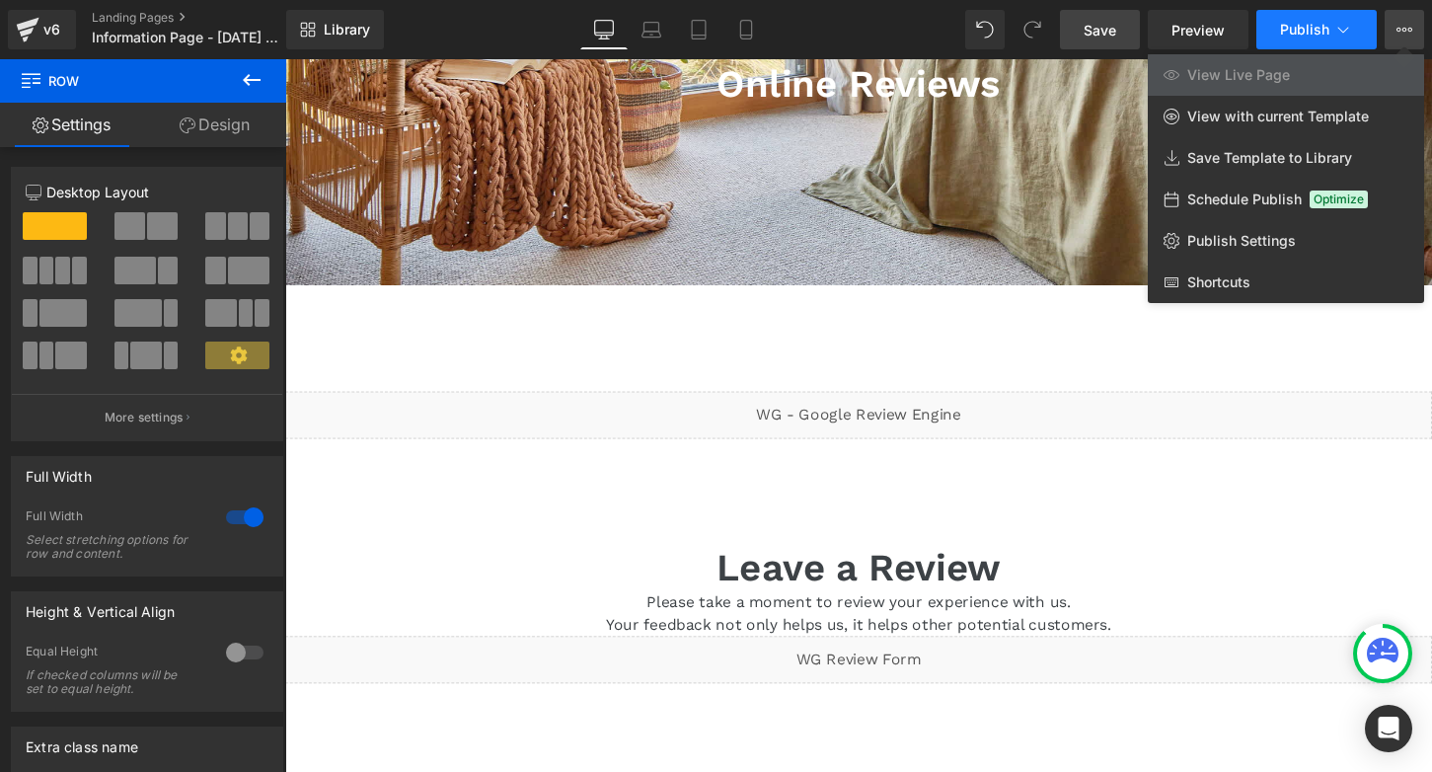
click at [1352, 30] on icon at bounding box center [1343, 30] width 20 height 20
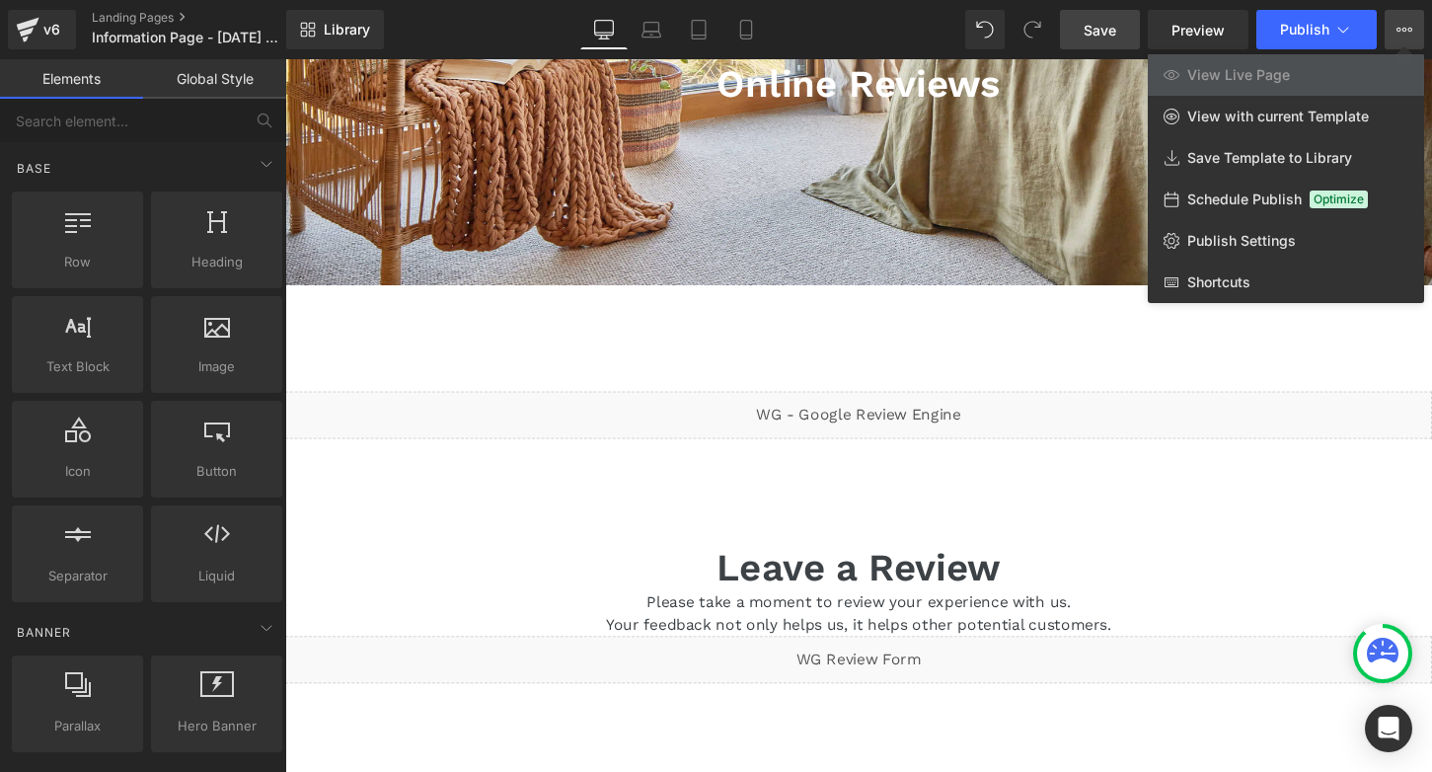
click at [1036, 320] on div at bounding box center [858, 415] width 1147 height 713
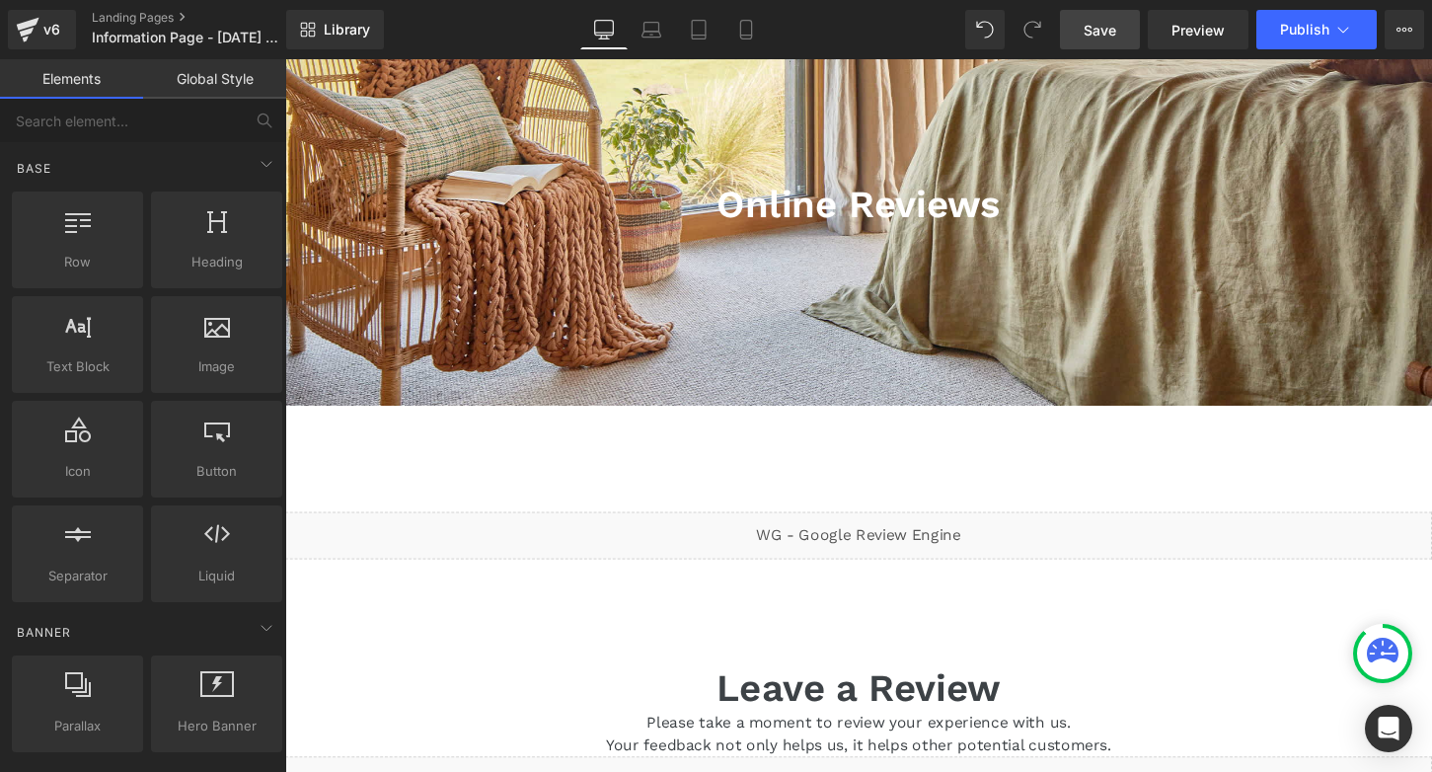
scroll to position [236, 0]
click at [1310, 27] on span "Publish" at bounding box center [1304, 30] width 49 height 16
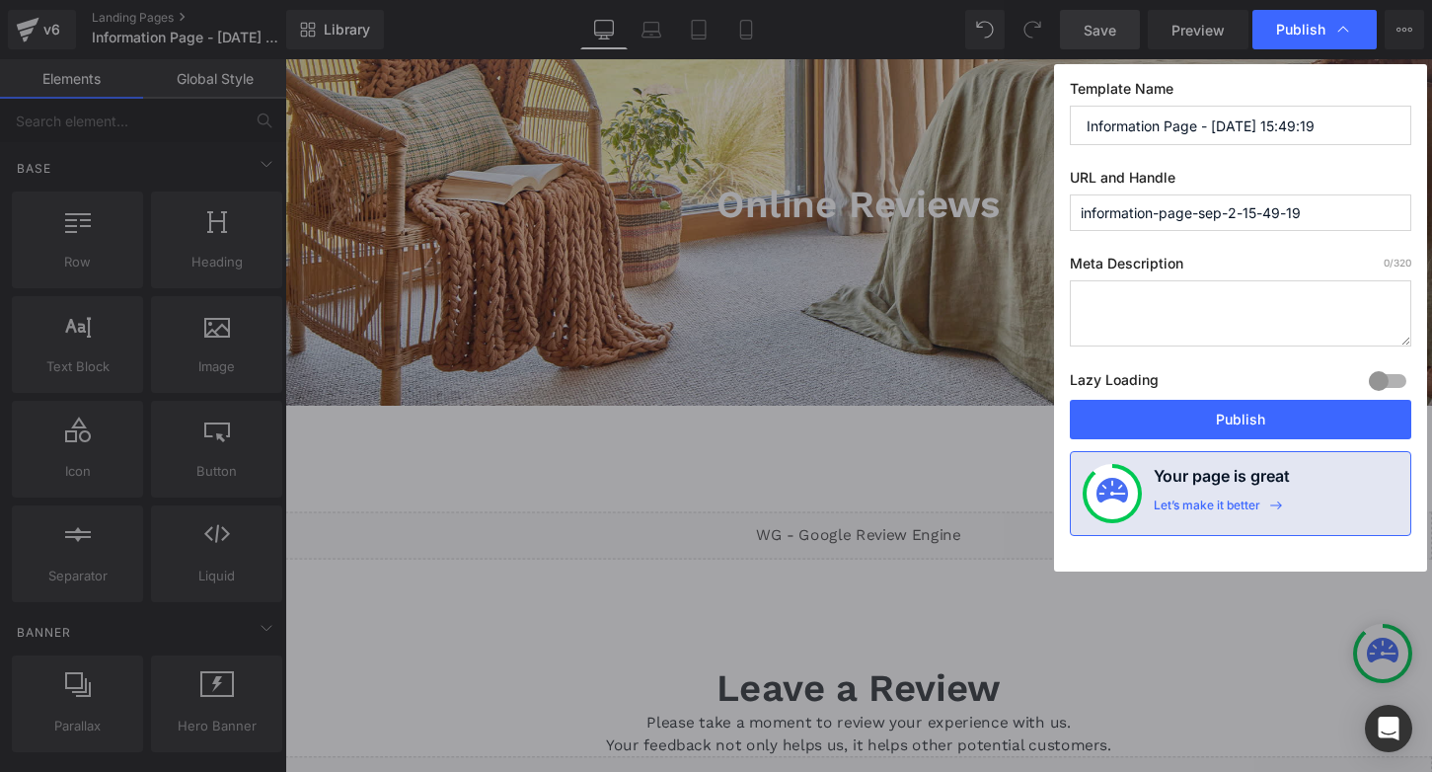
drag, startPoint x: 1219, startPoint y: 126, endPoint x: 964, endPoint y: 126, distance: 254.6
click at [1070, 126] on input "Information Page - [DATE] 15:49:19" at bounding box center [1240, 125] width 341 height 39
type input "Online Reviews"
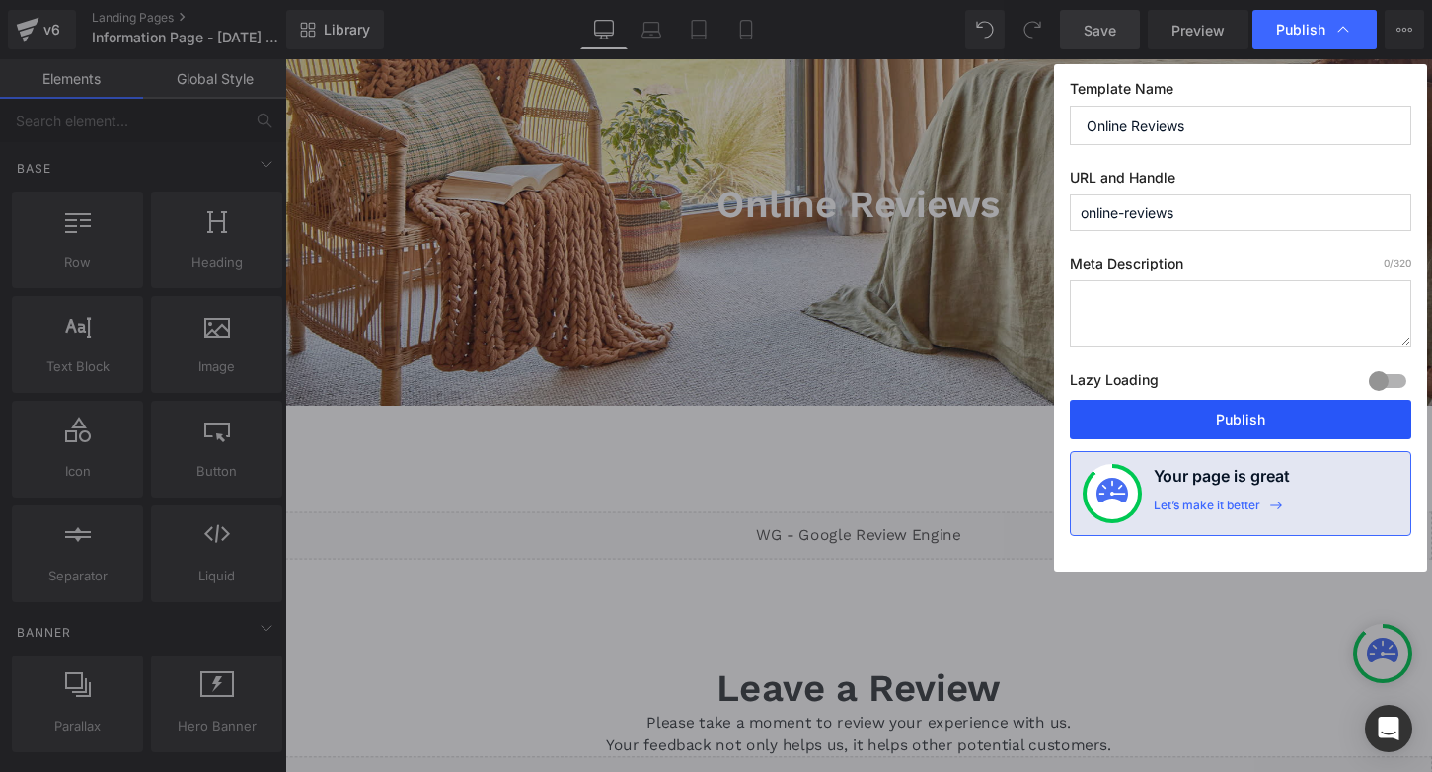
type input "online-reviews"
click at [1243, 413] on button "Publish" at bounding box center [1240, 419] width 341 height 39
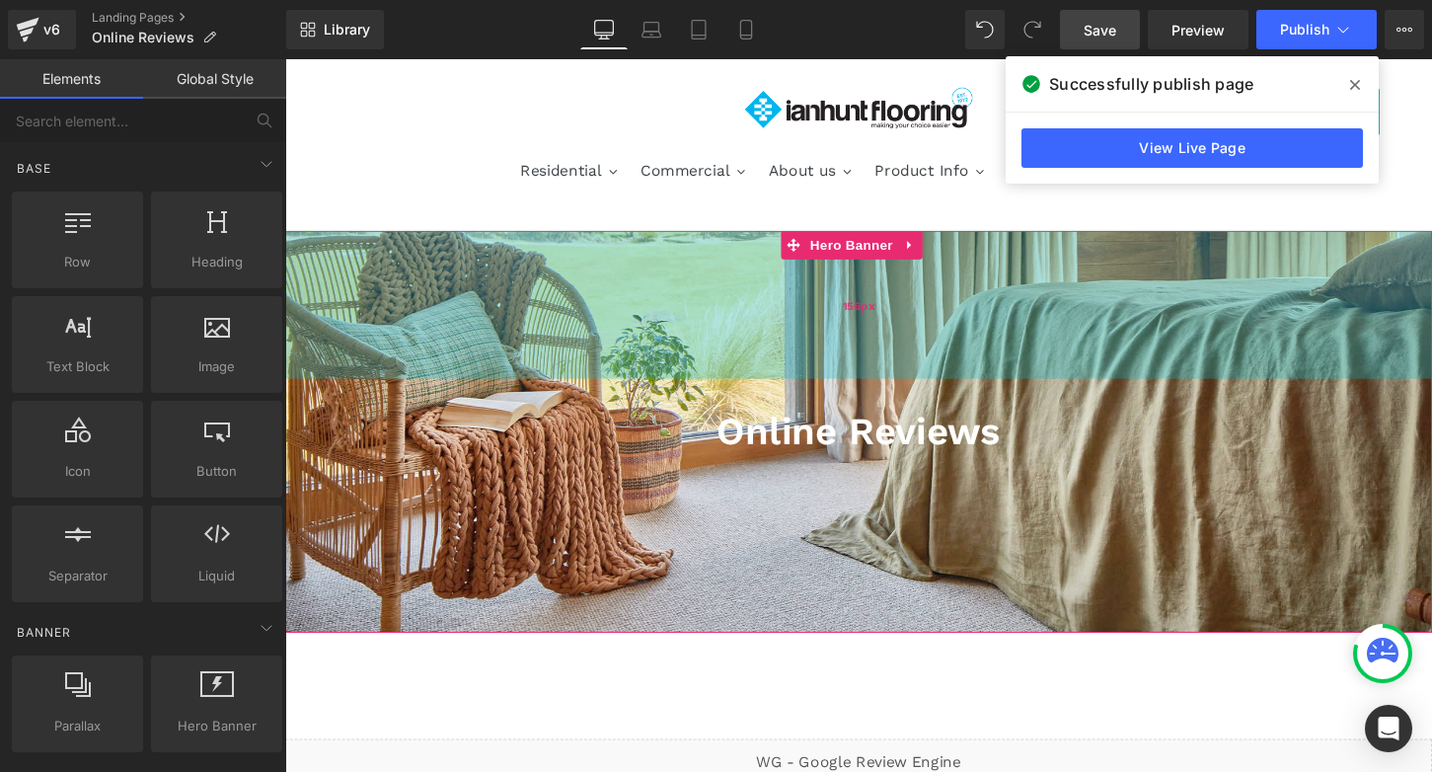
click at [556, 359] on div "156px" at bounding box center [882, 315] width 1194 height 154
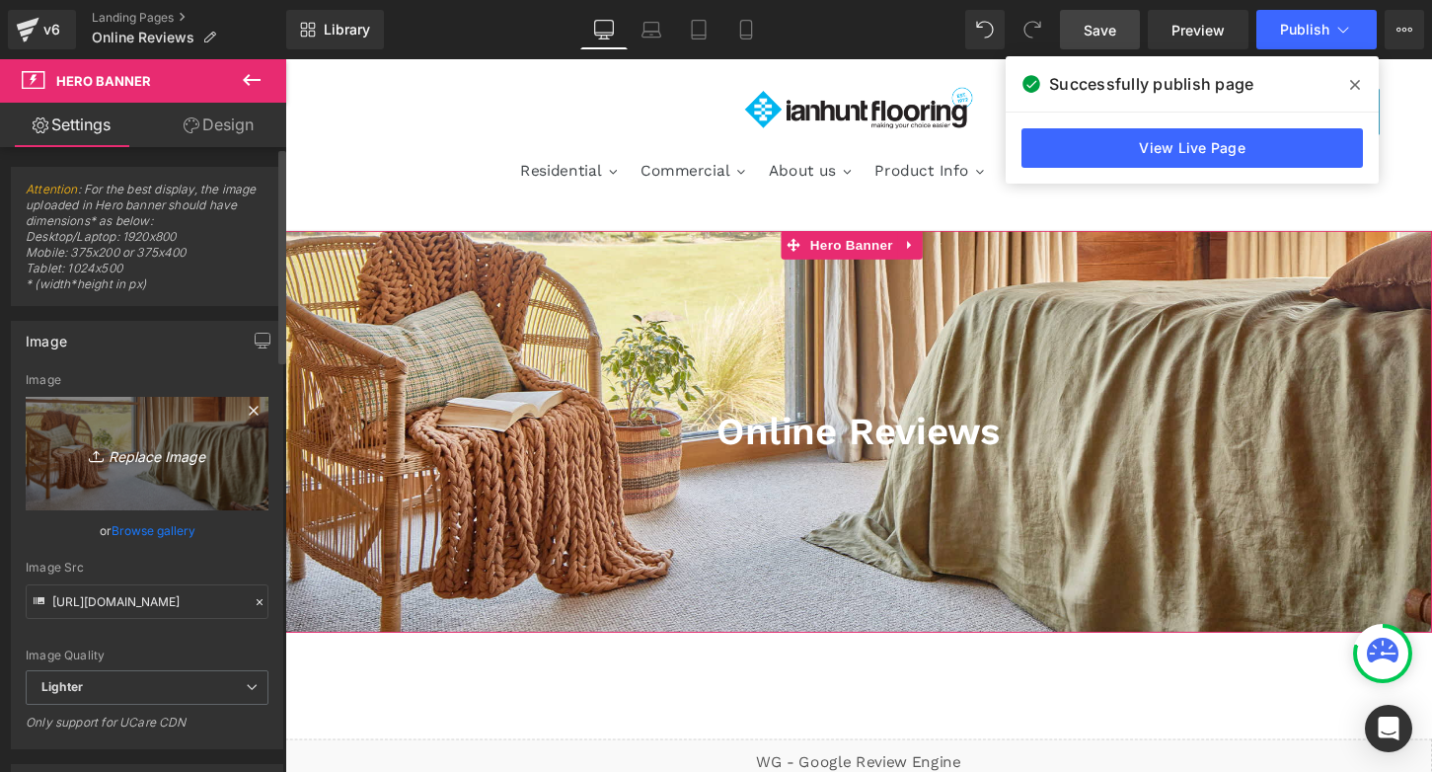
click at [128, 452] on icon "Replace Image" at bounding box center [147, 453] width 158 height 25
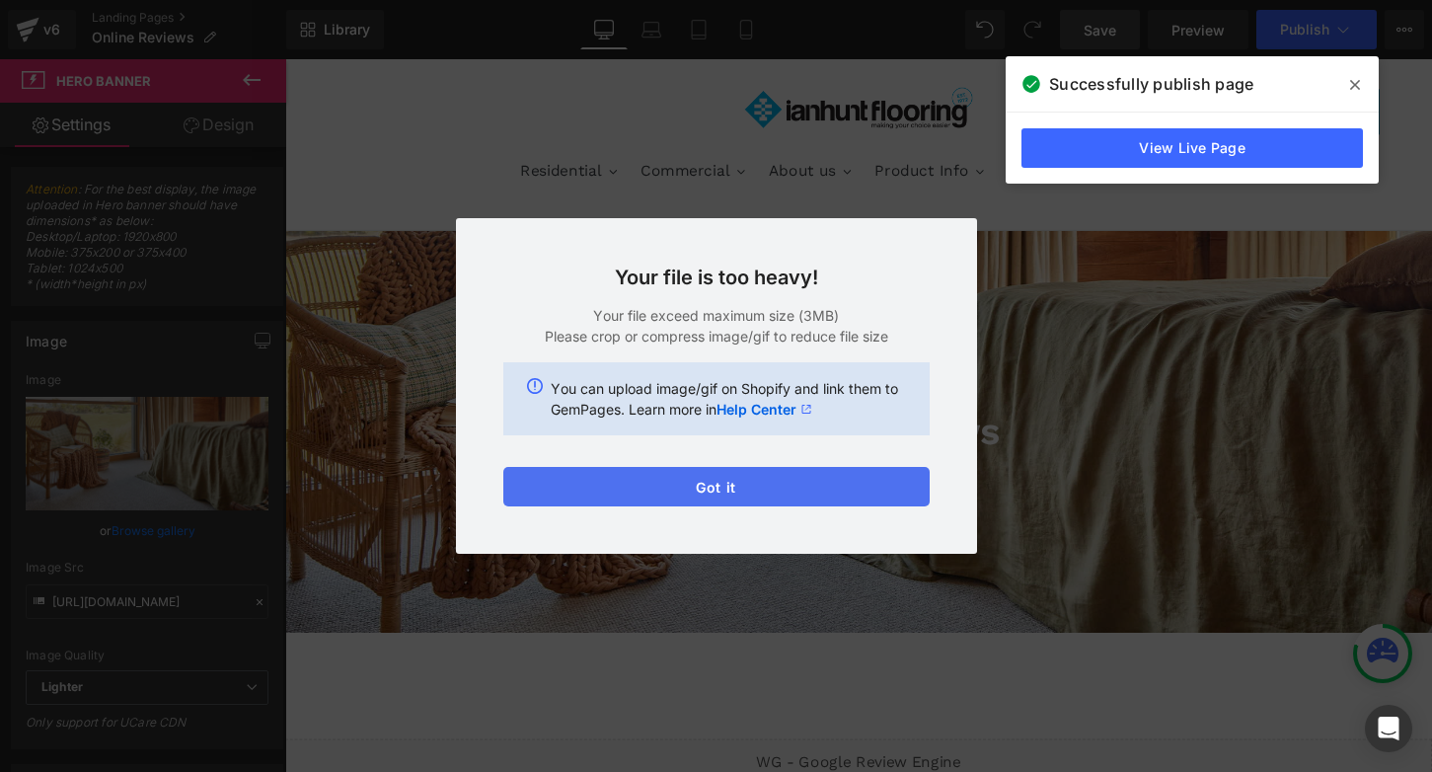
click at [761, 484] on button "Got it" at bounding box center [716, 486] width 426 height 39
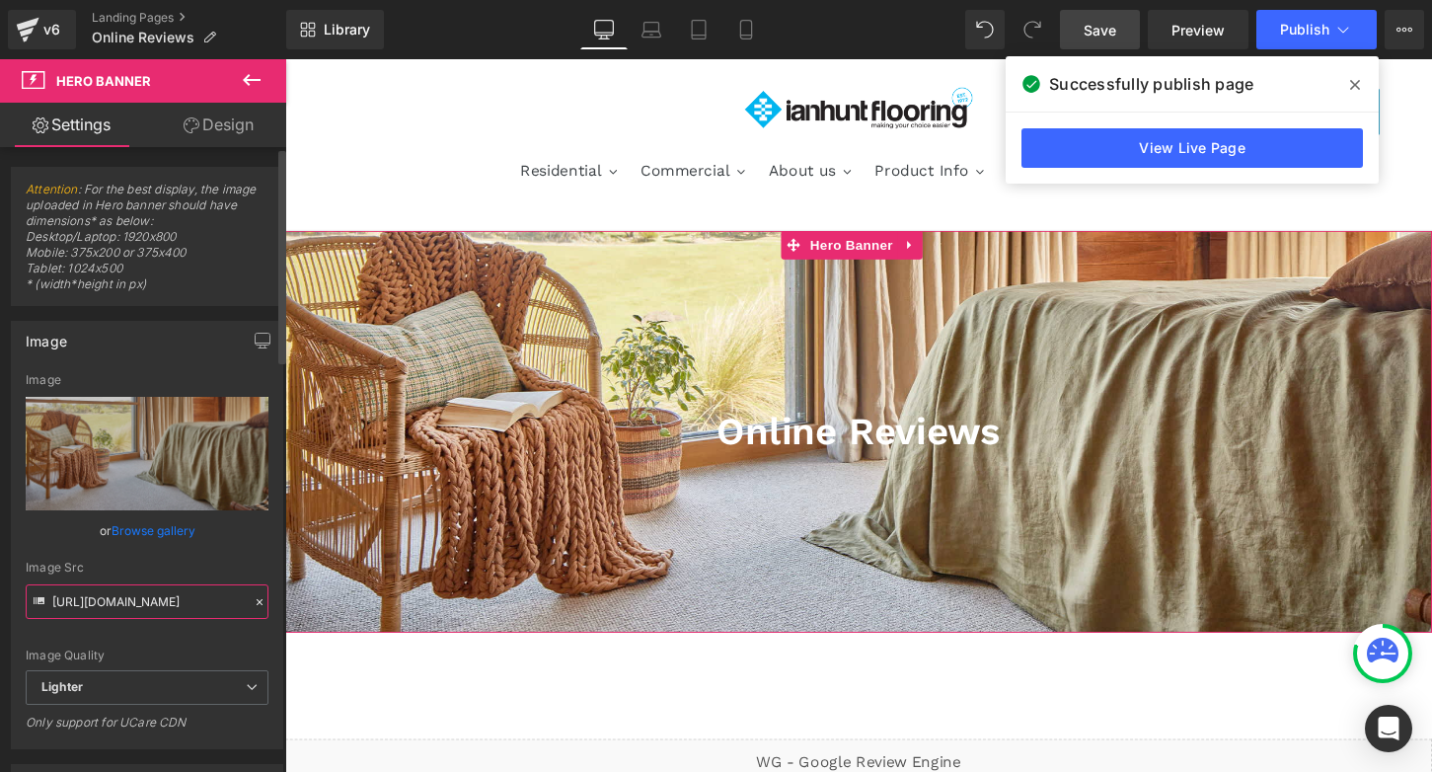
click at [166, 606] on input "[URL][DOMAIN_NAME]" at bounding box center [147, 601] width 243 height 35
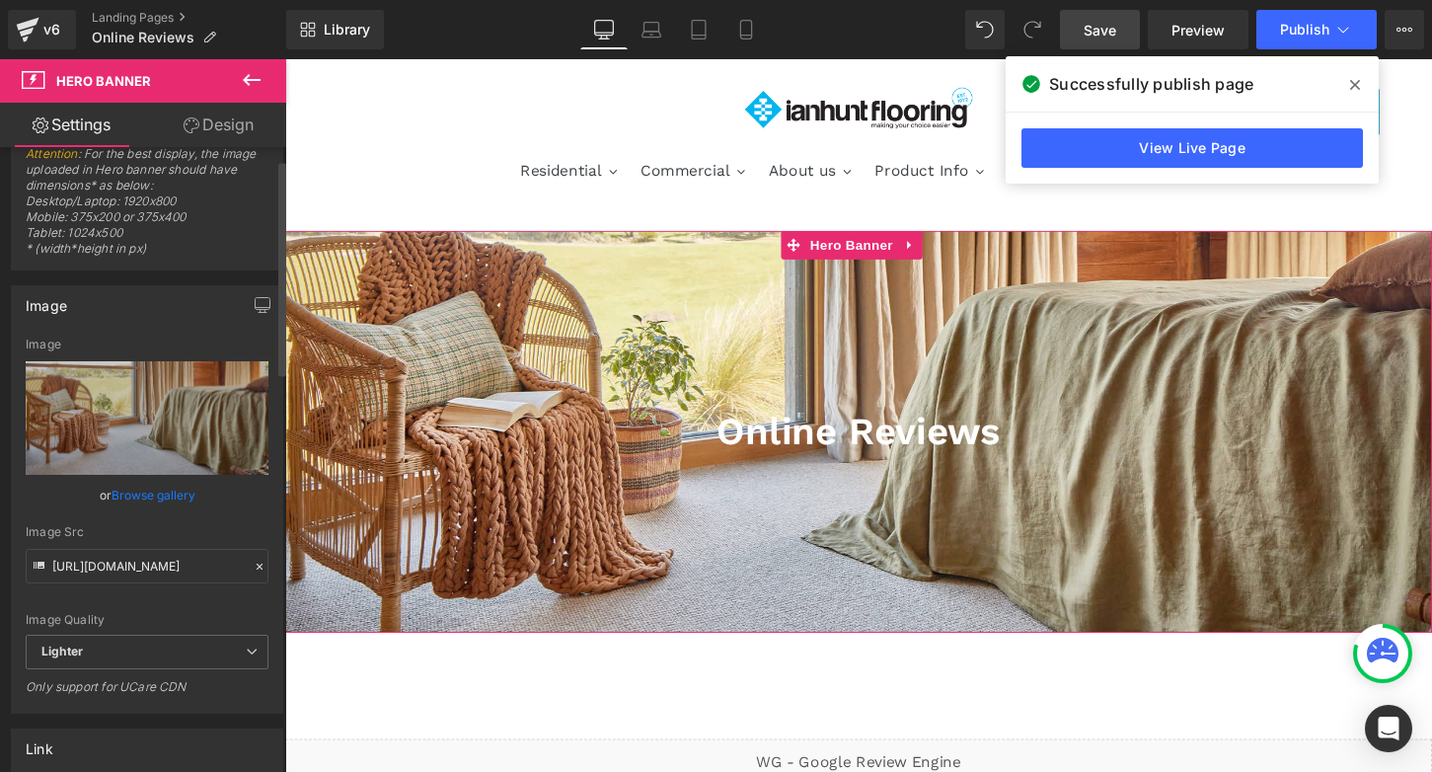
click at [169, 493] on link "Browse gallery" at bounding box center [154, 495] width 84 height 35
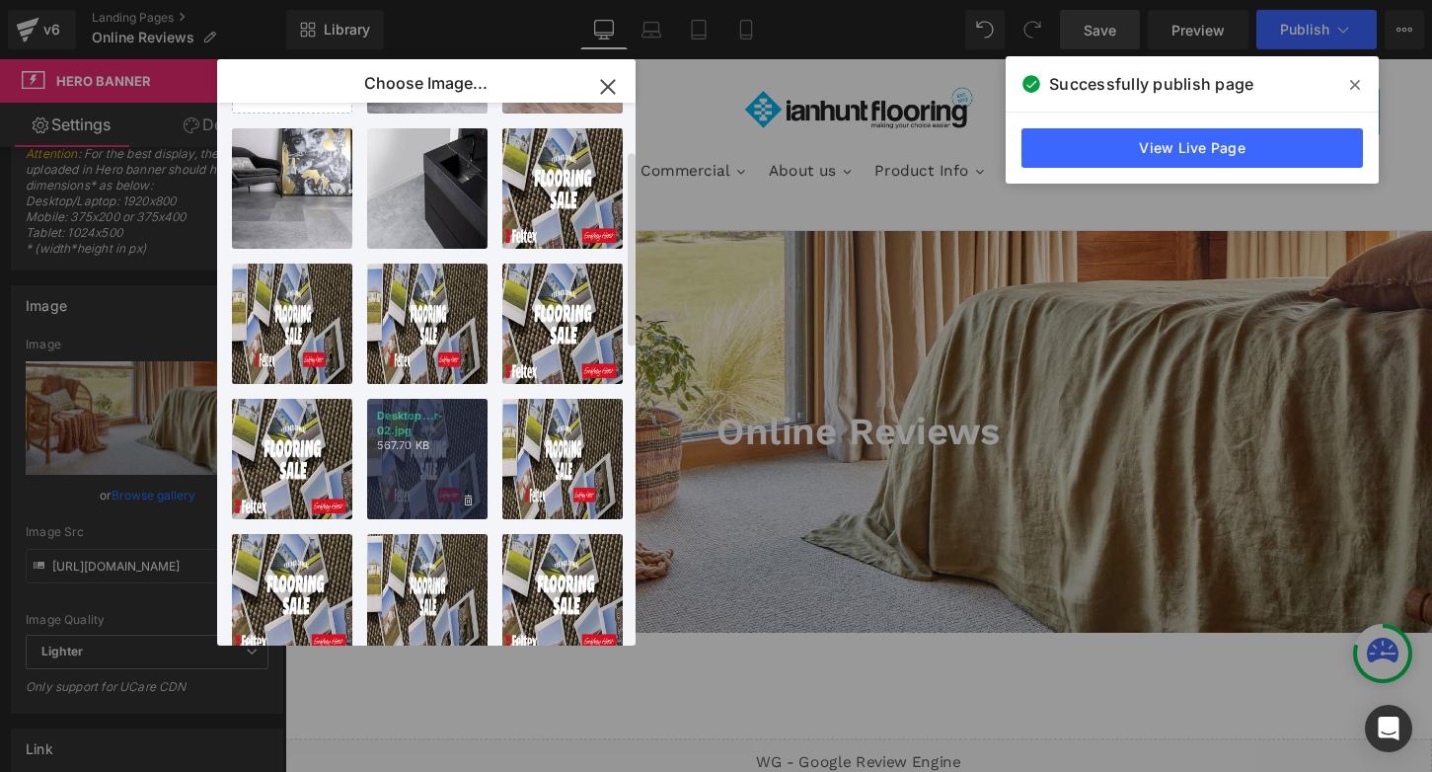
scroll to position [0, 0]
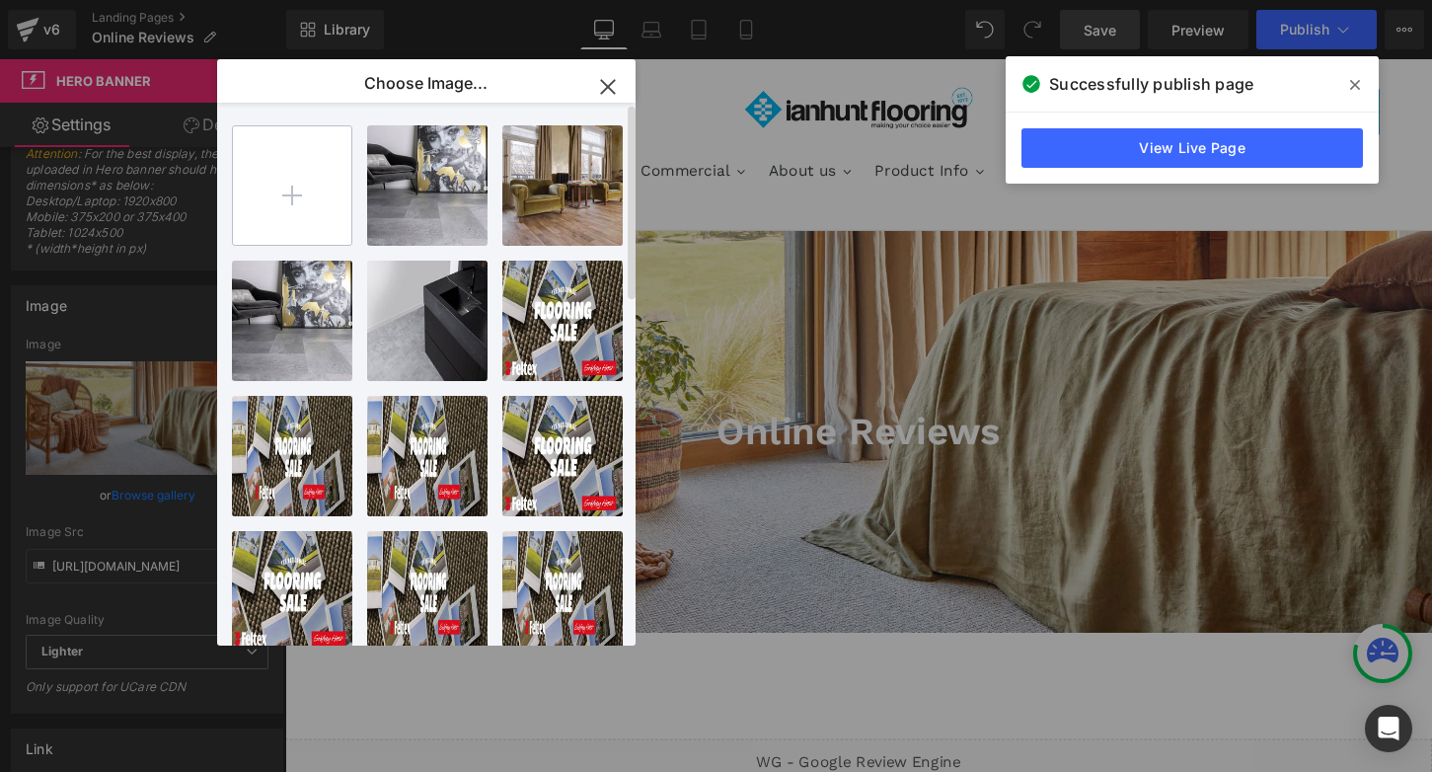
click at [291, 182] on input "file" at bounding box center [292, 185] width 118 height 118
click at [609, 80] on icon "button" at bounding box center [608, 87] width 32 height 32
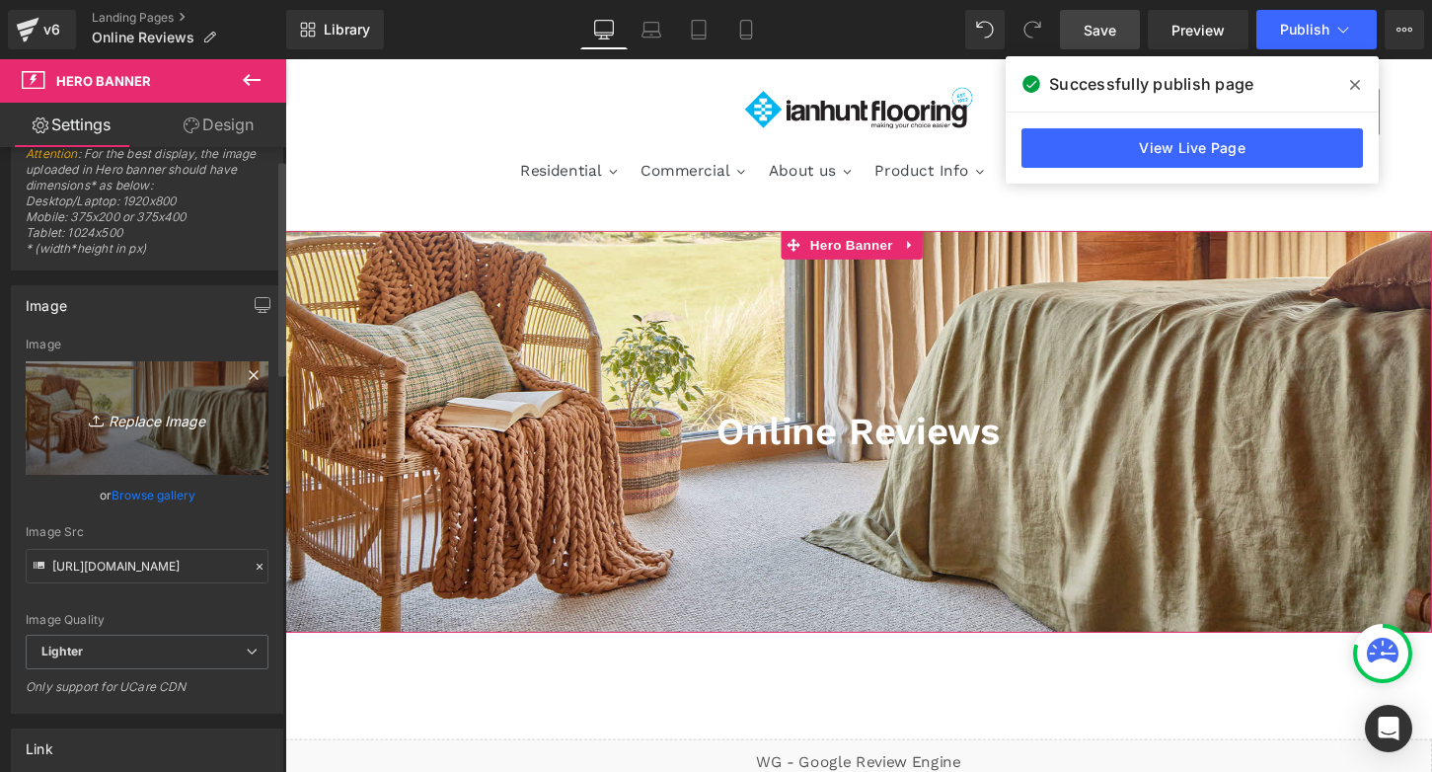
click at [142, 435] on link "Replace Image" at bounding box center [147, 418] width 243 height 114
type input "C:\fakepath\IHF-Online Reviews.jpeg"
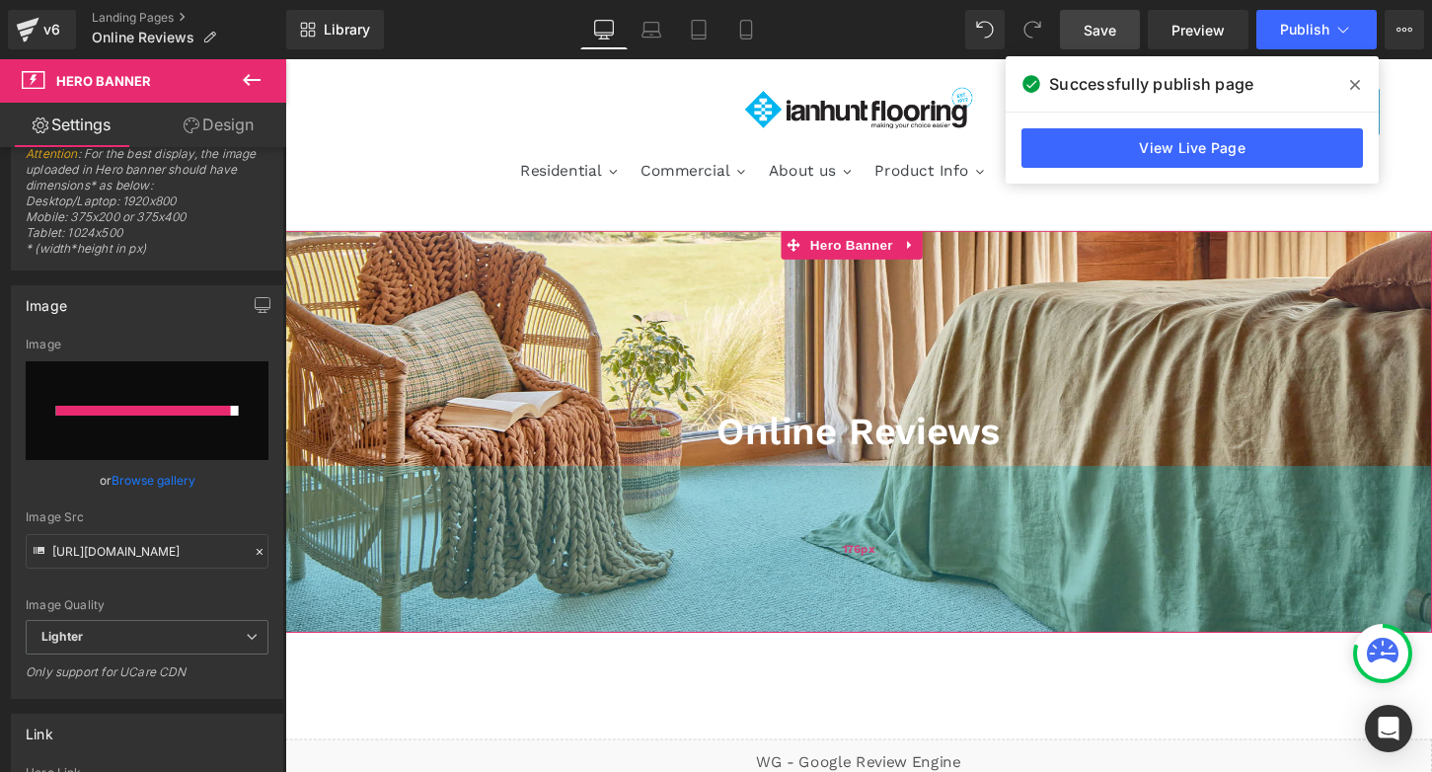
type input "[URL][DOMAIN_NAME]"
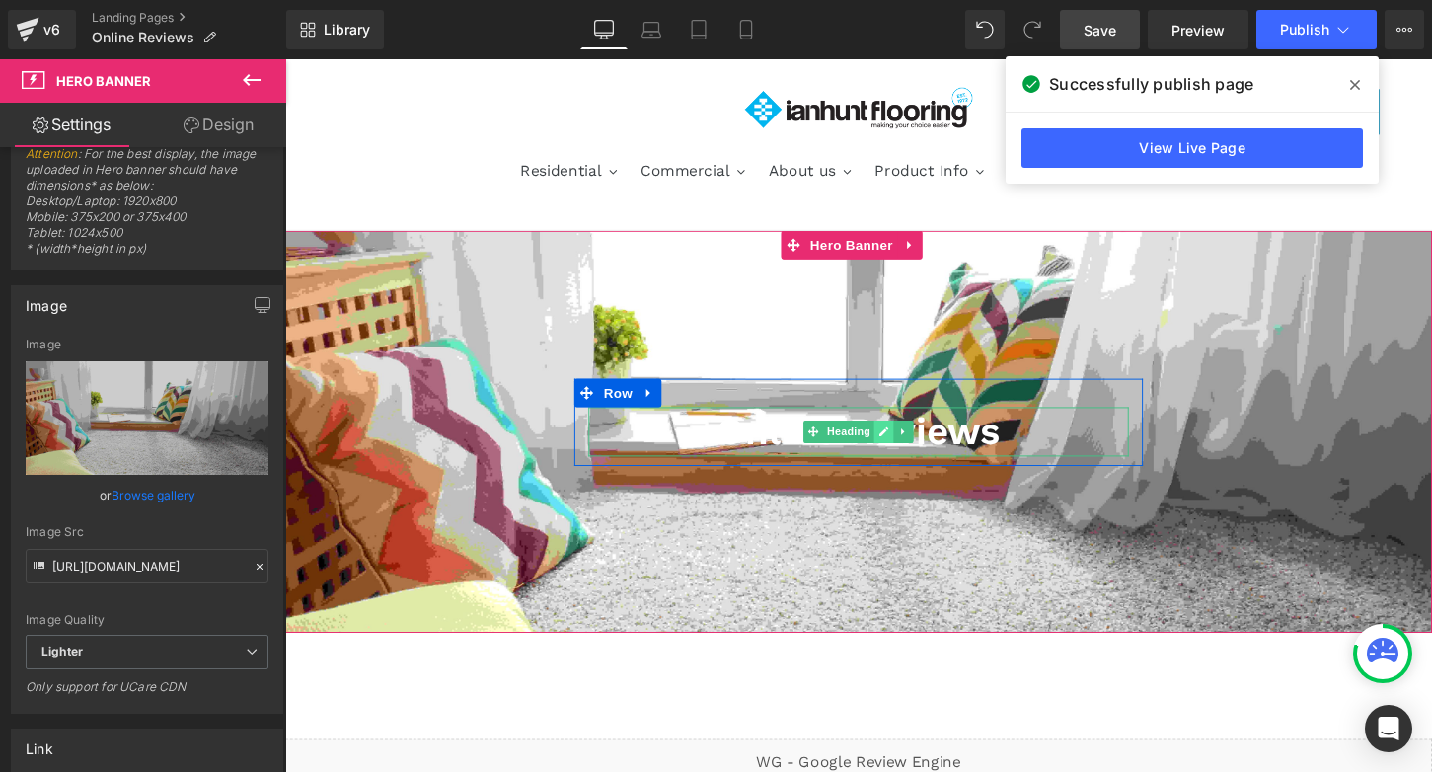
click at [903, 441] on icon at bounding box center [908, 447] width 11 height 12
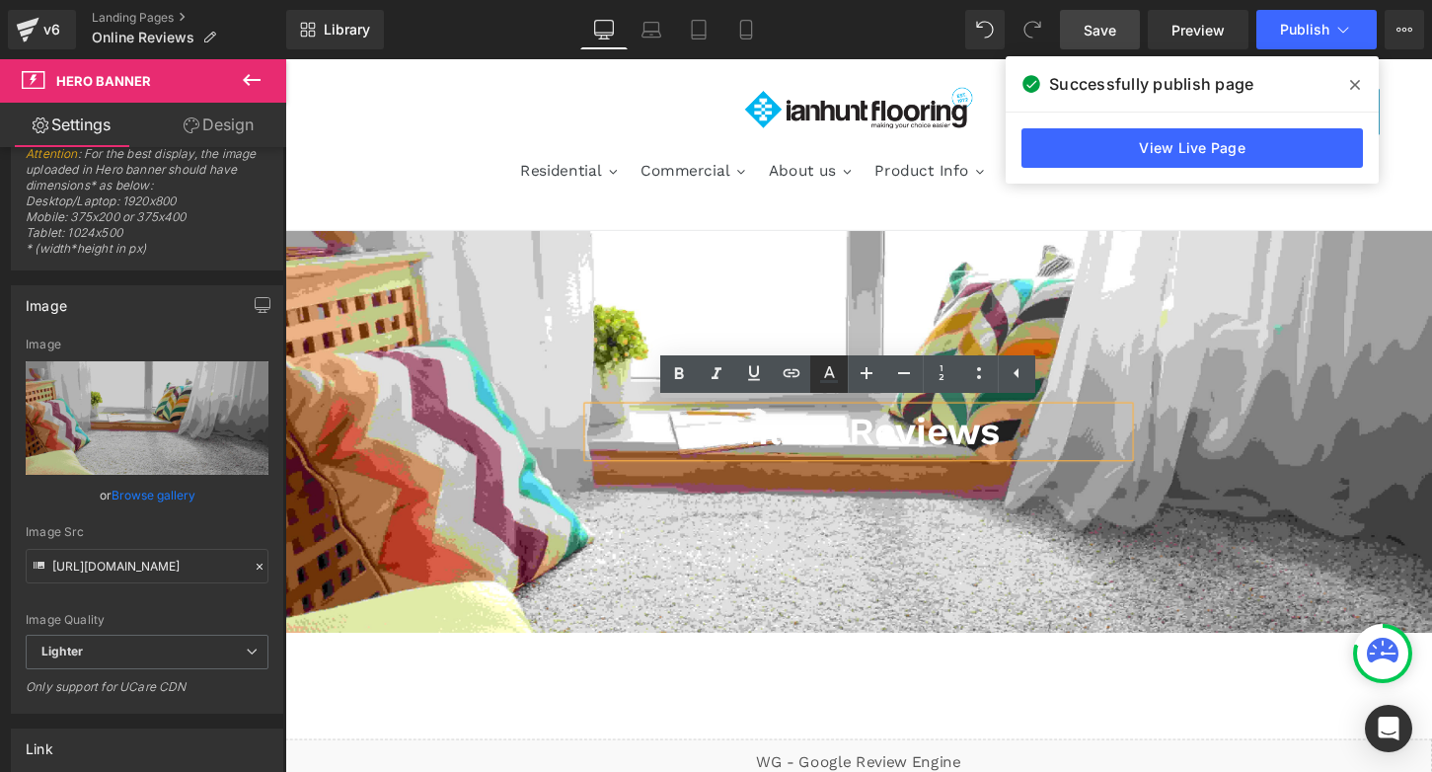
click at [828, 373] on icon at bounding box center [829, 374] width 24 height 24
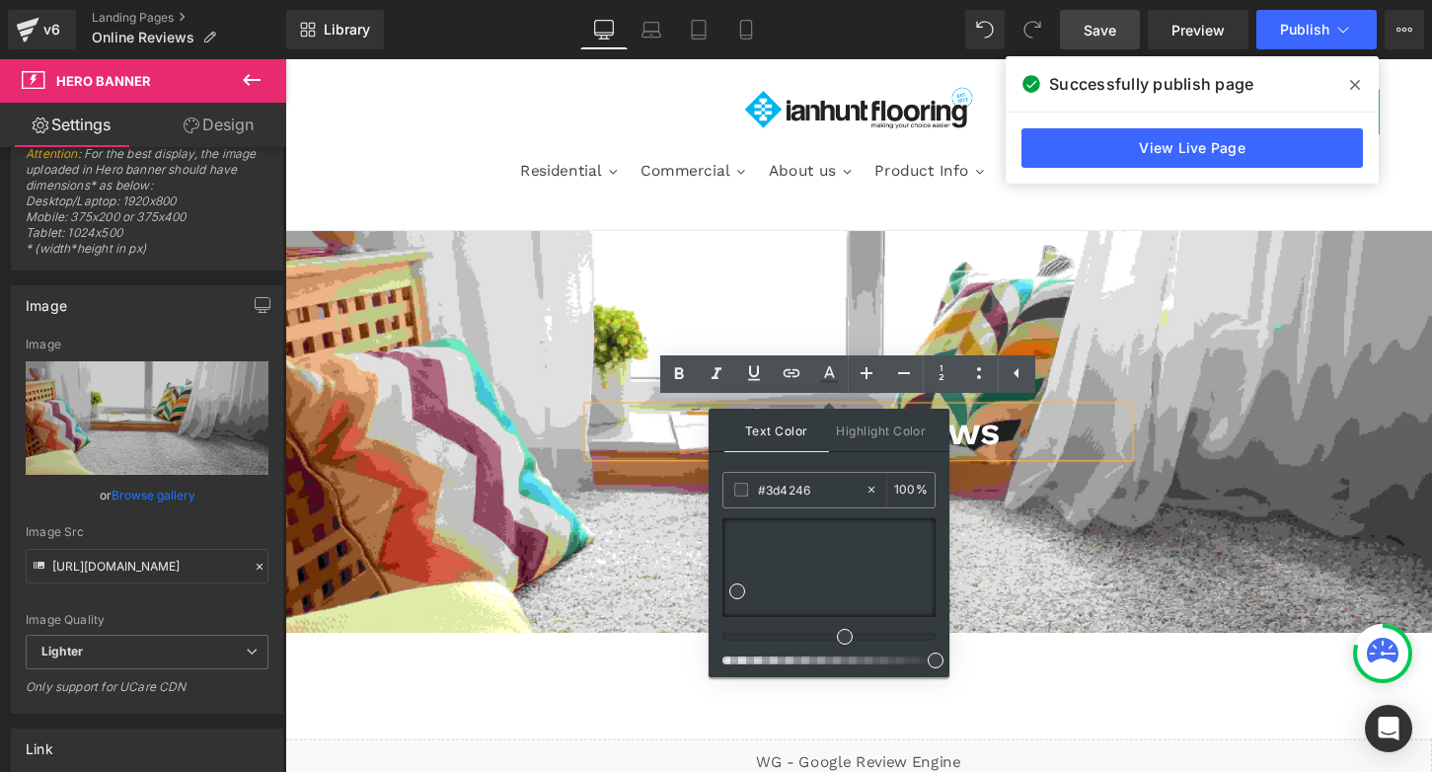
scroll to position [36, 0]
drag, startPoint x: 737, startPoint y: 591, endPoint x: 939, endPoint y: 627, distance: 204.5
click at [939, 627] on div "Text Color Highlight Color rgba(0, 2, 5, 1) #000205 100 % transparent transpare…" at bounding box center [829, 543] width 241 height 268
click at [828, 372] on icon at bounding box center [829, 374] width 24 height 24
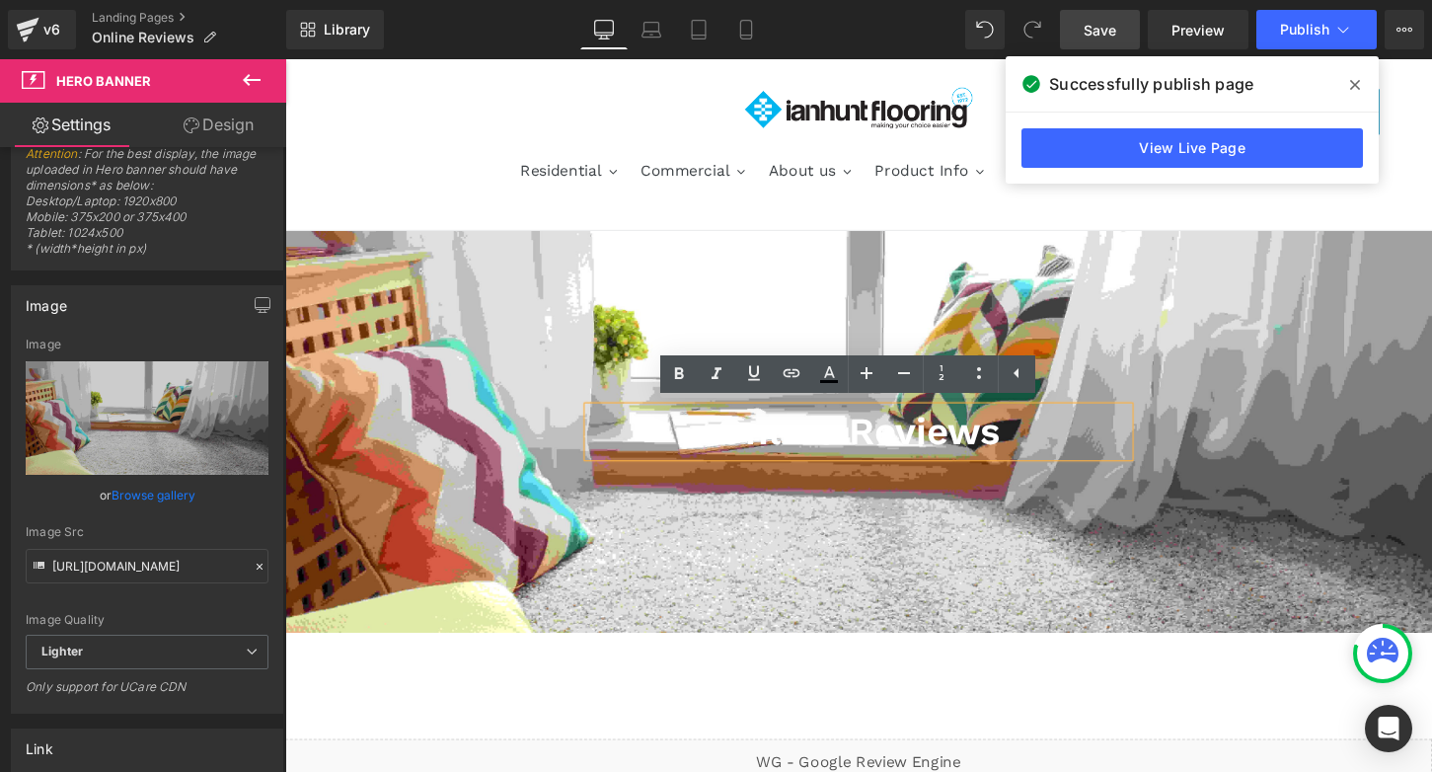
click at [888, 438] on h2 "Online Reviews" at bounding box center [882, 446] width 563 height 51
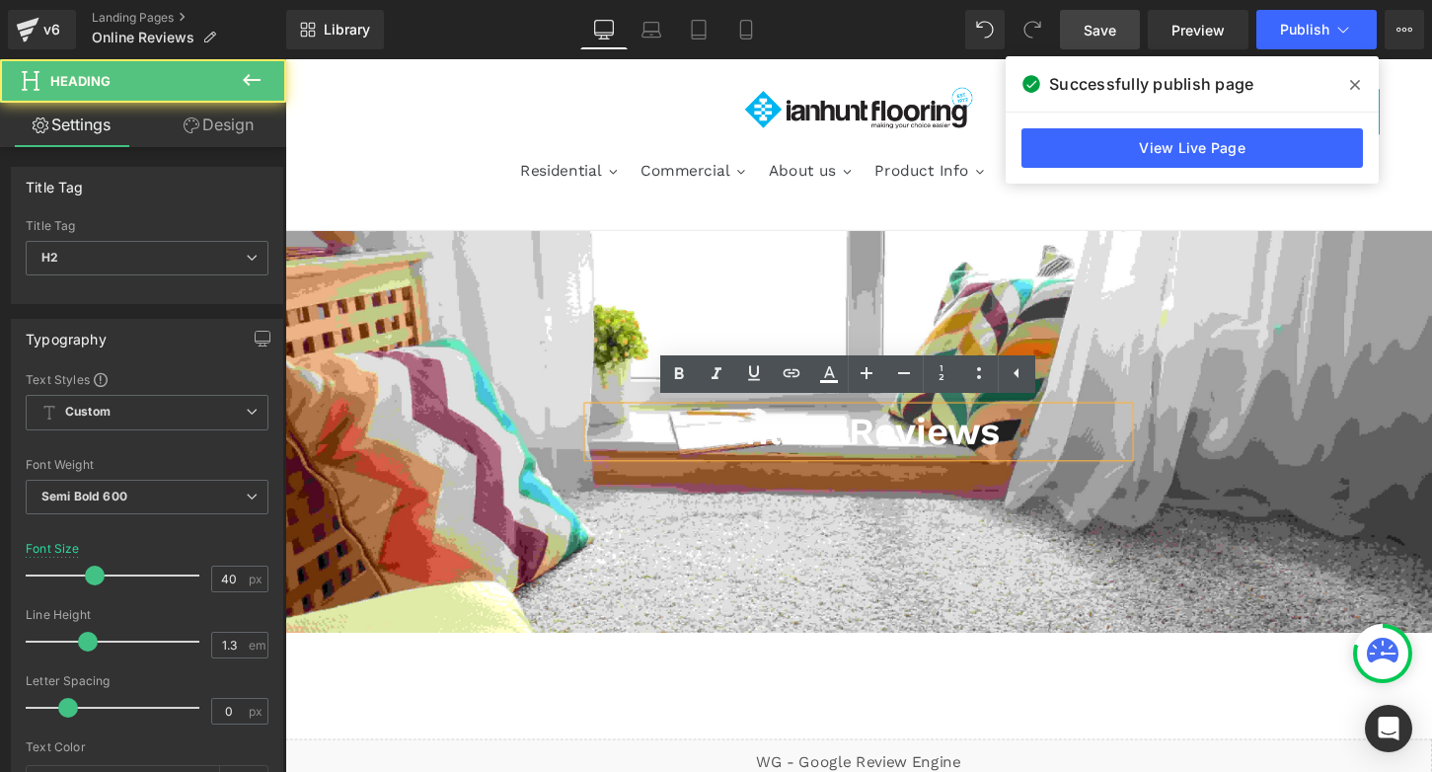
scroll to position [276, 0]
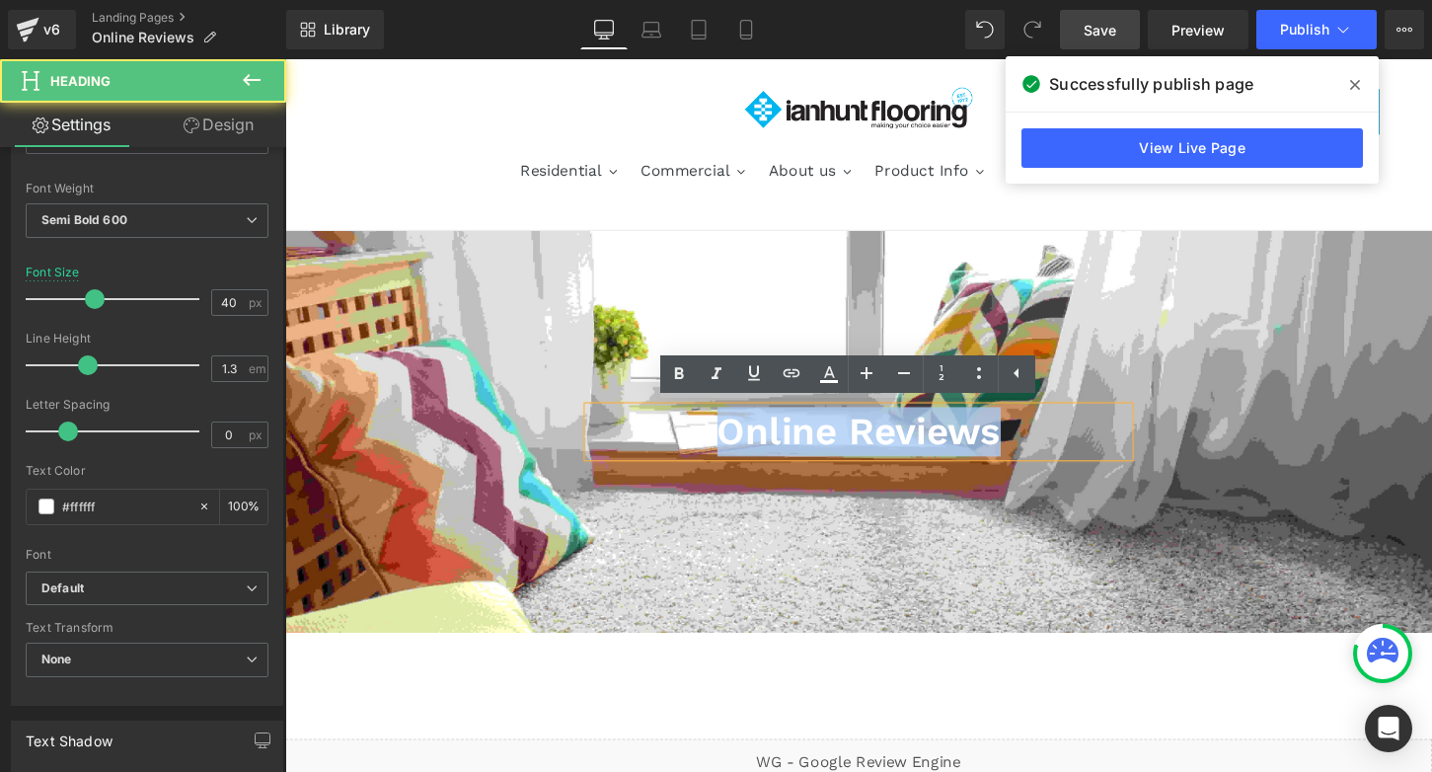
drag, startPoint x: 1036, startPoint y: 451, endPoint x: 686, endPoint y: 450, distance: 350.4
click at [686, 450] on h2 "Online Reviews" at bounding box center [882, 446] width 563 height 51
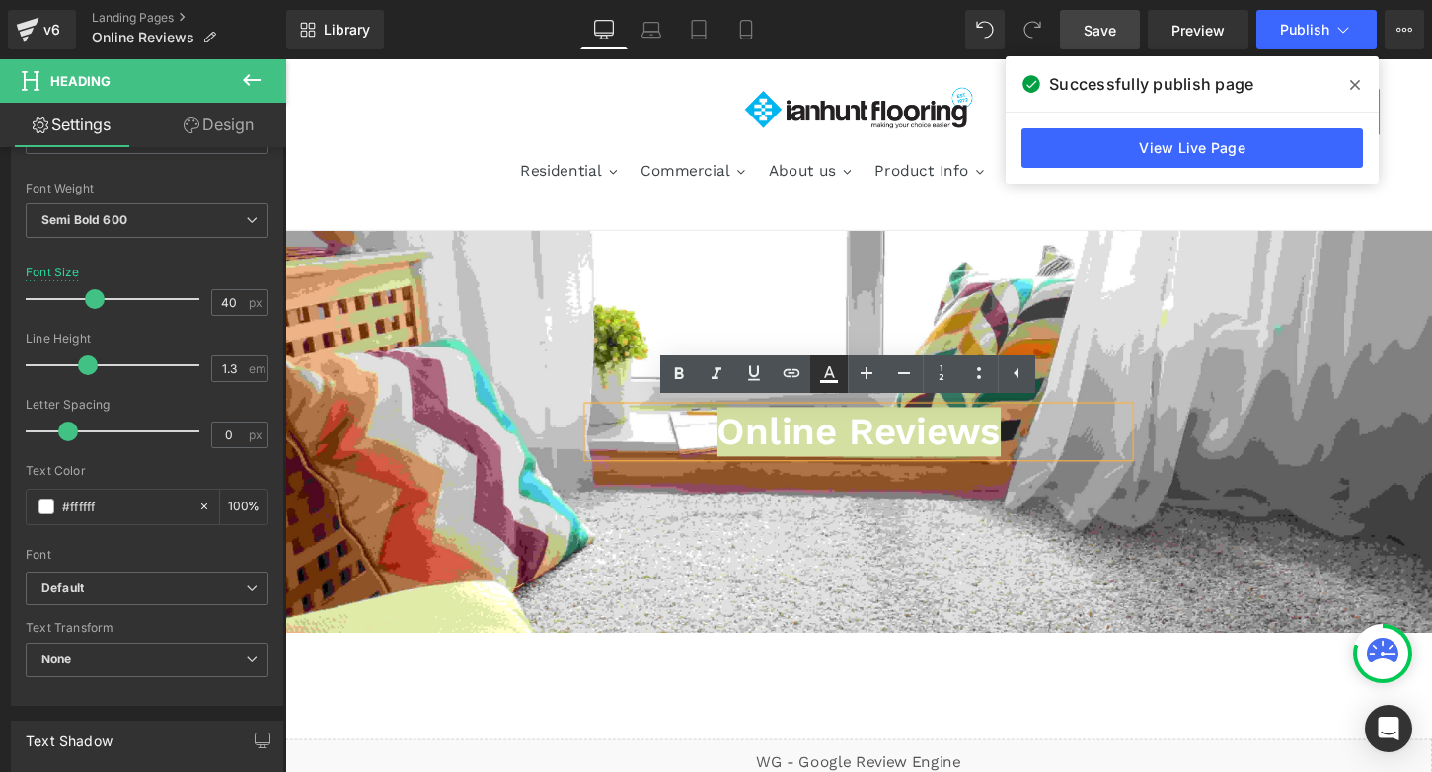
click at [827, 374] on icon at bounding box center [829, 372] width 11 height 12
type input "#ffffff"
type input "100"
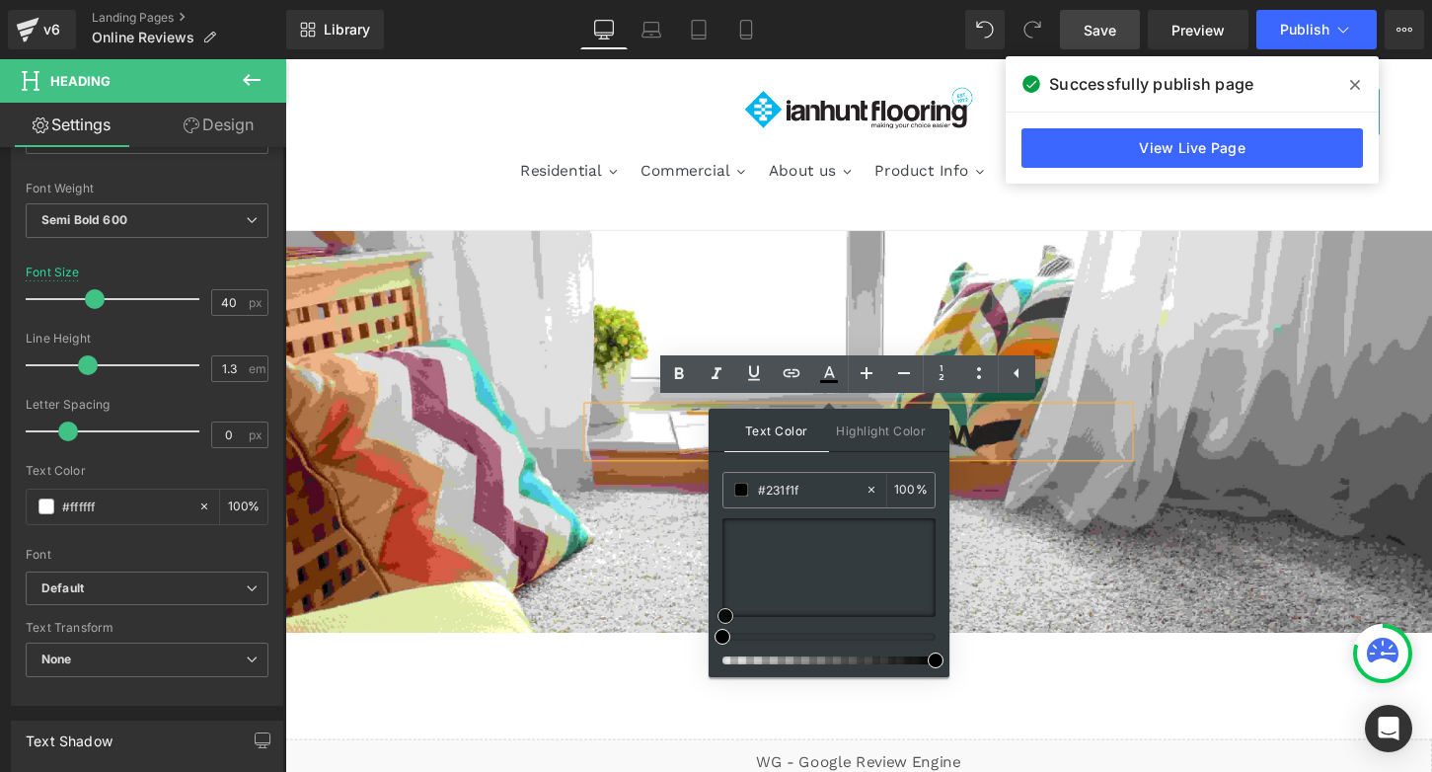
type input "#020202"
drag, startPoint x: 725, startPoint y: 519, endPoint x: 716, endPoint y: 630, distance: 111.0
click at [716, 630] on div "Text Color Highlight Color rgba(2, 2, 2, 1) #020202 100 % transparent transpare…" at bounding box center [829, 543] width 241 height 268
click at [1082, 581] on div at bounding box center [882, 447] width 1194 height 418
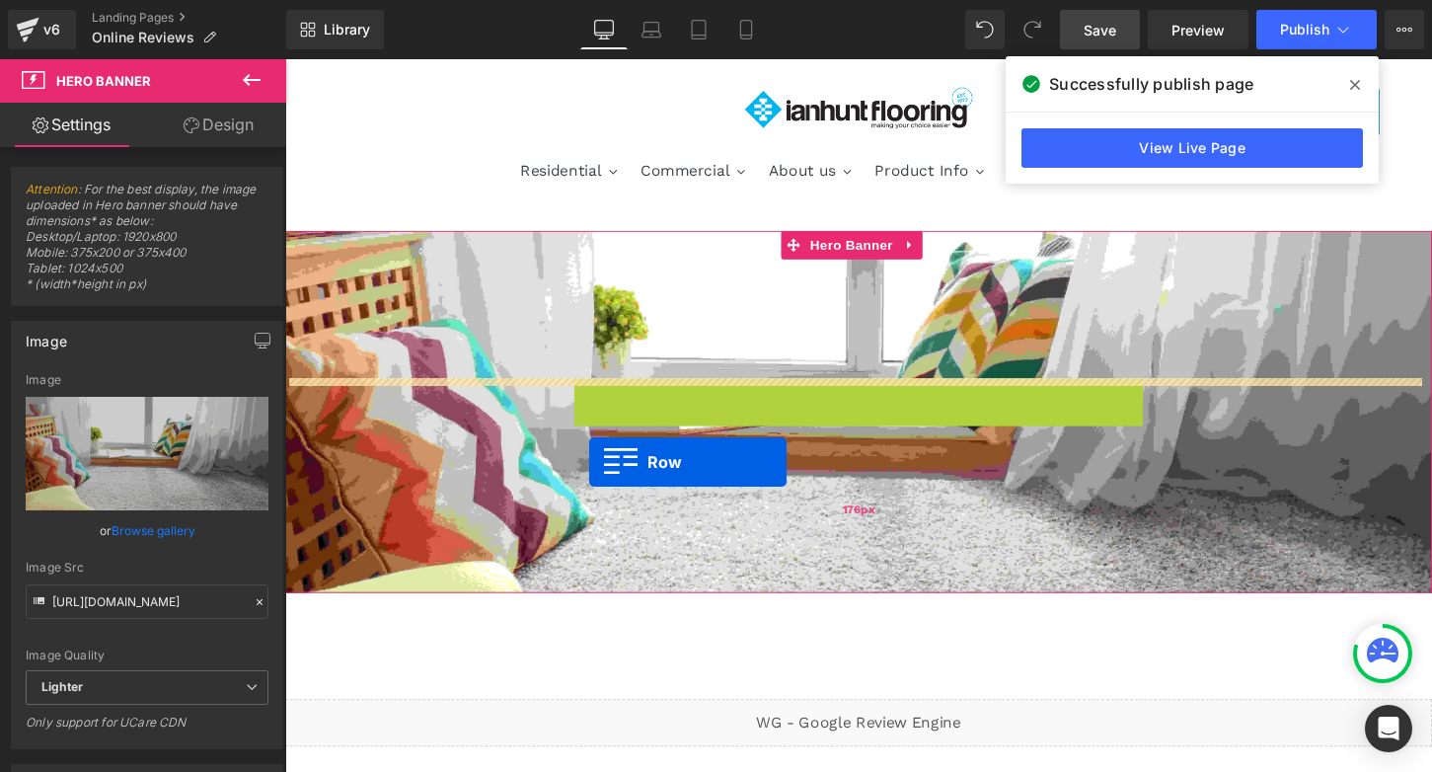
drag, startPoint x: 592, startPoint y: 403, endPoint x: 602, endPoint y: 479, distance: 76.6
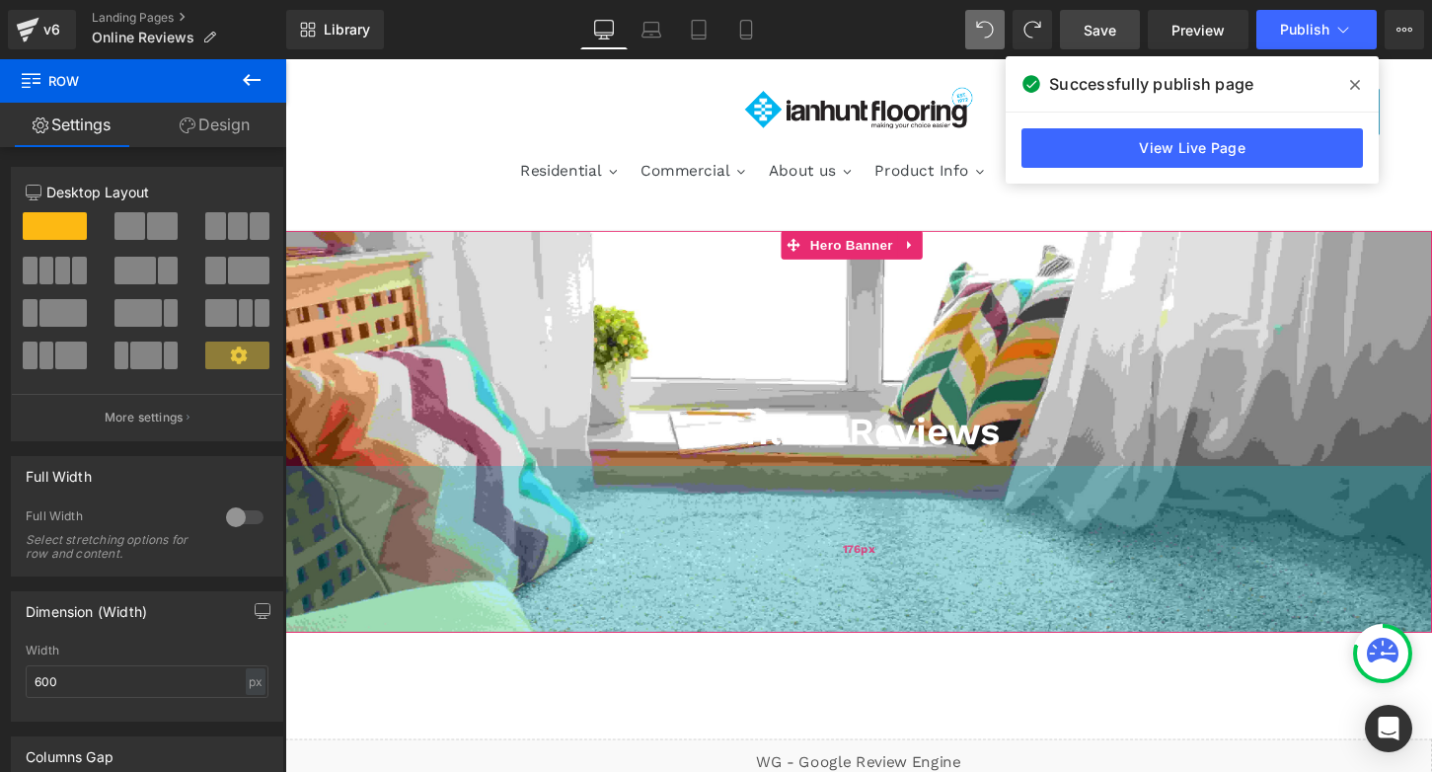
click at [653, 556] on div "176px" at bounding box center [882, 570] width 1194 height 174
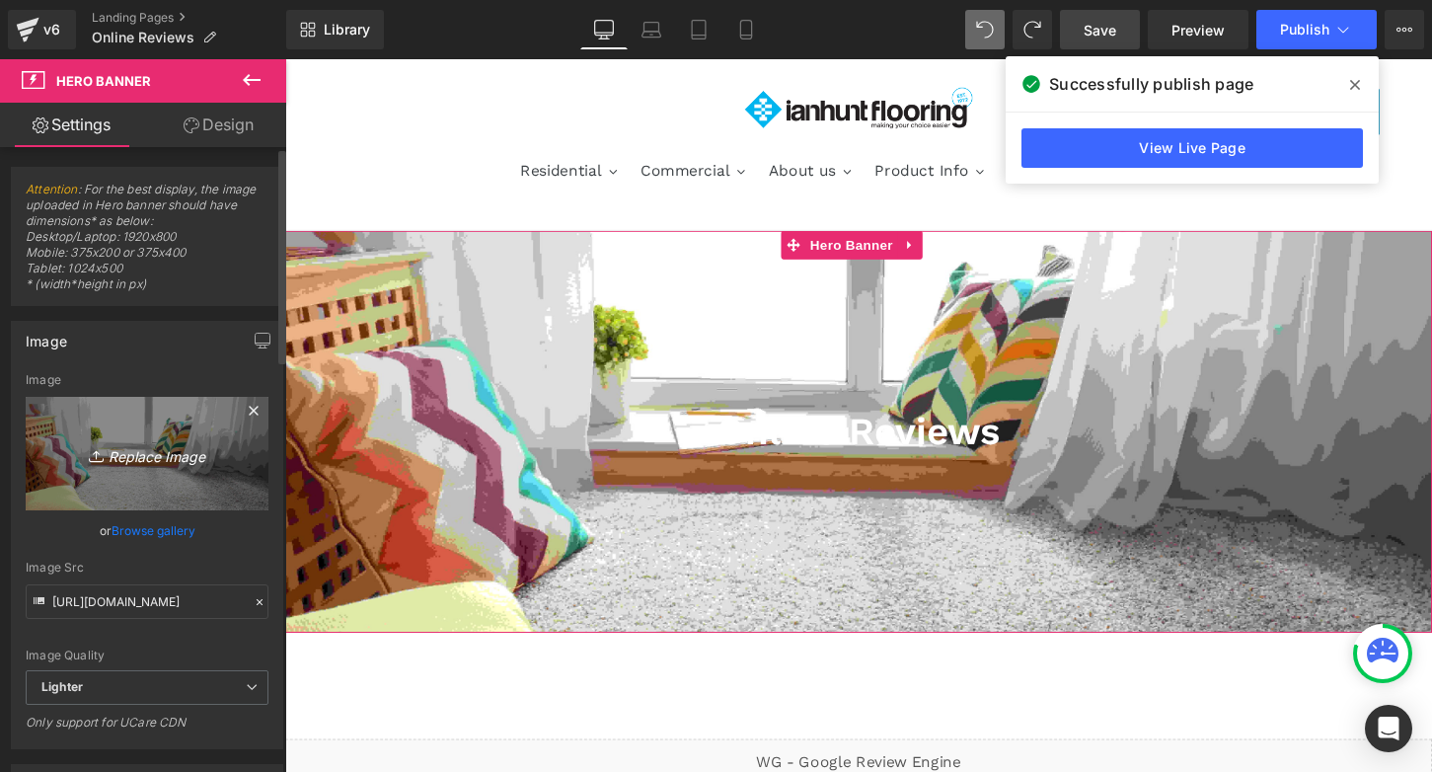
click at [148, 447] on icon "Replace Image" at bounding box center [147, 453] width 158 height 25
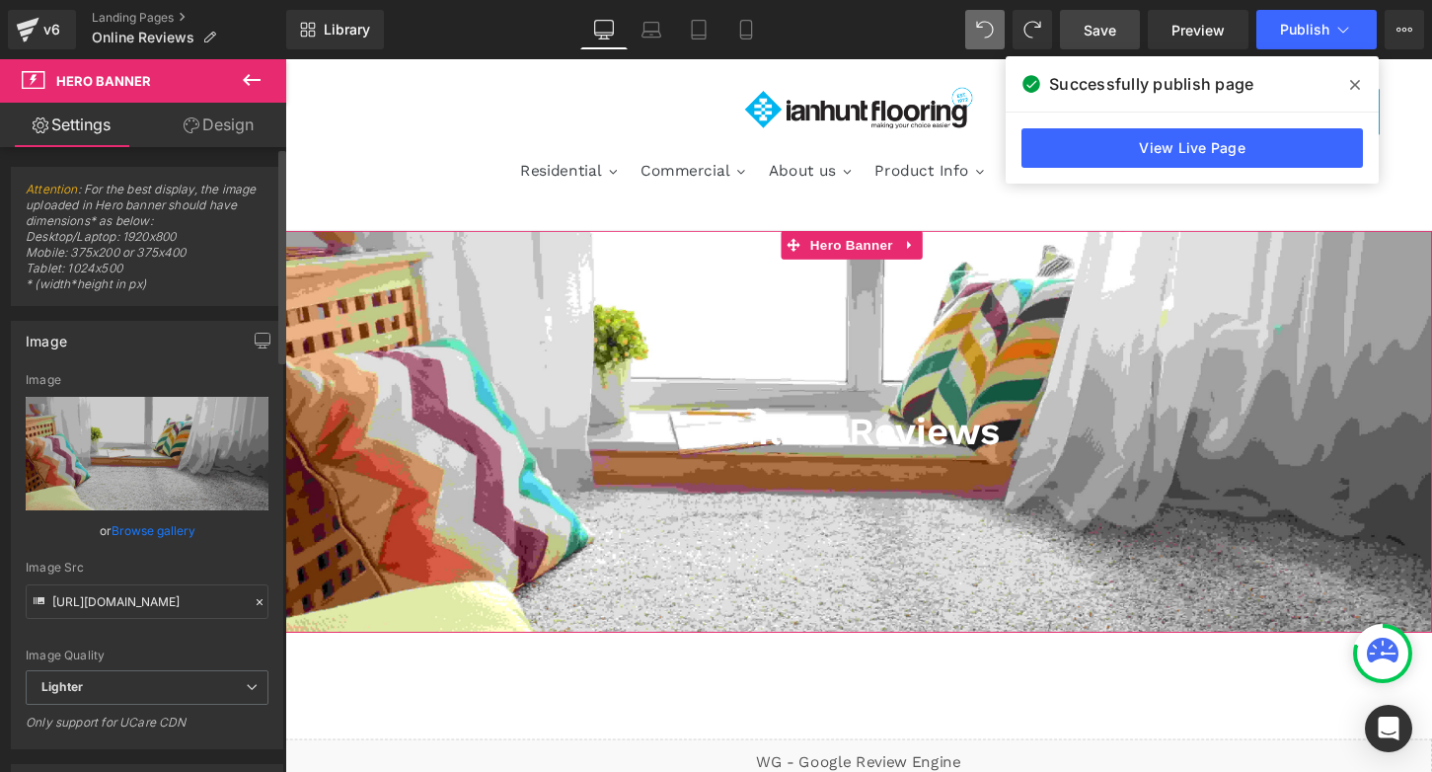
click at [144, 529] on link "Browse gallery" at bounding box center [154, 530] width 84 height 35
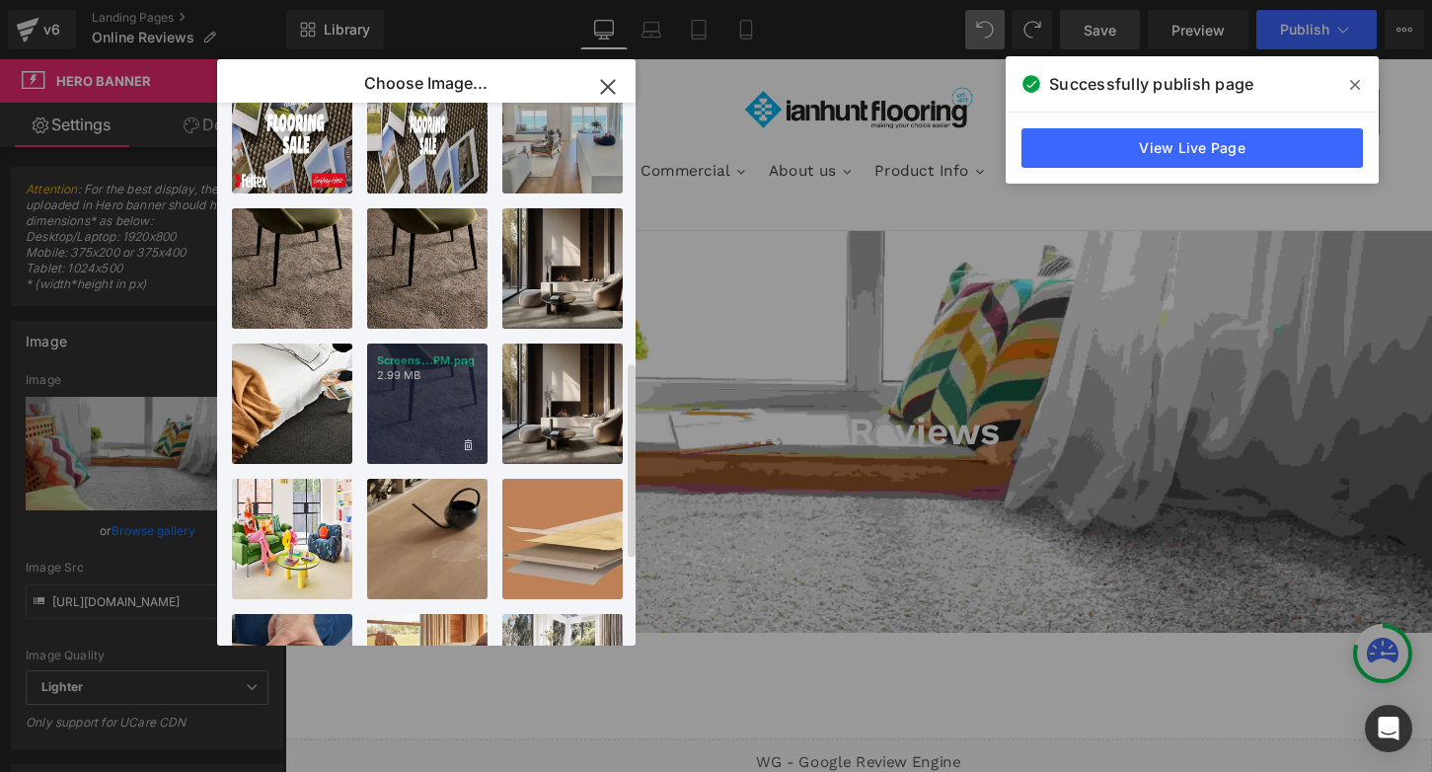
scroll to position [959, 0]
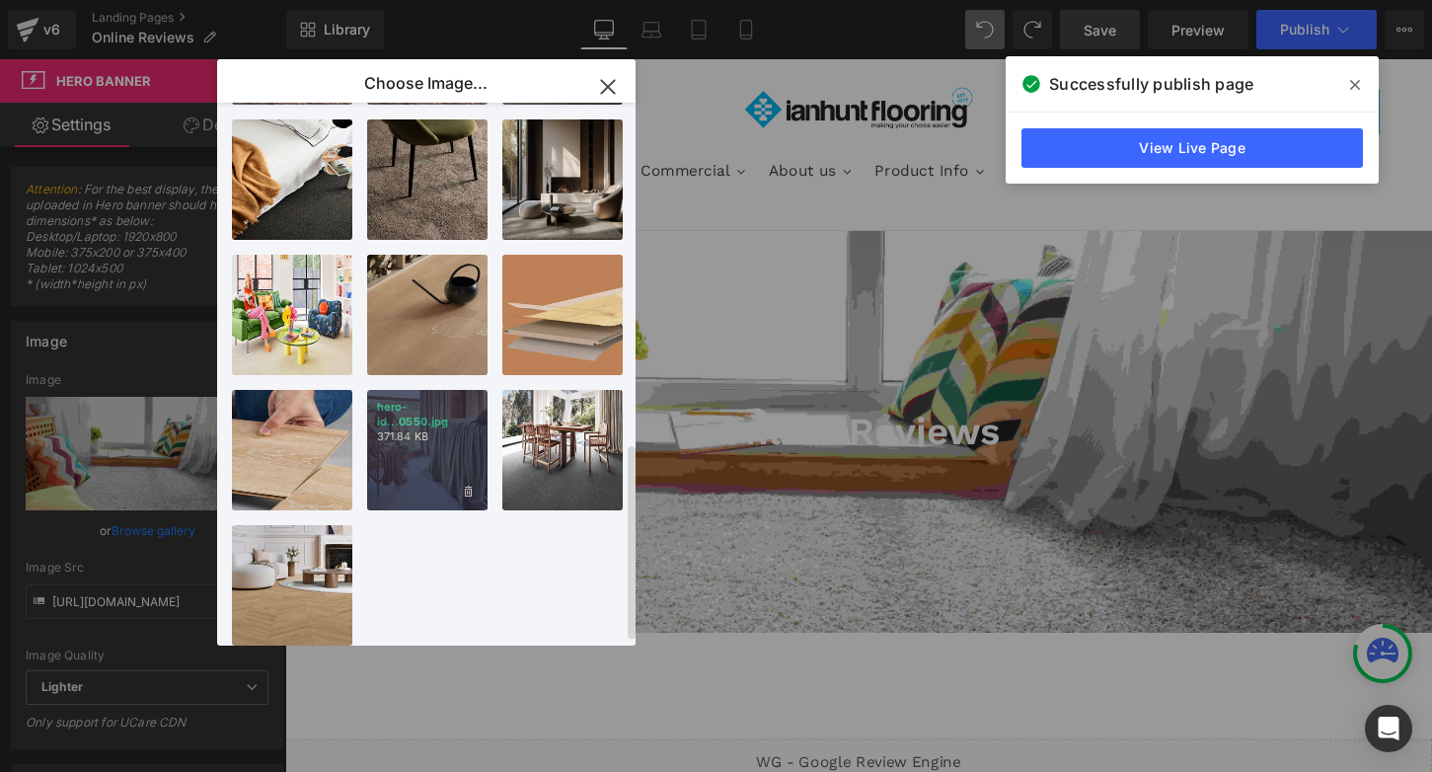
click at [431, 429] on p "371.84 KB" at bounding box center [427, 436] width 101 height 15
type input "[URL][DOMAIN_NAME]"
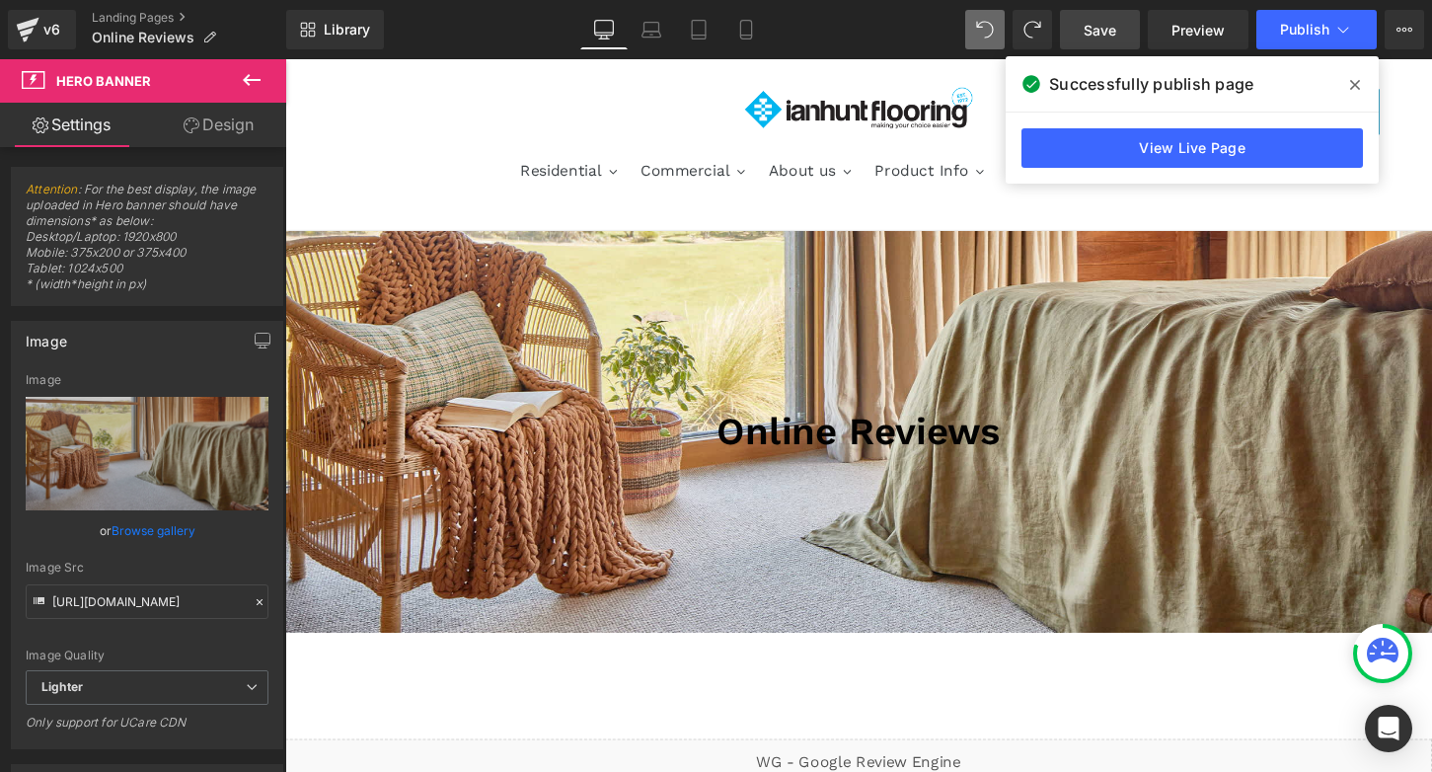
click at [1100, 28] on span "Save" at bounding box center [1100, 30] width 33 height 21
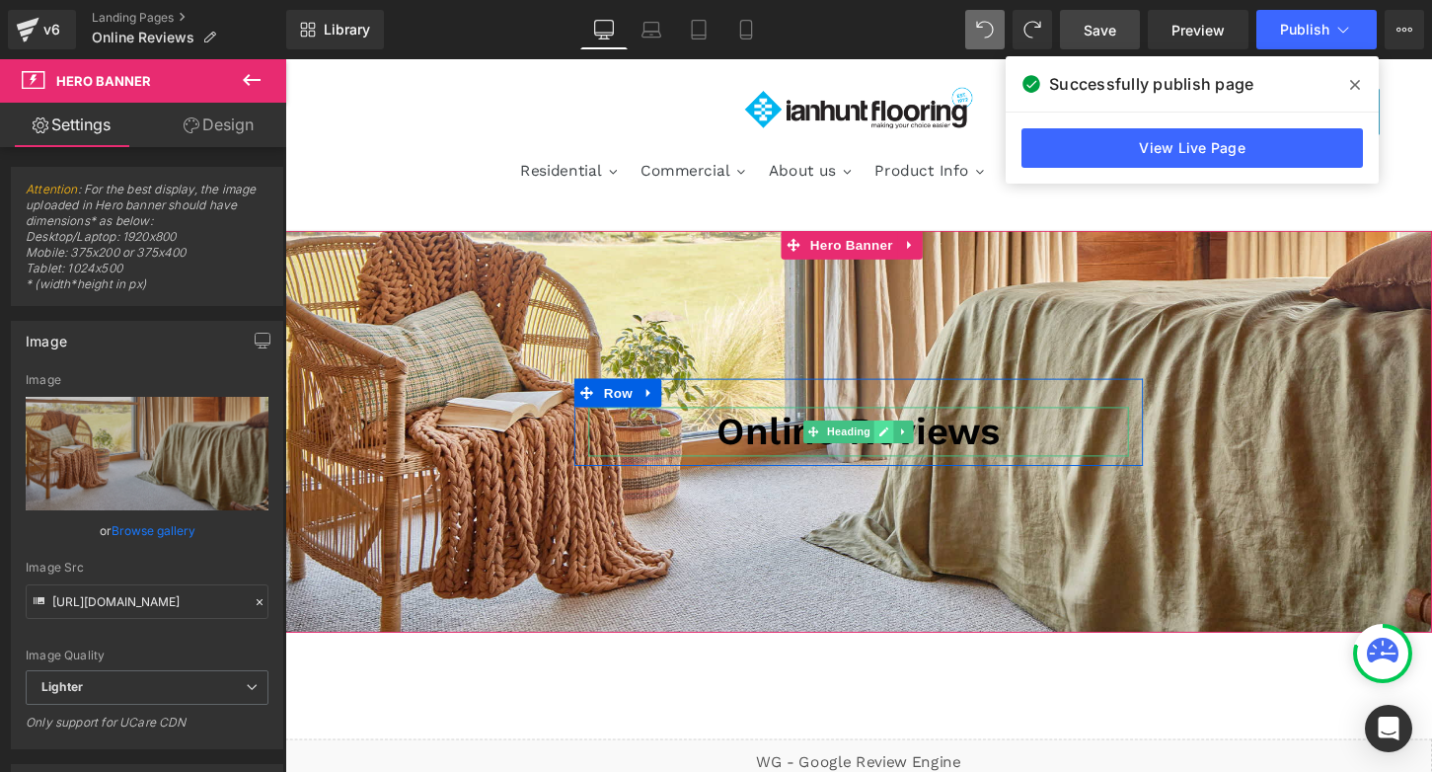
click at [903, 447] on icon at bounding box center [908, 447] width 11 height 12
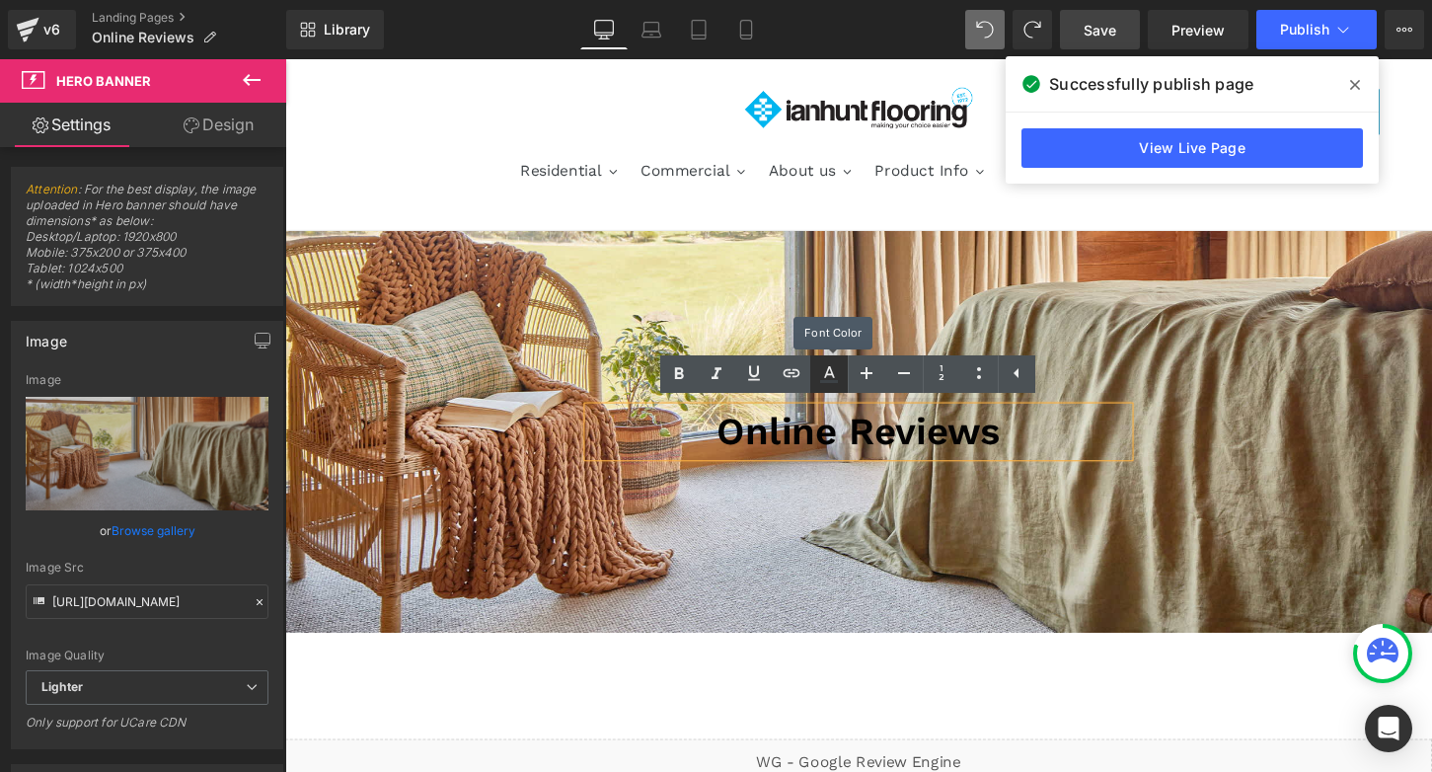
click at [825, 367] on icon at bounding box center [829, 374] width 24 height 24
type input "#3d4246"
type input "100"
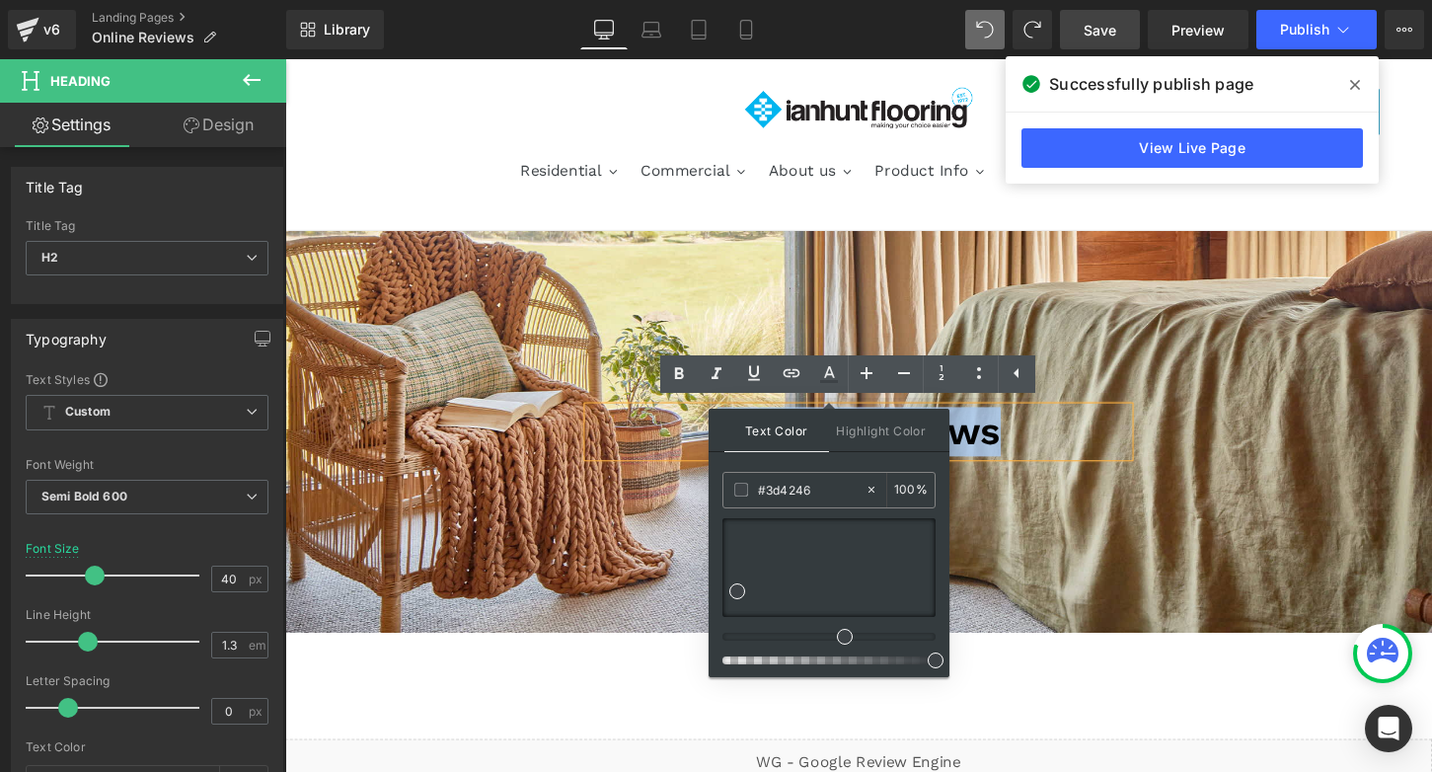
drag, startPoint x: 909, startPoint y: 444, endPoint x: 658, endPoint y: 443, distance: 250.7
click at [658, 443] on h2 "Online Reviews" at bounding box center [882, 446] width 563 height 51
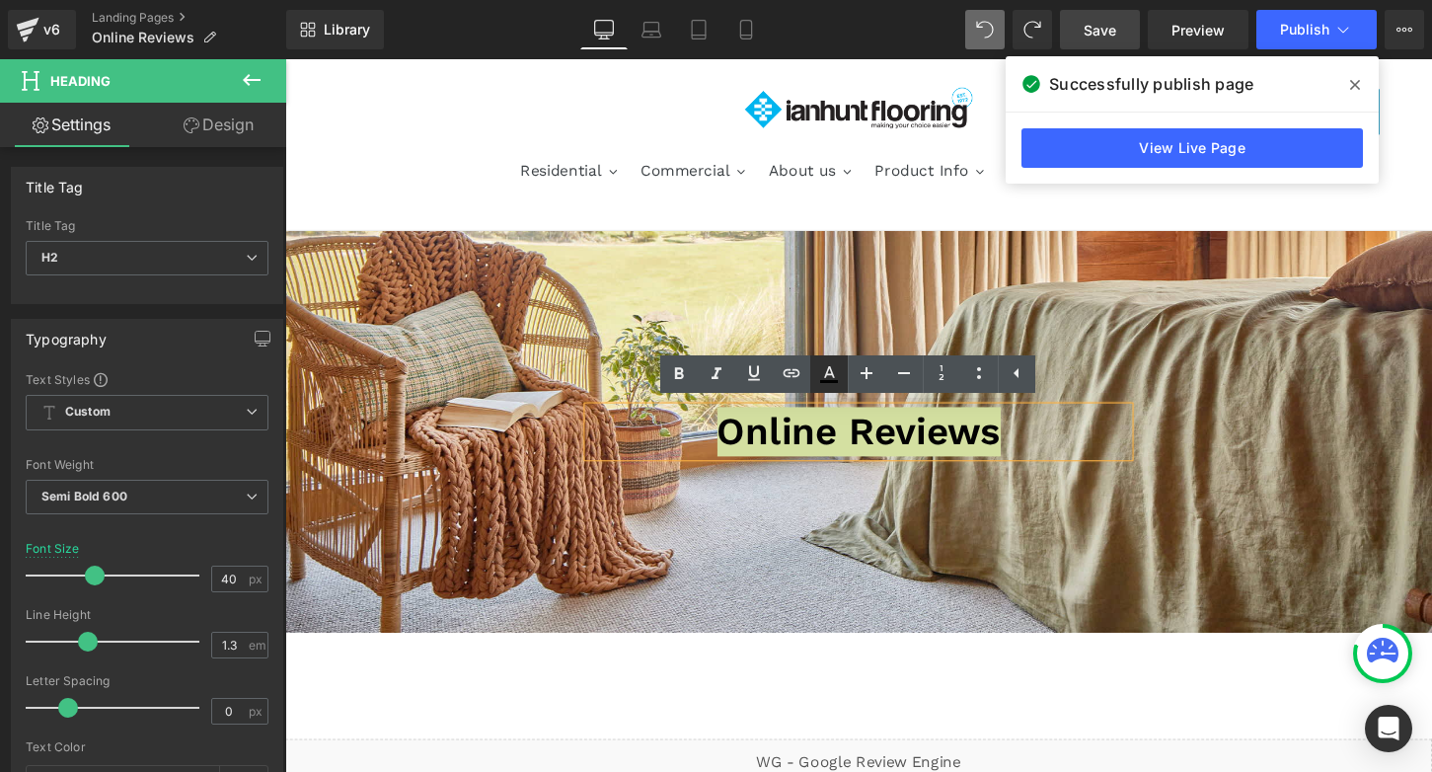
click at [832, 366] on icon at bounding box center [829, 374] width 24 height 24
type input "#020202"
type input "100"
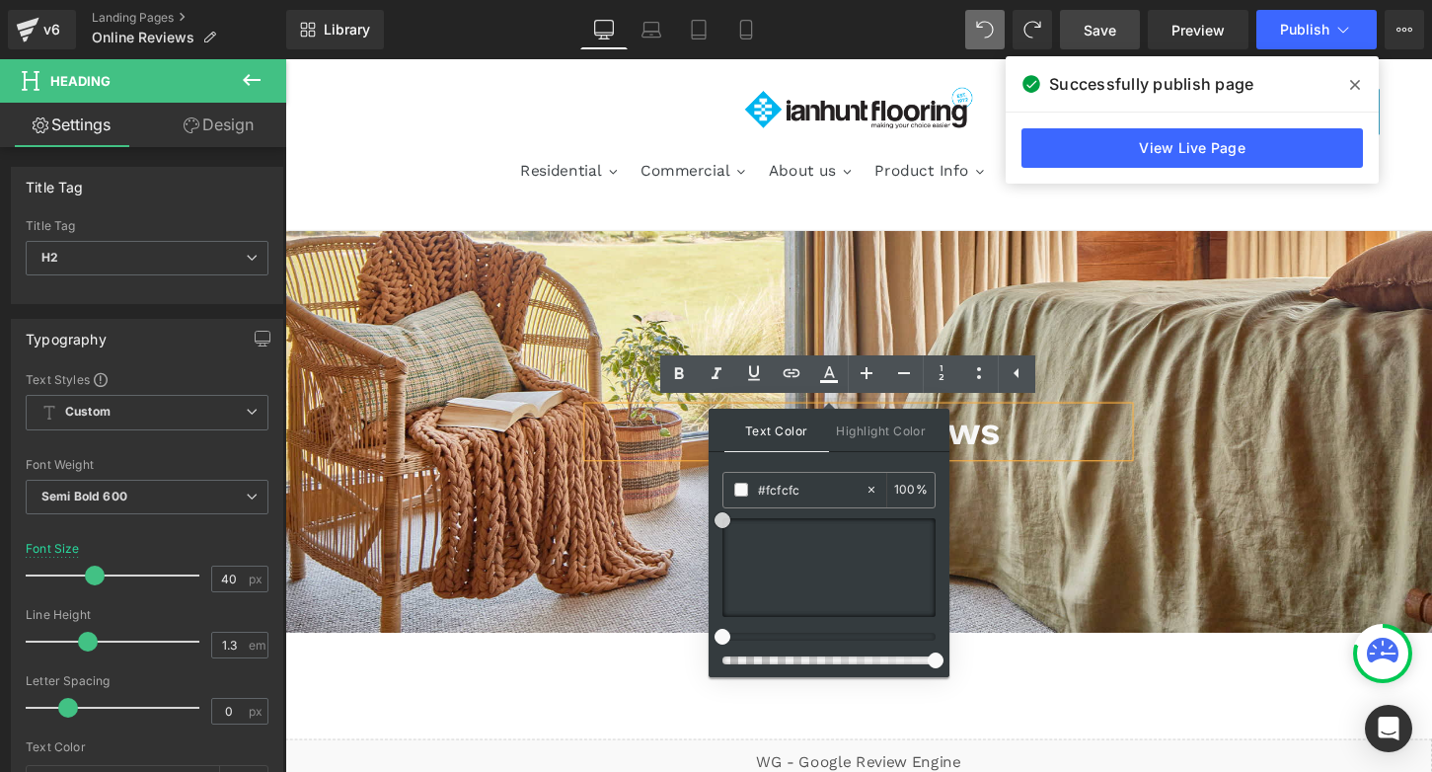
type input "#ffffff"
drag, startPoint x: 723, startPoint y: 610, endPoint x: 717, endPoint y: 506, distance: 103.9
click at [717, 507] on div "Text Color Highlight Color rgba(255, 255, 255, 1) #ffffff 100 % transparent tra…" at bounding box center [829, 543] width 241 height 268
click at [1066, 488] on div at bounding box center [882, 447] width 1194 height 418
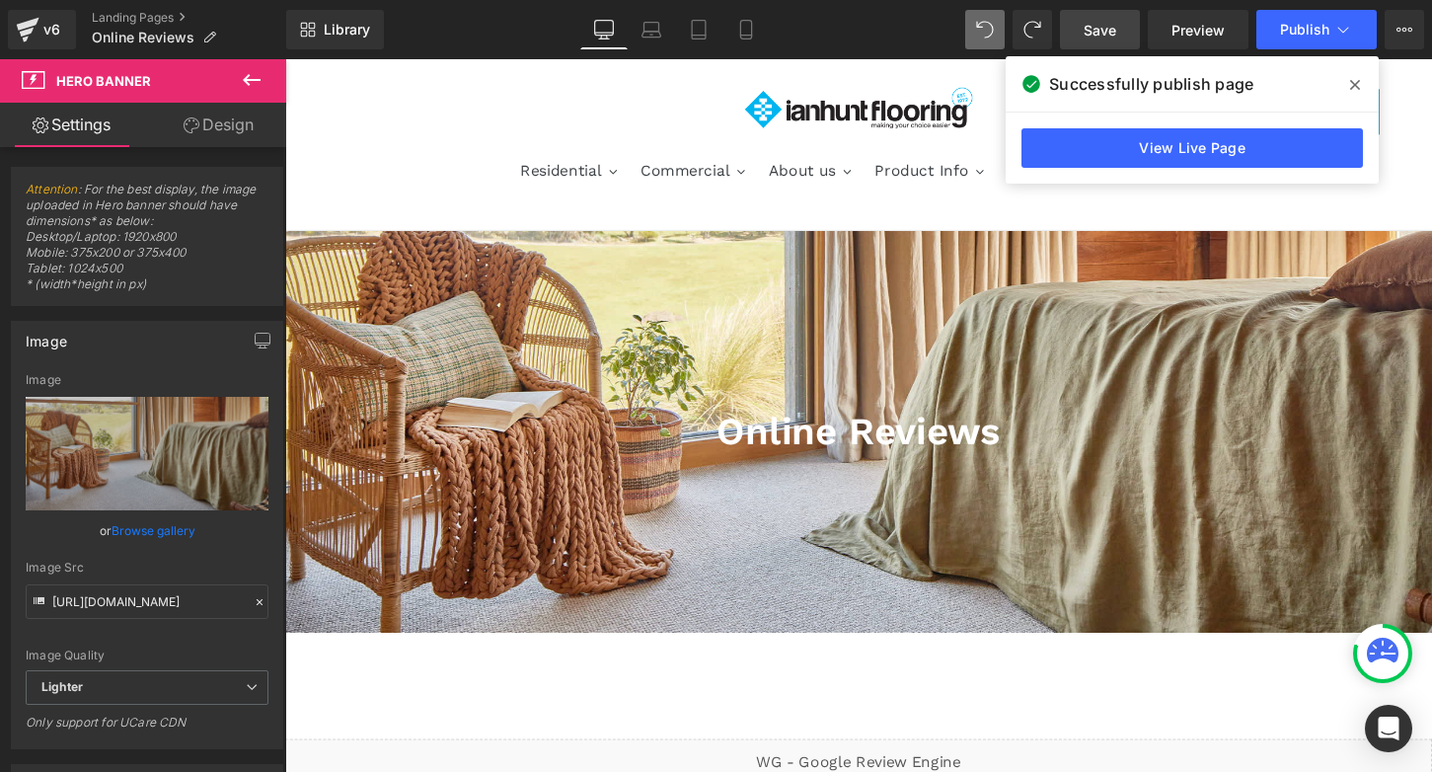
click at [1113, 29] on span "Save" at bounding box center [1100, 30] width 33 height 21
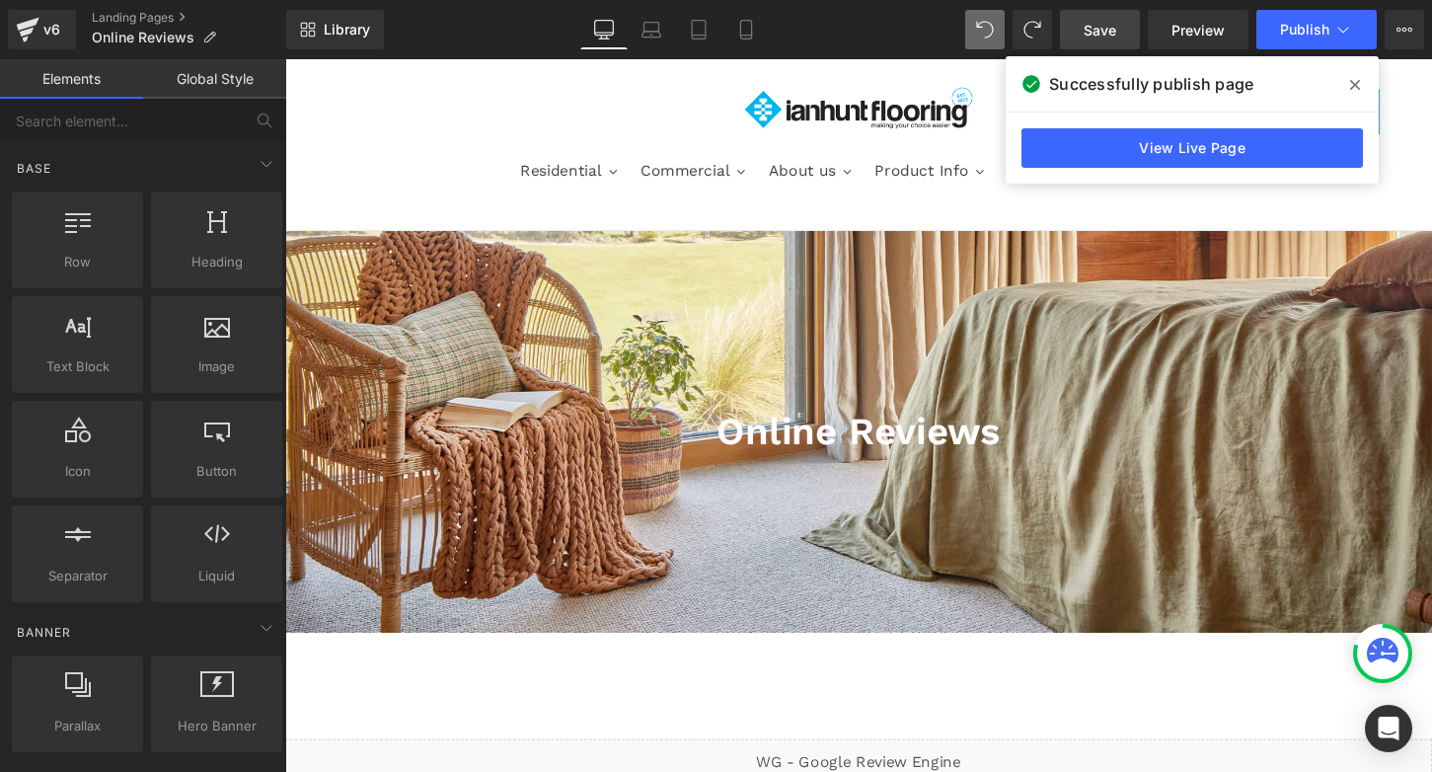
click at [690, 95] on div "[PHONE_NUMBER]" at bounding box center [883, 114] width 1086 height 50
click at [1102, 29] on span "Save" at bounding box center [1100, 30] width 33 height 21
